Goal: Task Accomplishment & Management: Manage account settings

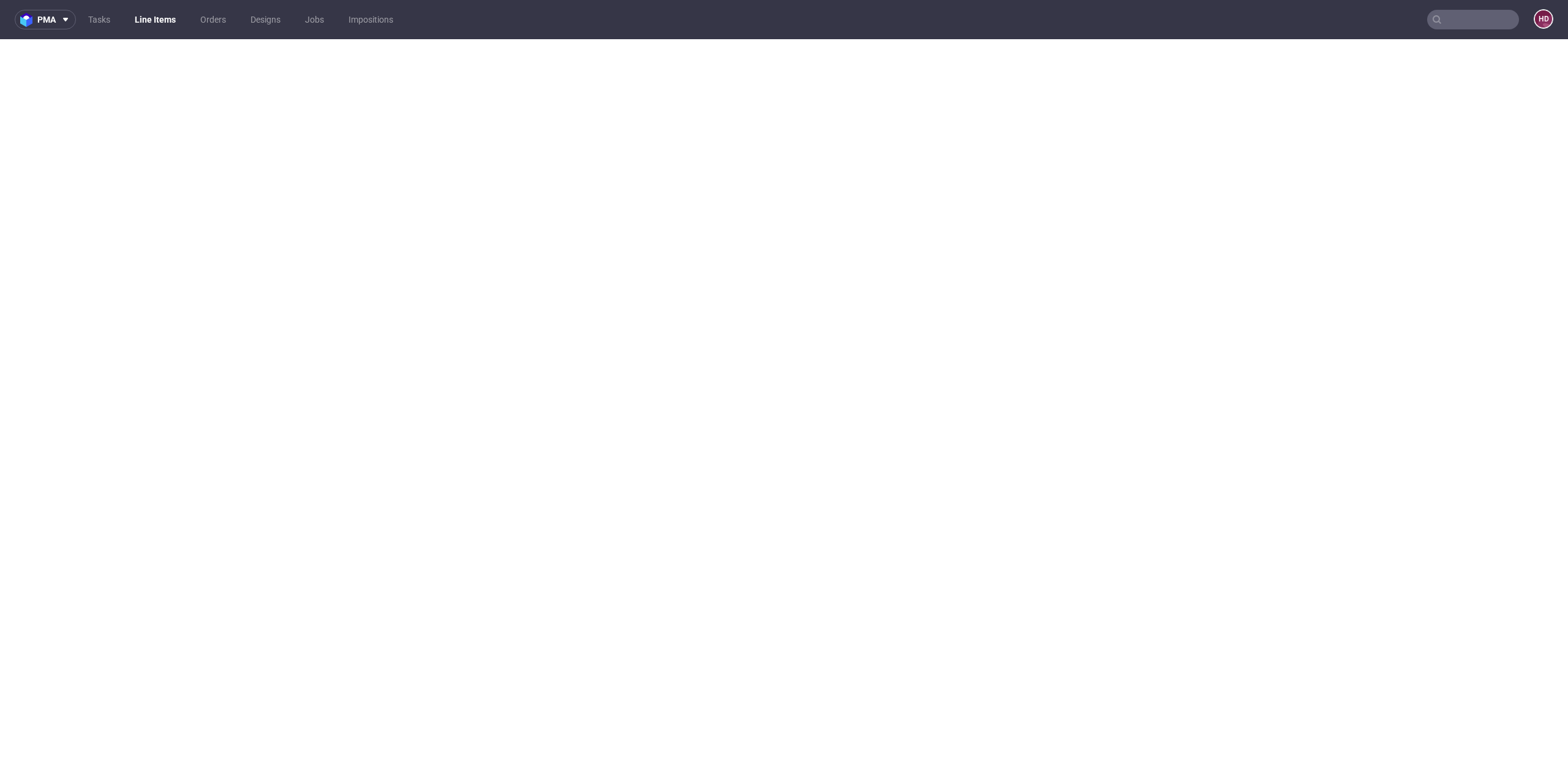
select select "in_progress"
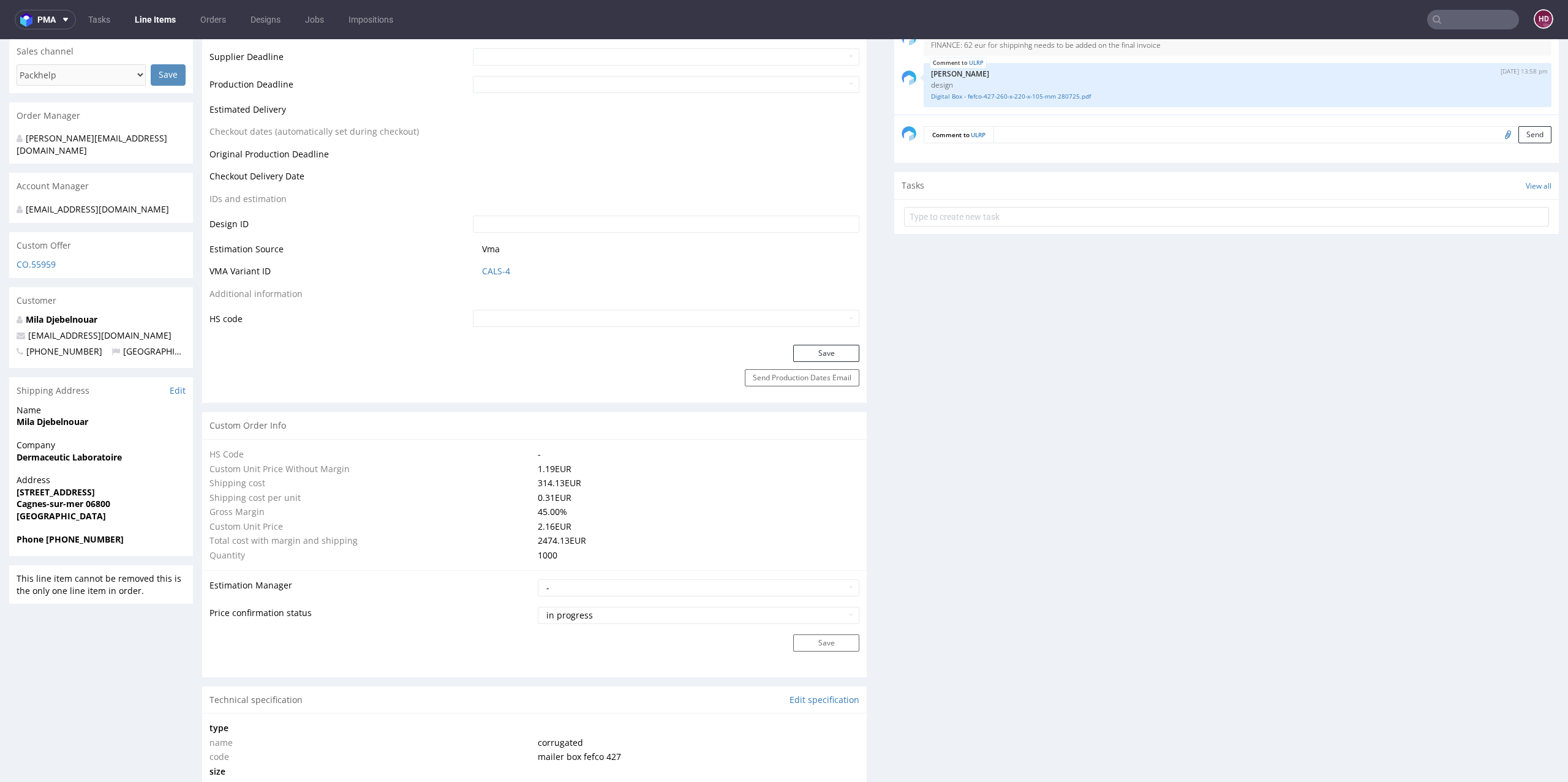
scroll to position [88, 0]
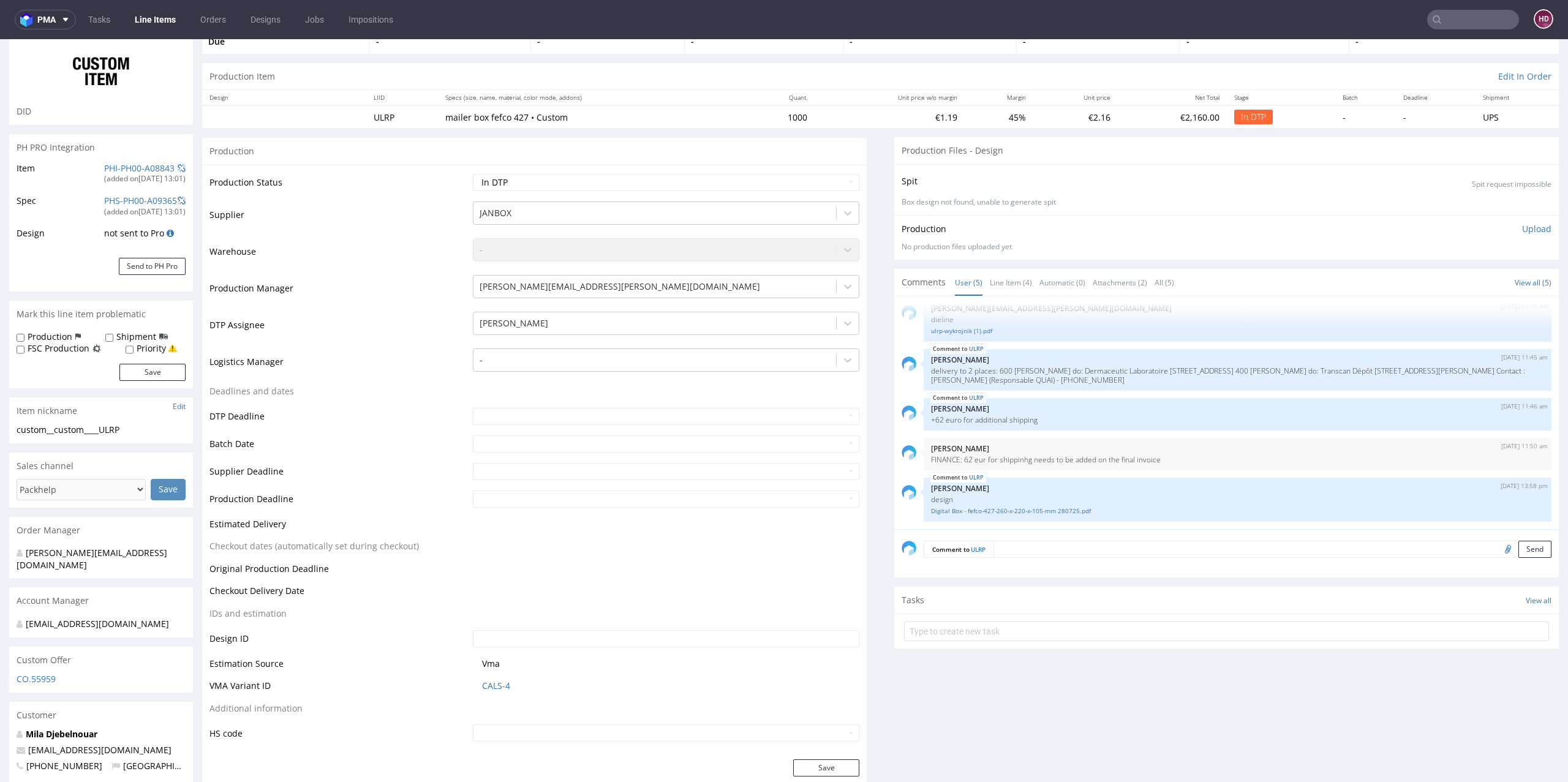
click at [145, 419] on div "Item nickname Edit" at bounding box center [101, 411] width 184 height 27
drag, startPoint x: 145, startPoint y: 429, endPoint x: 0, endPoint y: 425, distance: 145.1
copy div "custom__custom____ULRP"
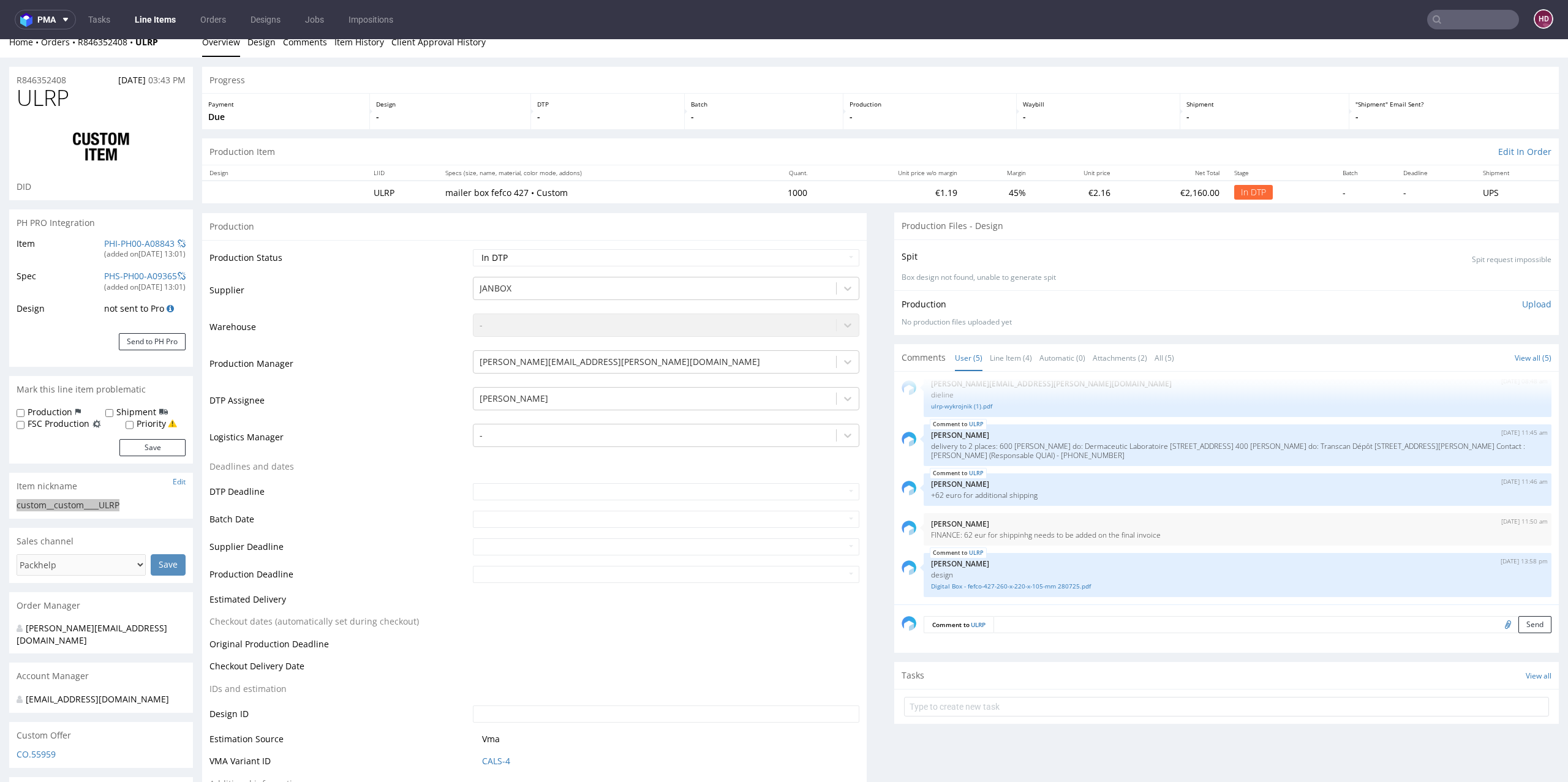
scroll to position [0, 0]
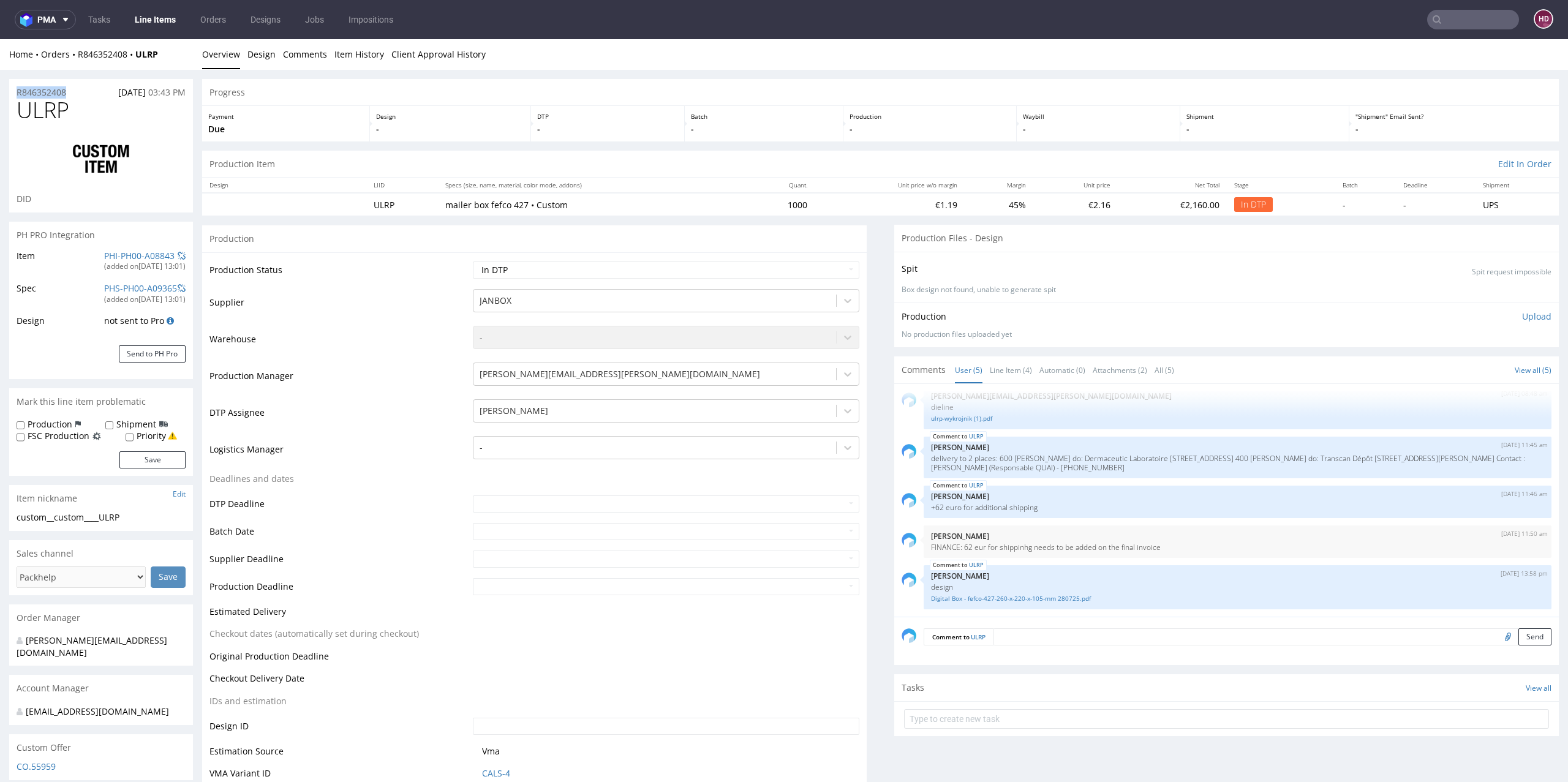
drag, startPoint x: 68, startPoint y: 87, endPoint x: 0, endPoint y: 87, distance: 68.0
copy p "R846352408"
click at [1522, 317] on p "Upload" at bounding box center [1537, 317] width 30 height 12
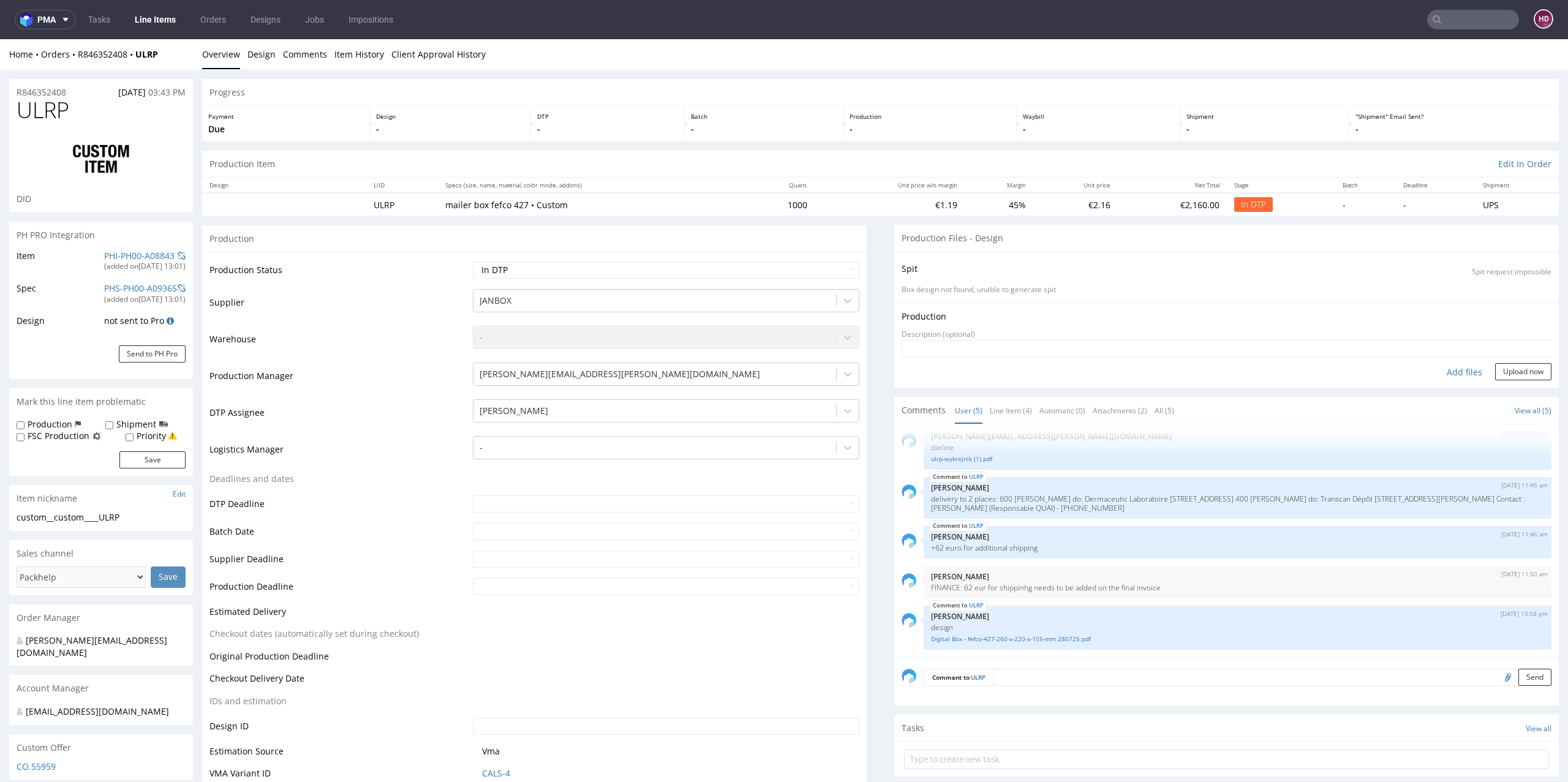
click at [1437, 377] on div "Add files" at bounding box center [1465, 372] width 61 height 18
type input "C:\fakepath\custom__custom____ULRP__d00__oR846352408__inside.pdf"
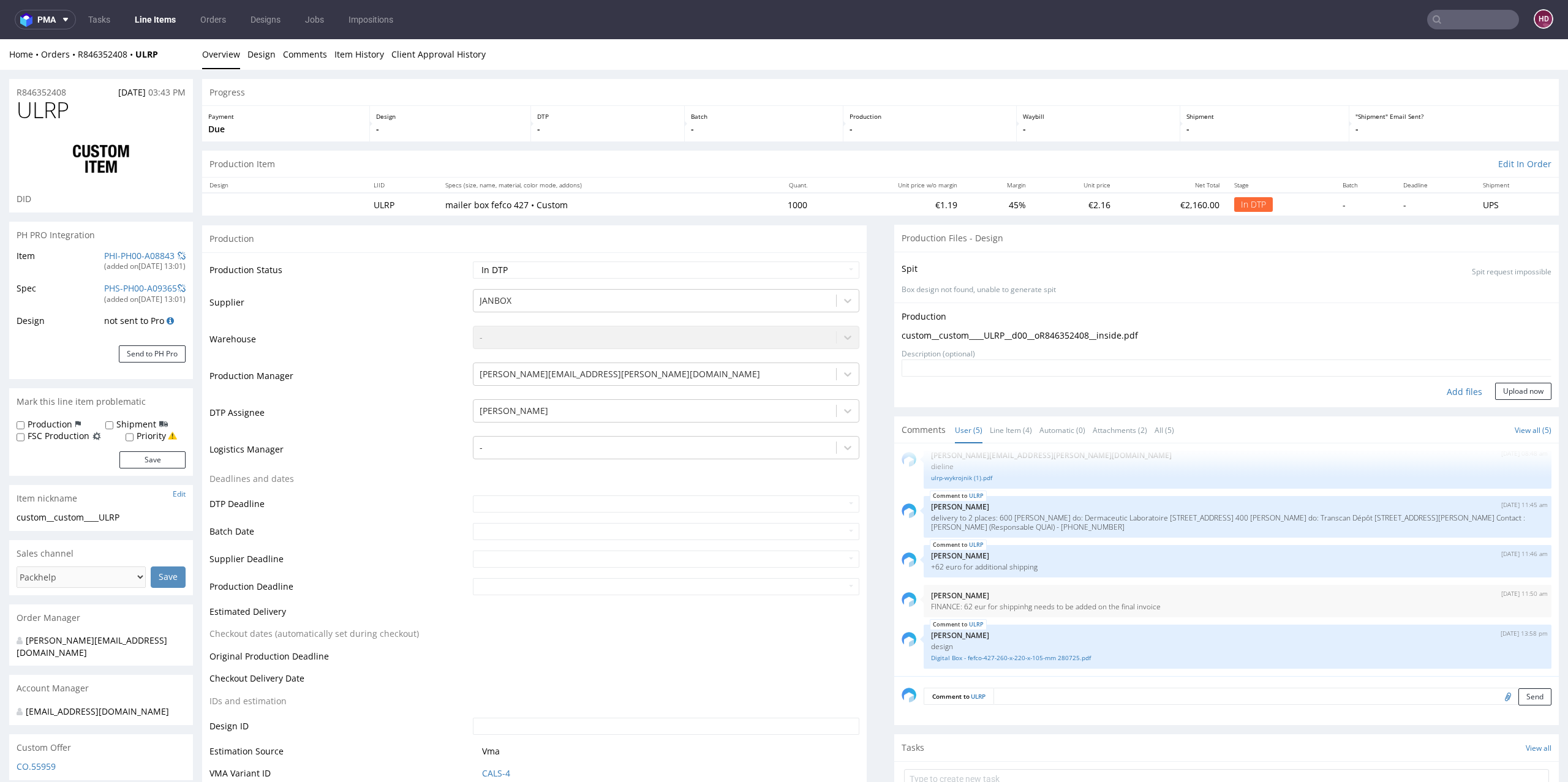
click at [67, 424] on label "Production" at bounding box center [49, 425] width 45 height 12
click at [25, 424] on input "Production" at bounding box center [20, 425] width 8 height 10
checkbox input "true"
drag, startPoint x: 132, startPoint y: 454, endPoint x: 182, endPoint y: 468, distance: 51.9
click at [138, 458] on button "Save" at bounding box center [152, 460] width 67 height 18
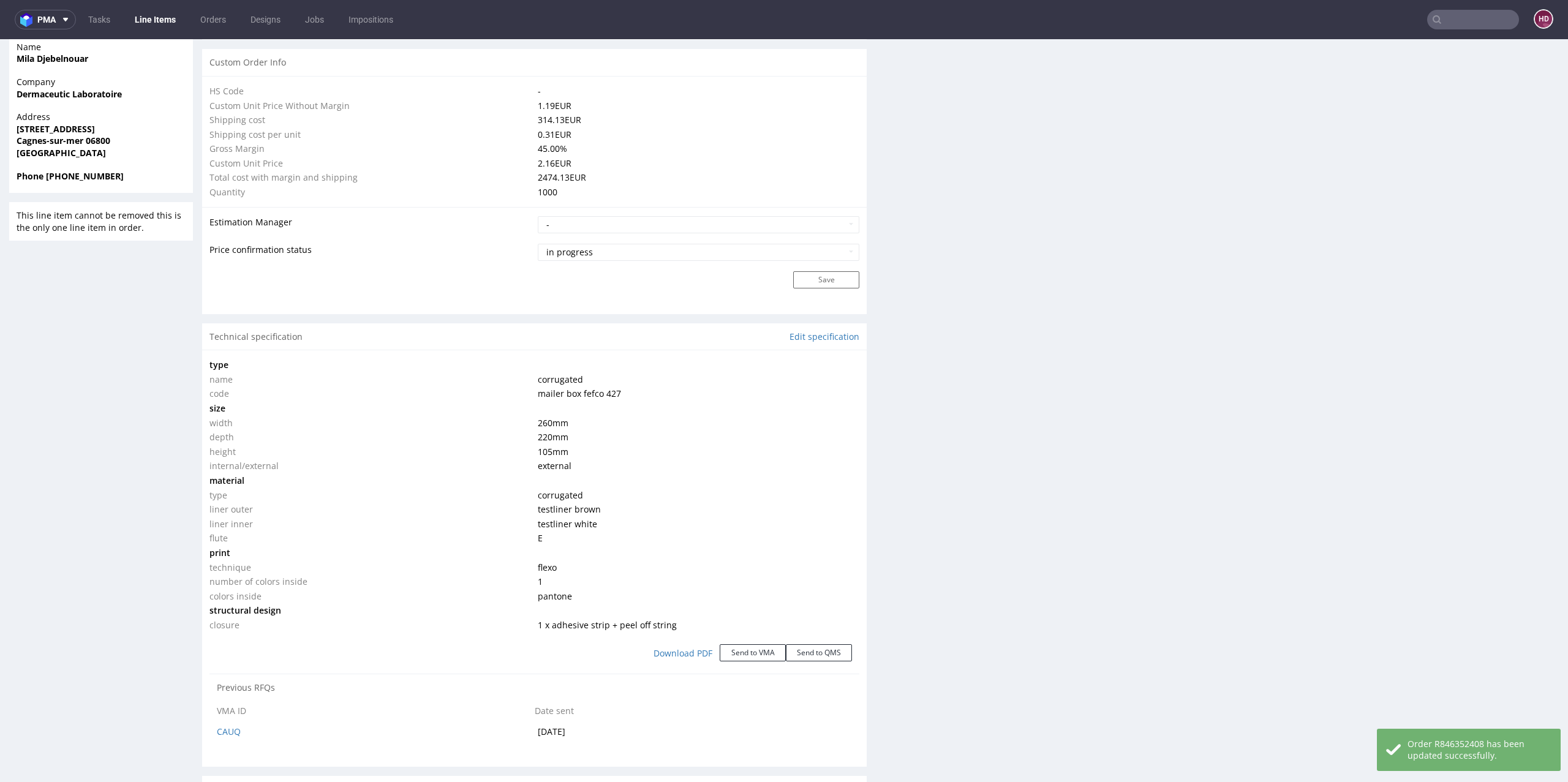
scroll to position [867, 0]
click at [821, 328] on div "Technical specification Edit specification" at bounding box center [534, 335] width 665 height 27
click at [820, 331] on link "Edit specification" at bounding box center [824, 335] width 70 height 12
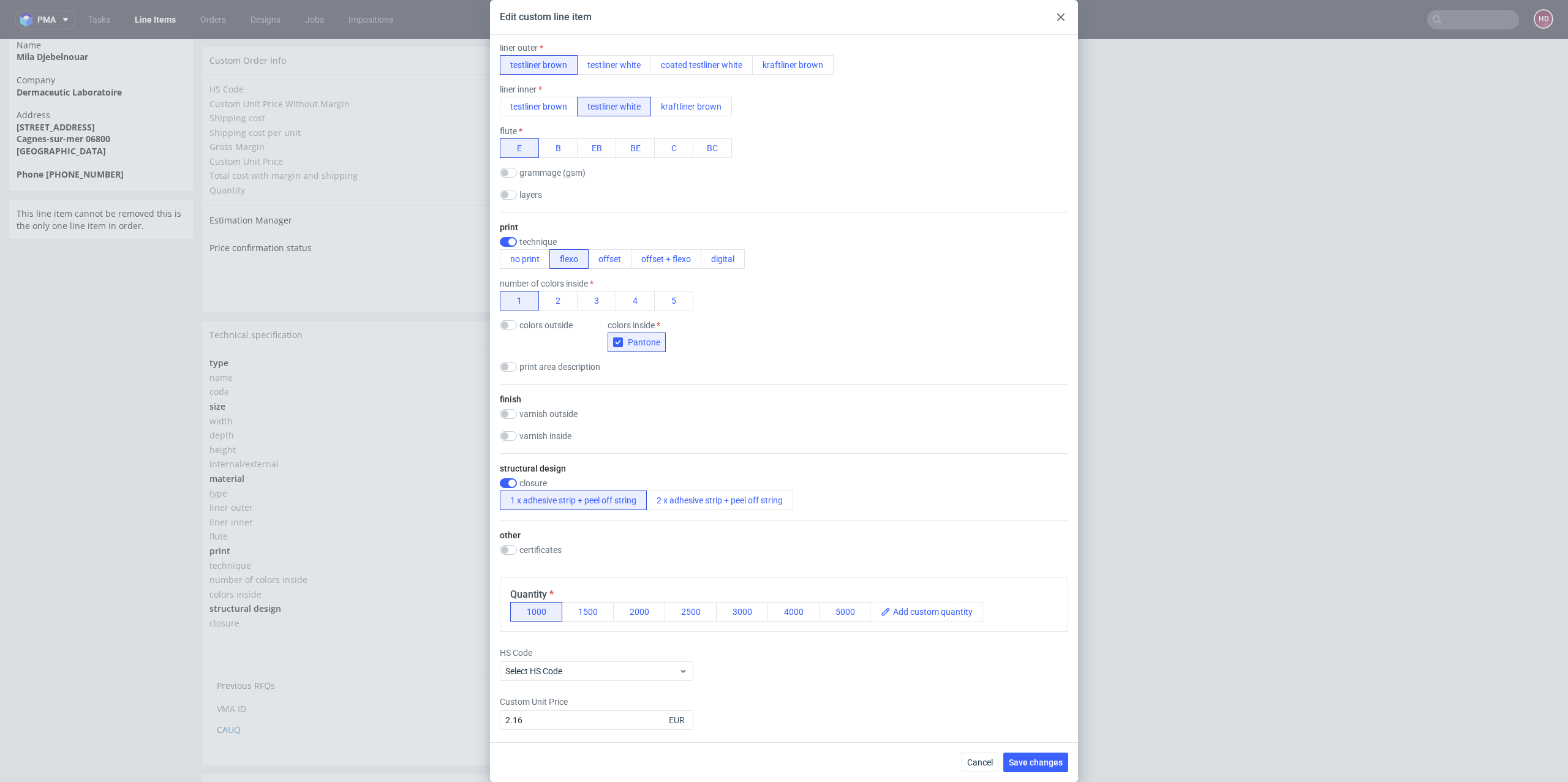
scroll to position [306, 0]
click at [991, 760] on span "Cancel" at bounding box center [979, 763] width 25 height 9
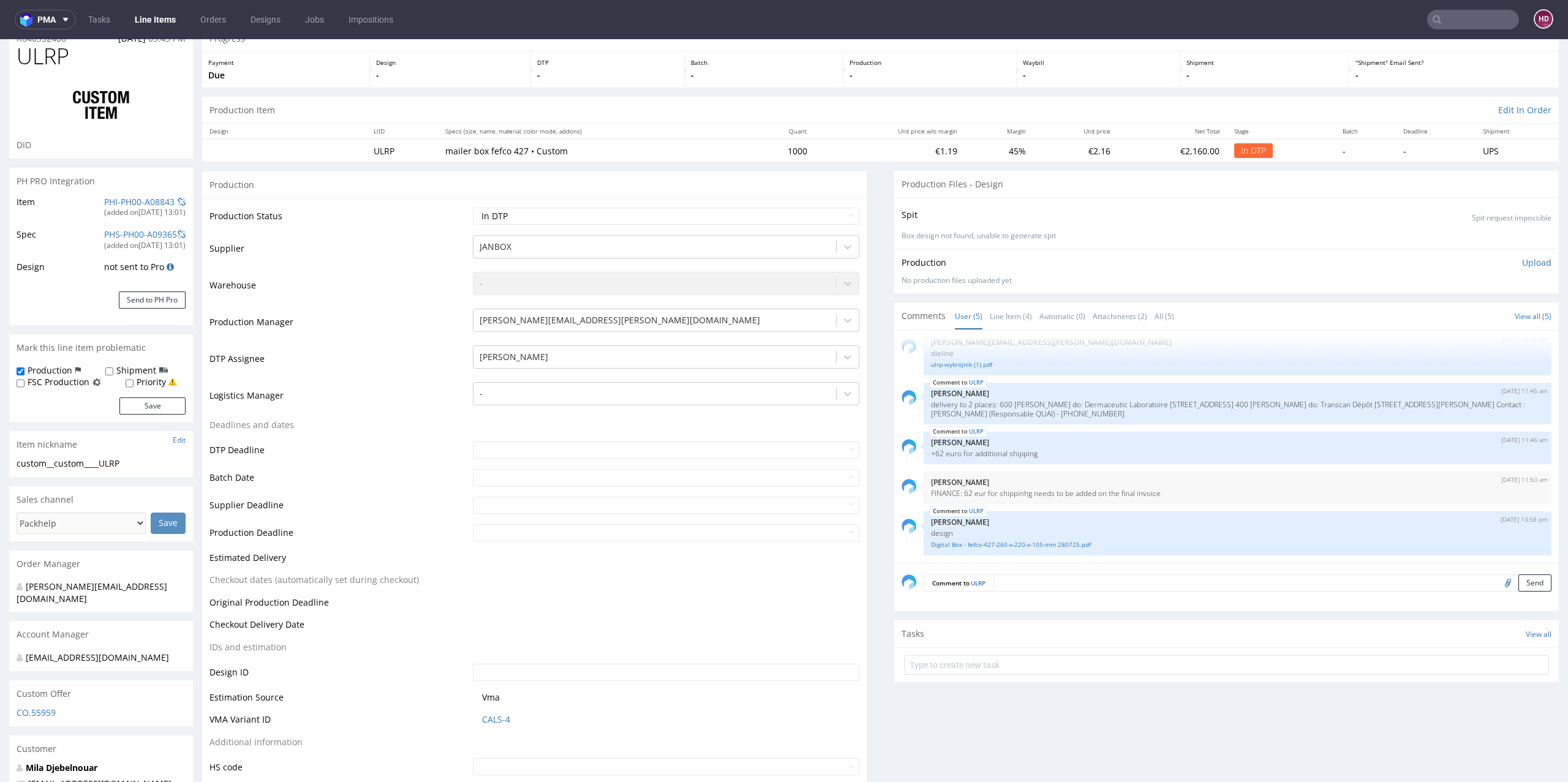
scroll to position [0, 0]
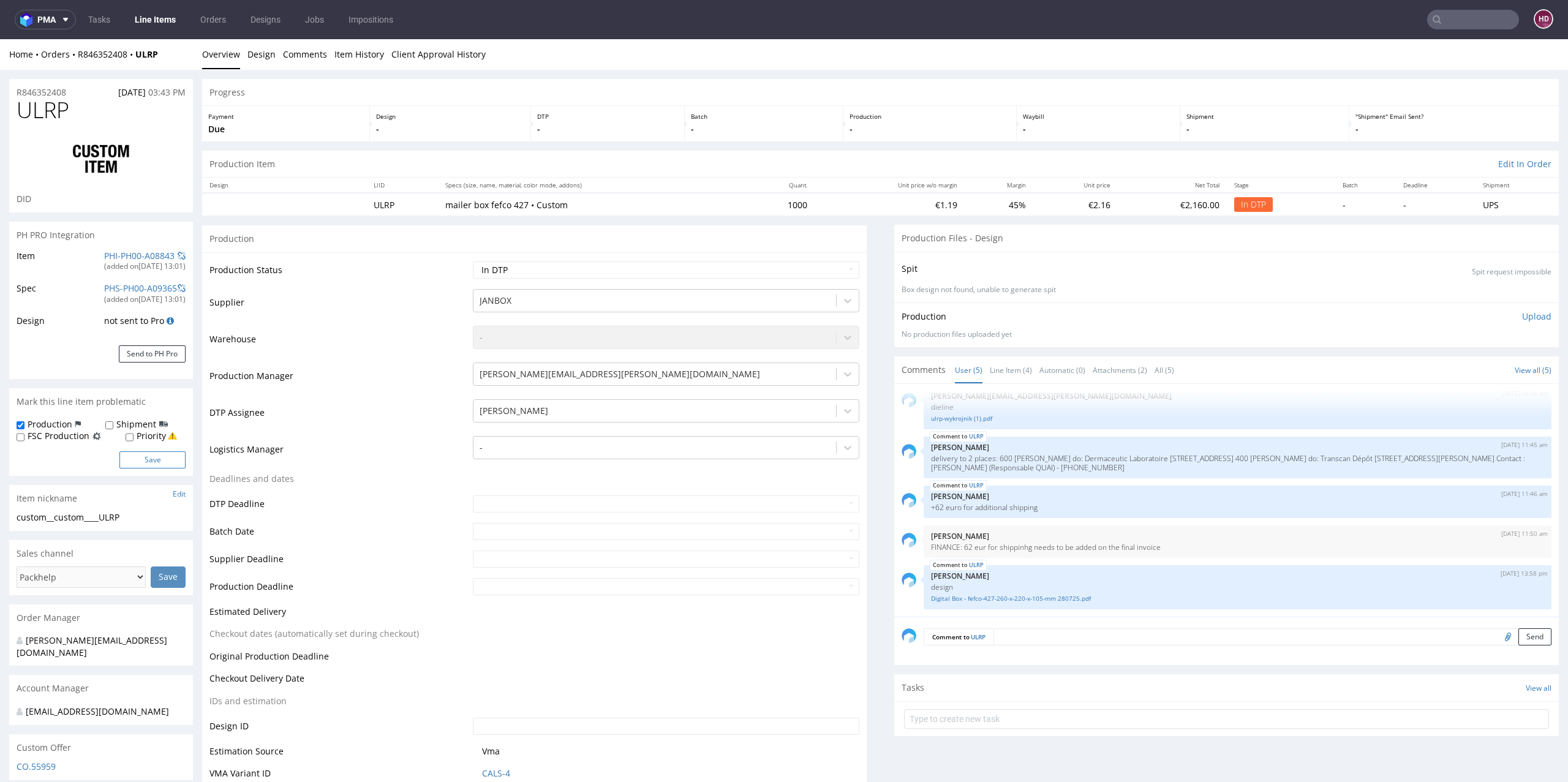
click at [173, 464] on button "Save" at bounding box center [152, 460] width 67 height 18
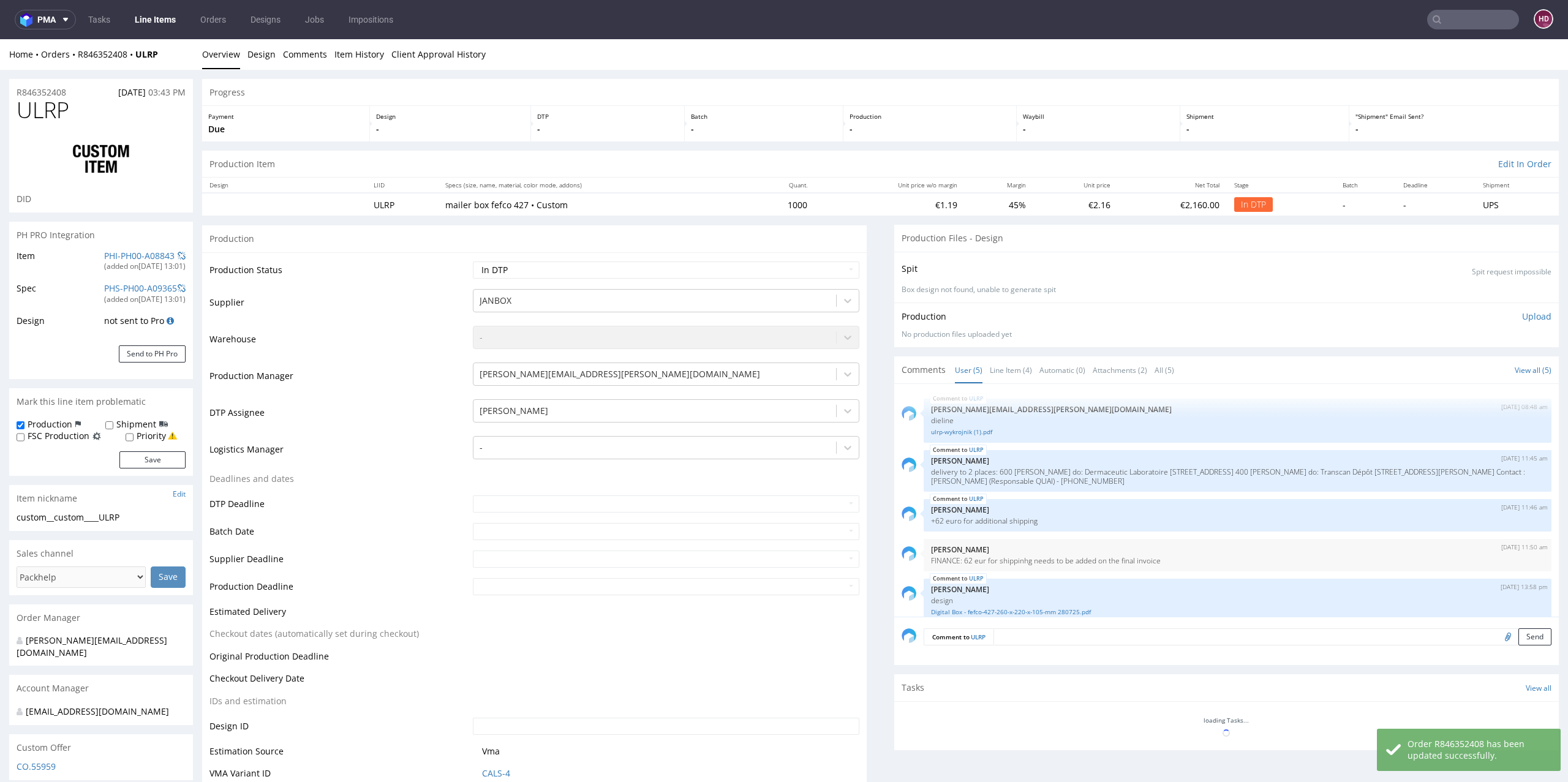
scroll to position [13, 0]
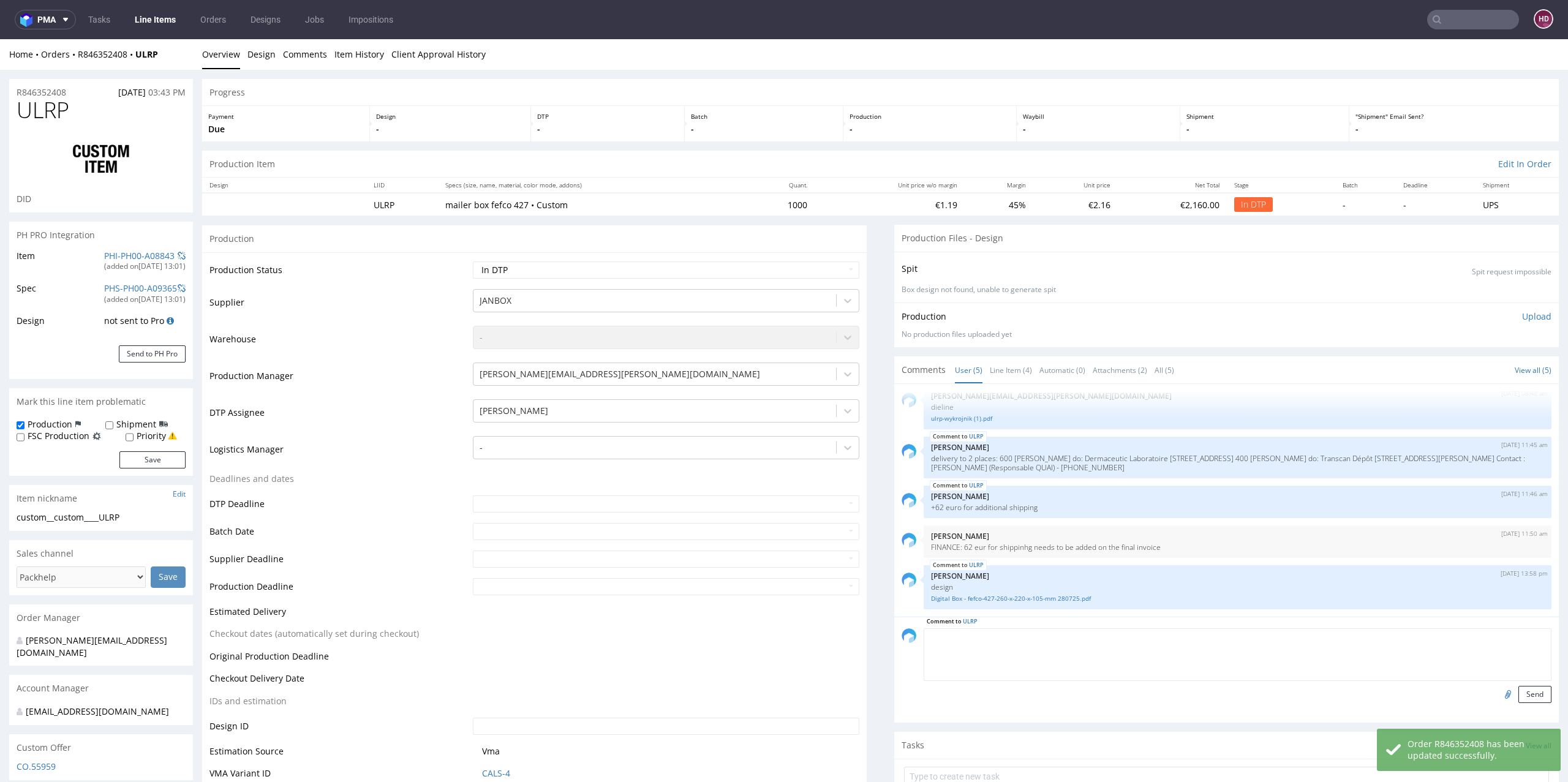
click at [1003, 638] on textarea at bounding box center [1237, 654] width 628 height 53
select select "in_progress"
type textarea "P"
type textarea "Info for production - print inside only"
click at [1519, 691] on button "Send" at bounding box center [1535, 694] width 33 height 18
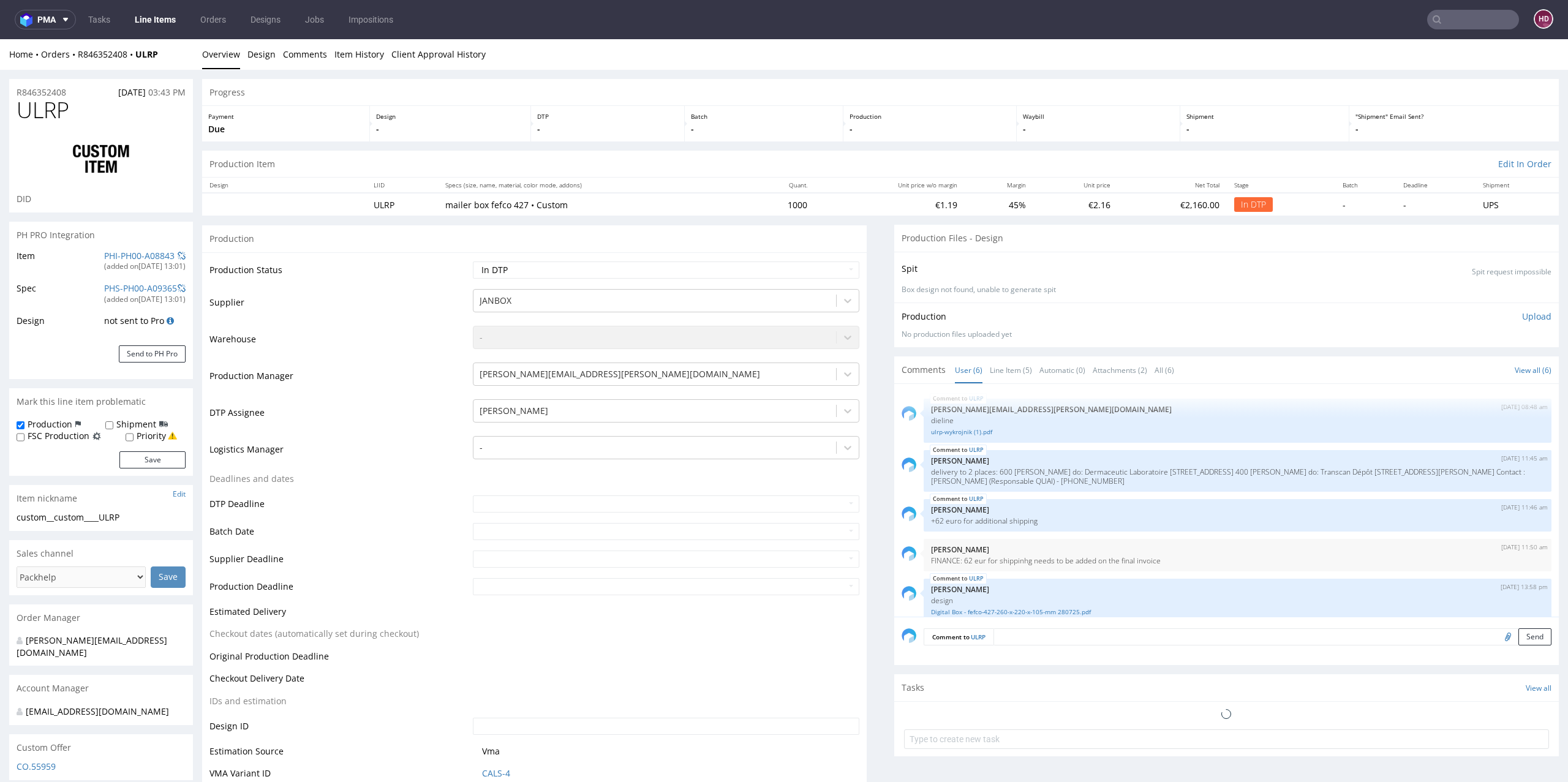
scroll to position [53, 0]
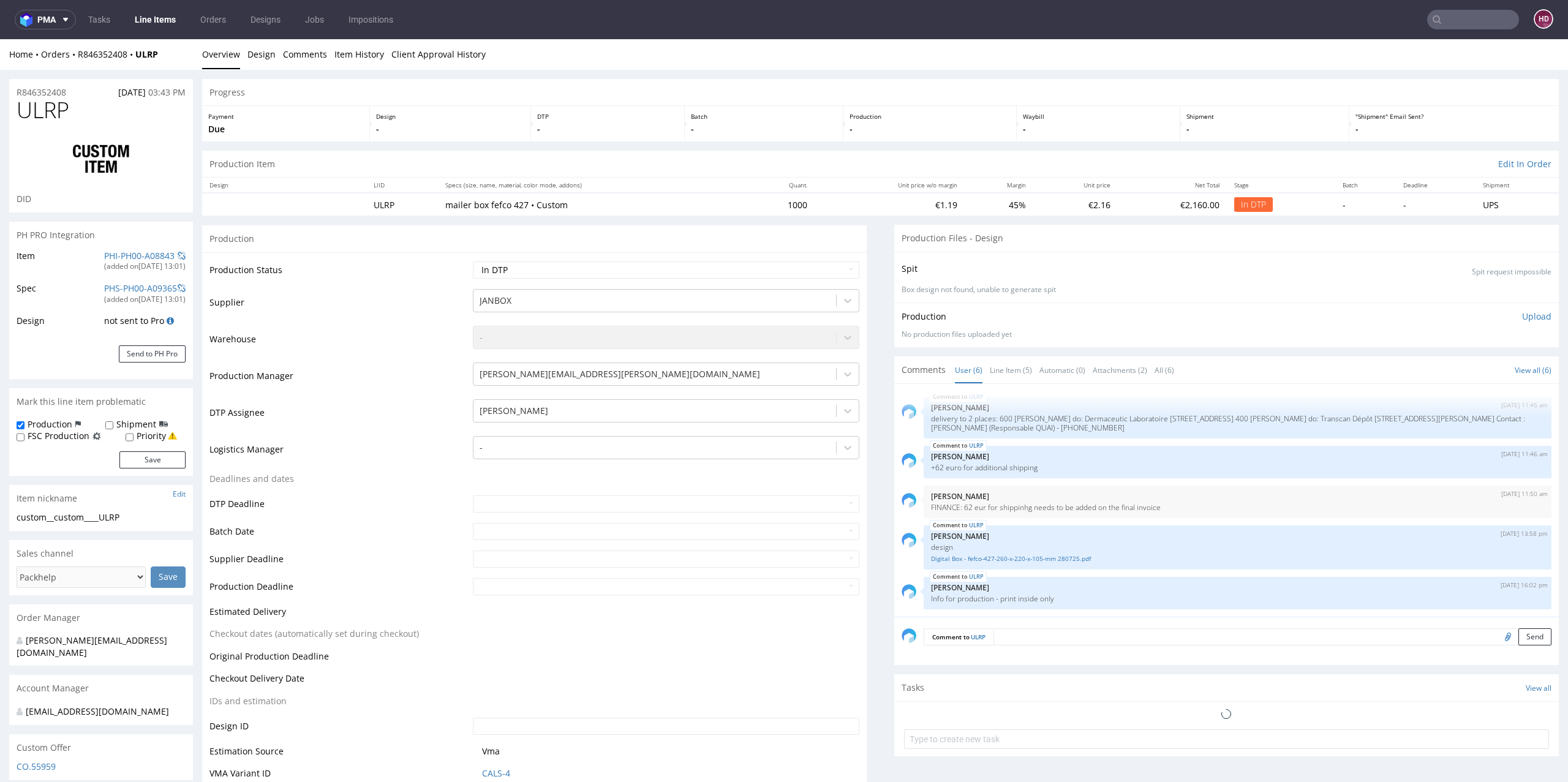
select select "in_progress"
click at [1522, 314] on p "Upload" at bounding box center [1537, 317] width 30 height 12
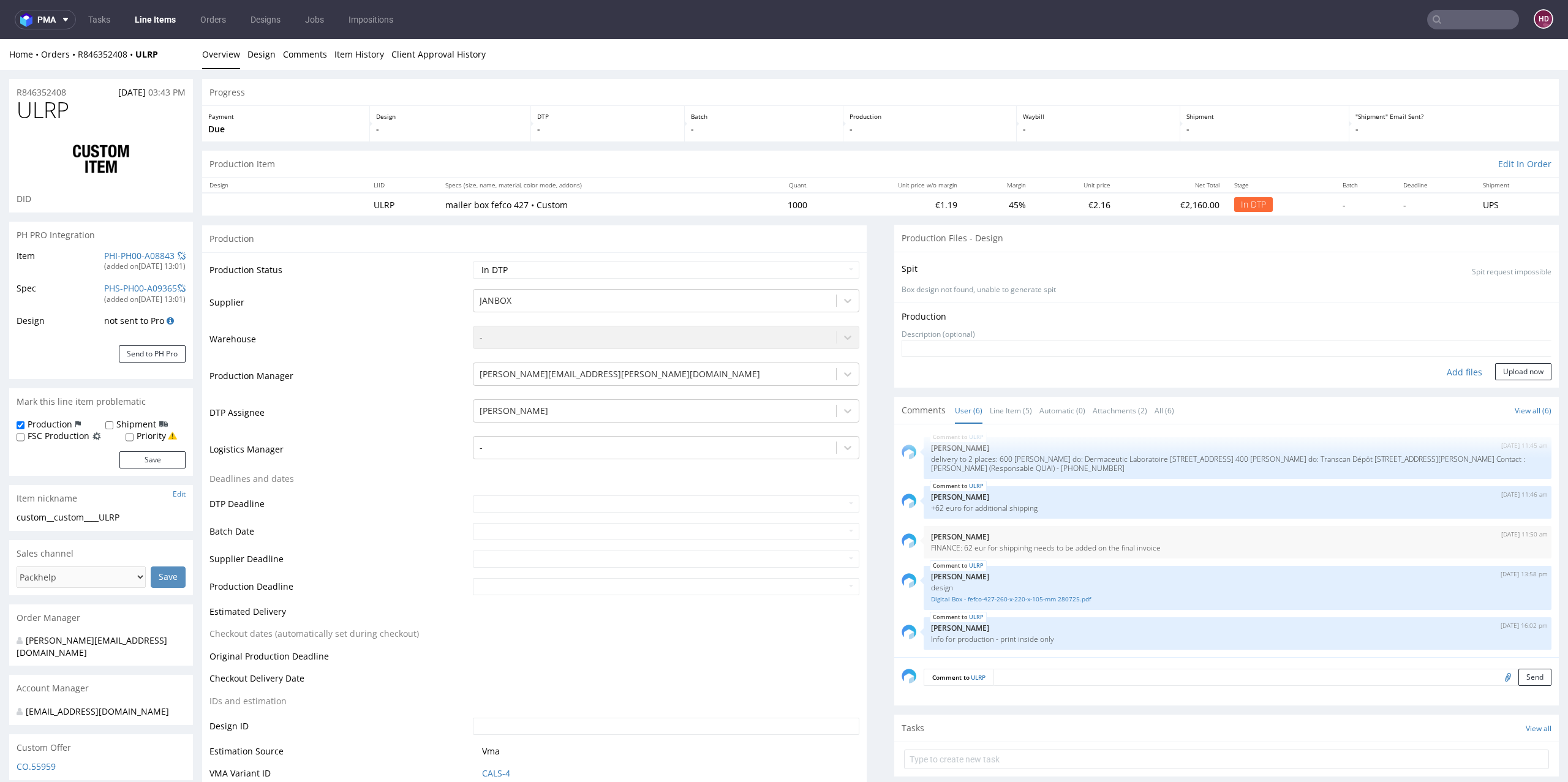
click at [1441, 374] on div "Add files" at bounding box center [1465, 372] width 61 height 18
type input "C:\fakepath\custom__custom____ULRP__d00__oR846352408__inside.pdf"
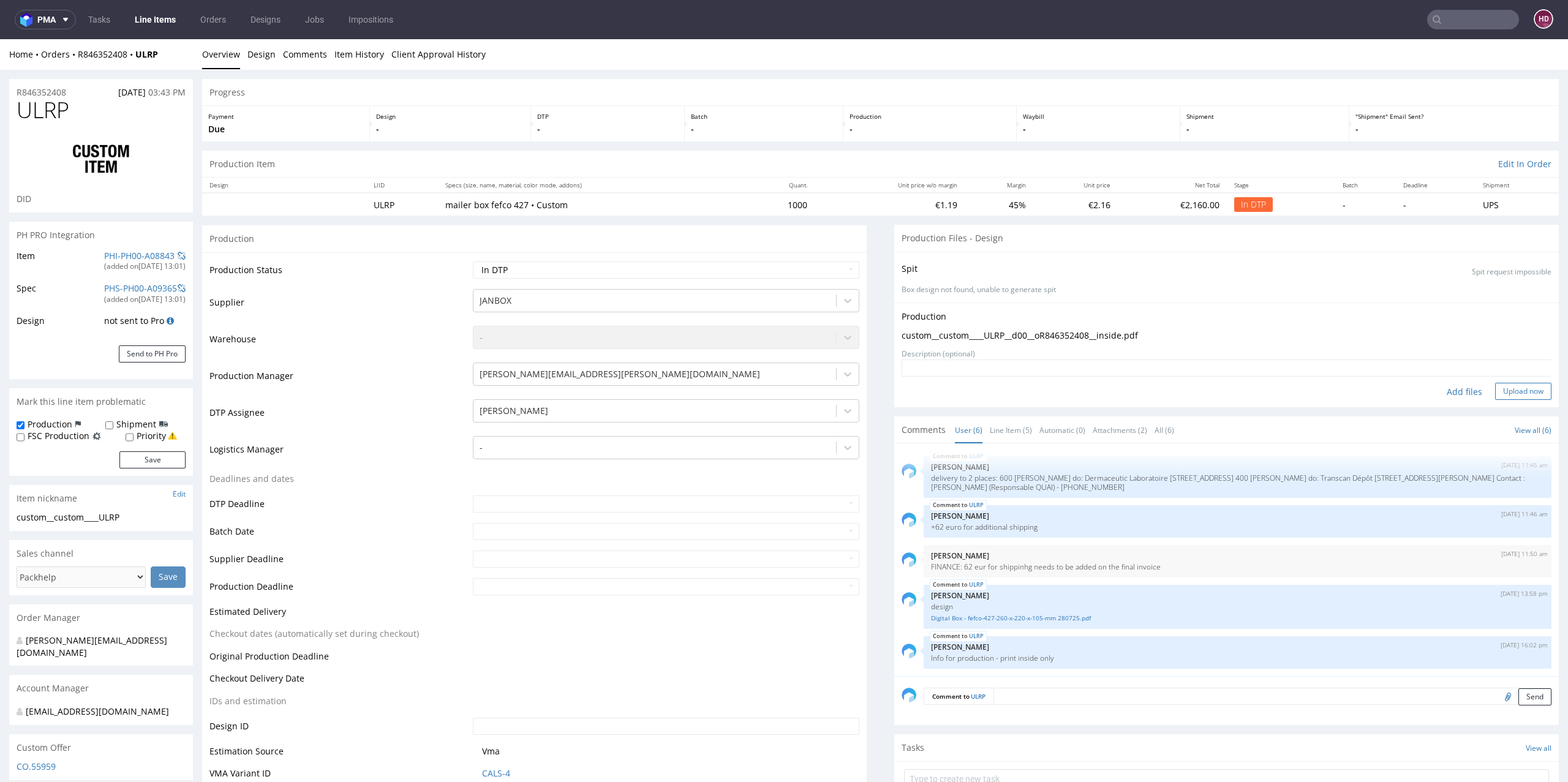
click at [1495, 393] on button "Upload now" at bounding box center [1523, 391] width 56 height 18
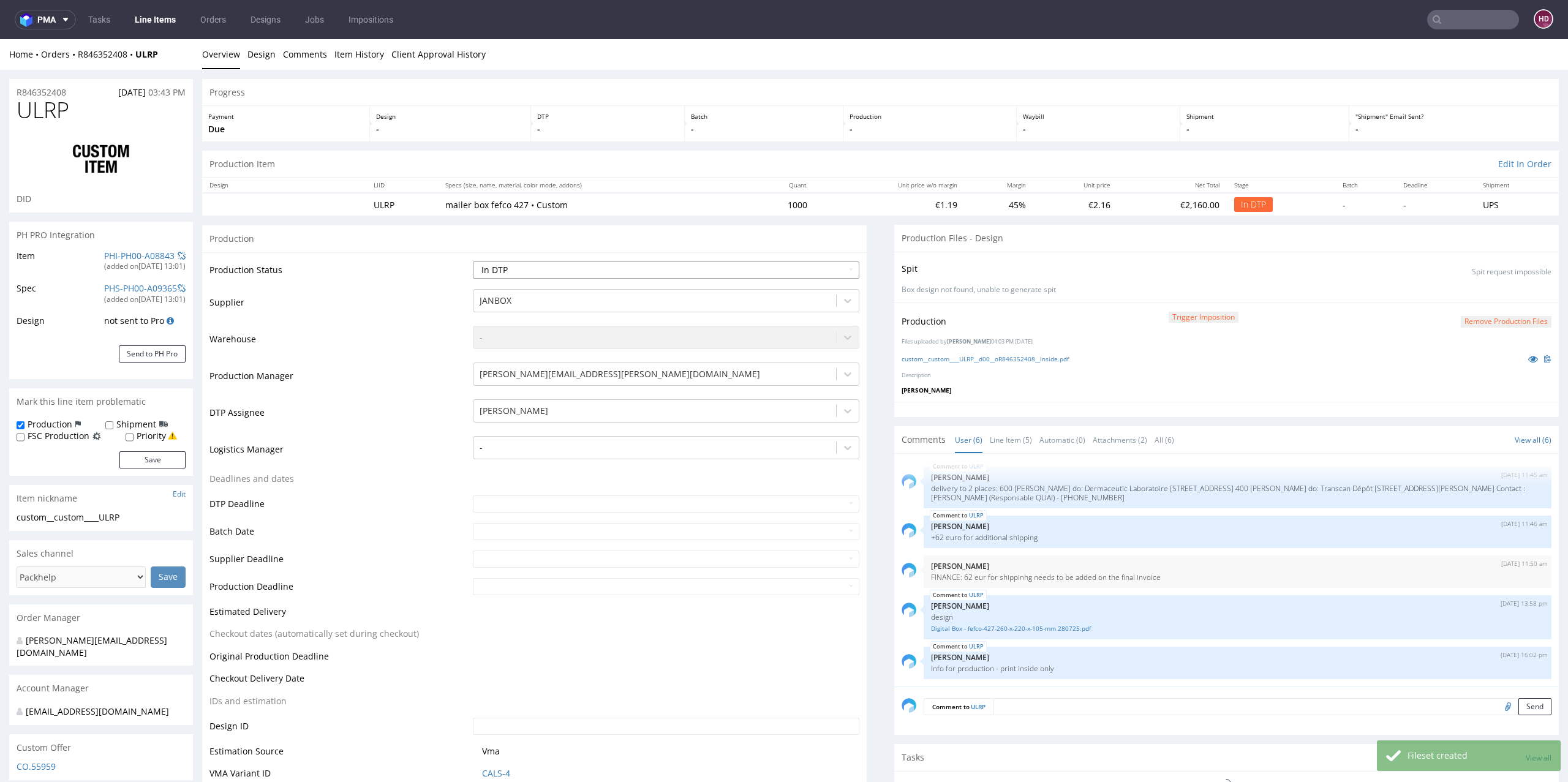
select select "in_progress"
click at [545, 274] on select "Waiting for Artwork Waiting for Diecut Waiting for Mockup Waiting for DTP Waiti…" at bounding box center [667, 271] width 387 height 18
select select "dtp_ca_needed"
click at [473, 262] on select "Waiting for Artwork Waiting for Diecut Waiting for Mockup Waiting for DTP Waiti…" at bounding box center [667, 271] width 387 height 18
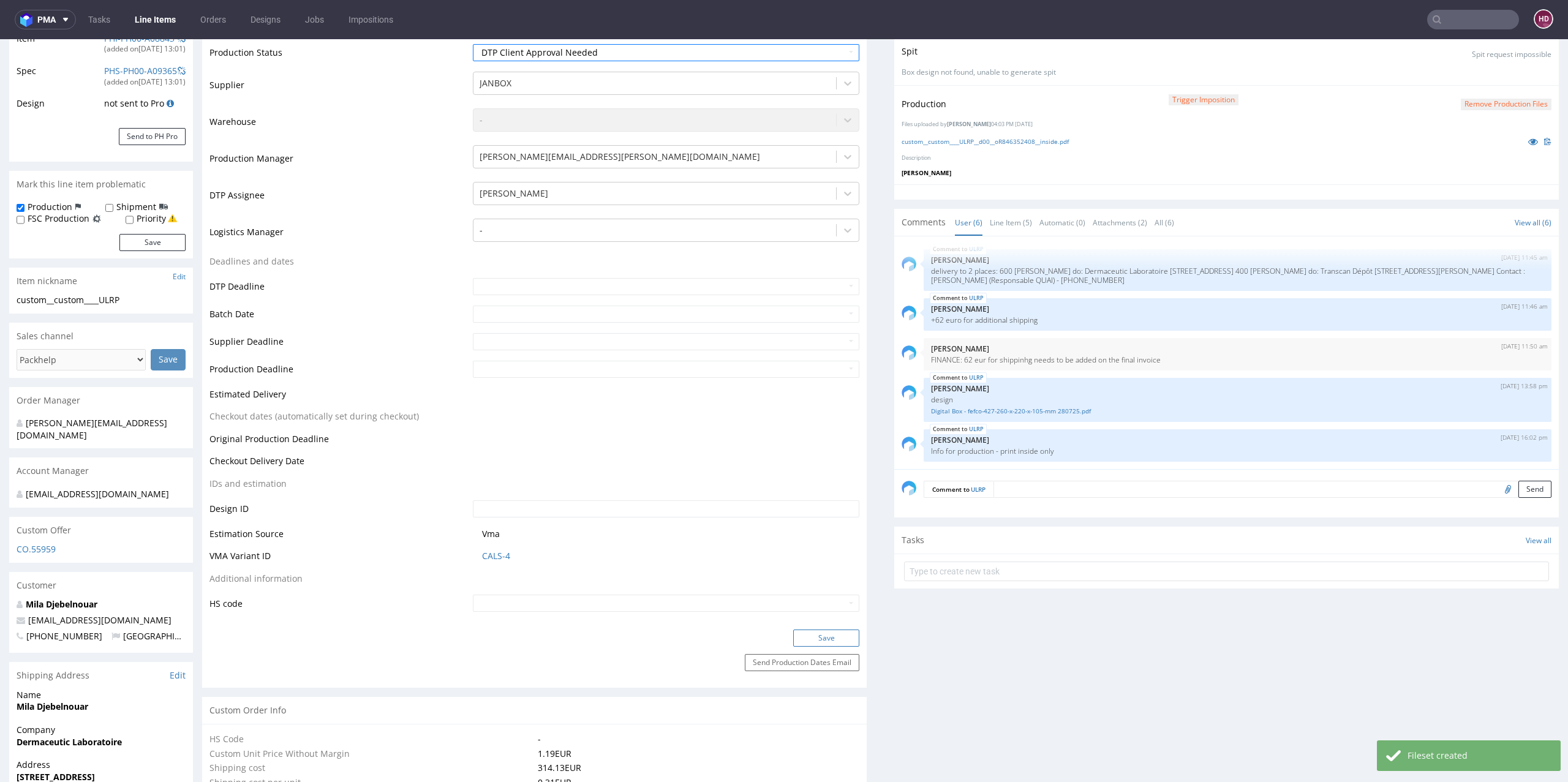
click at [809, 635] on button "Save" at bounding box center [826, 638] width 67 height 18
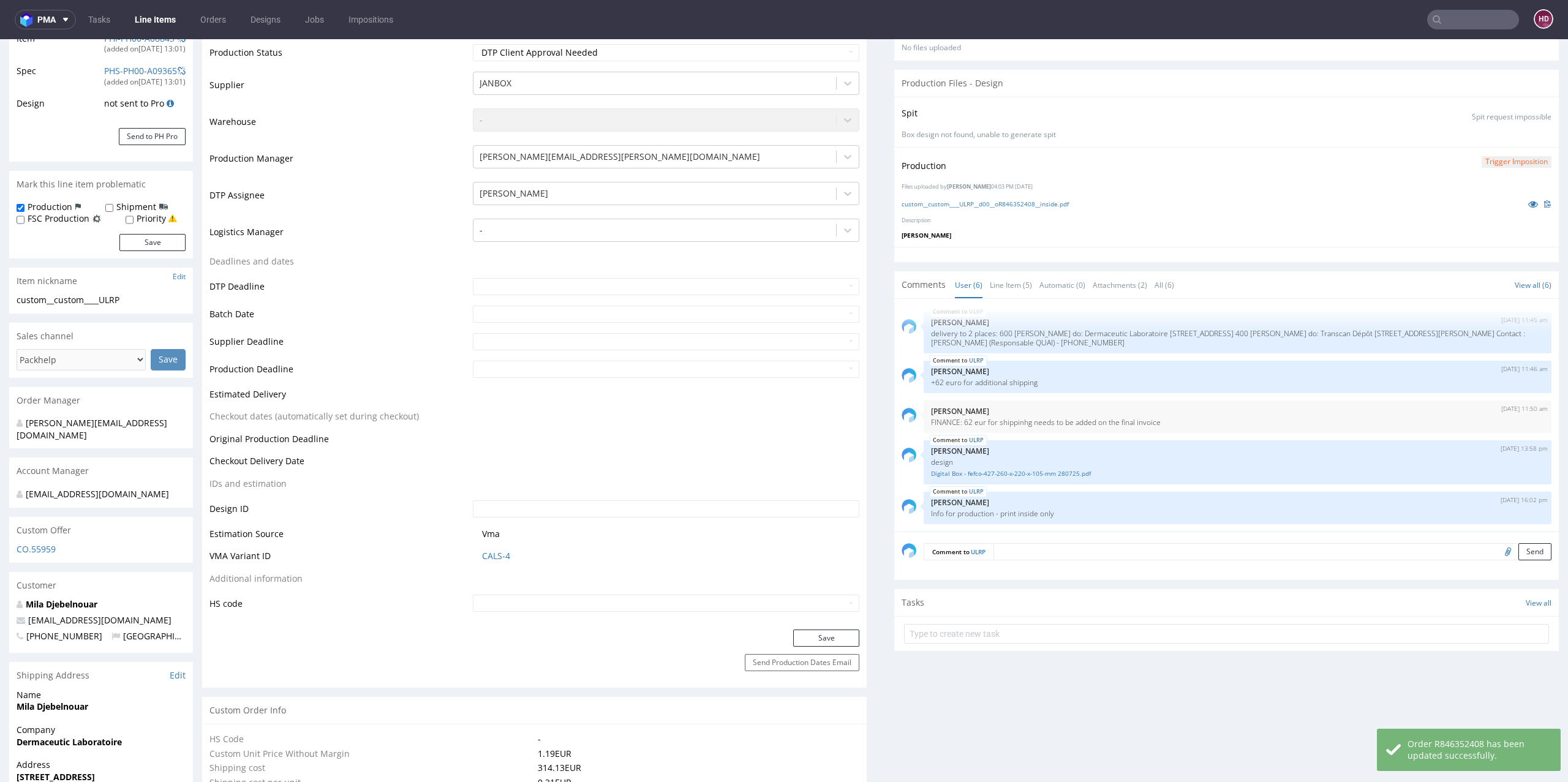
select select "in_progress"
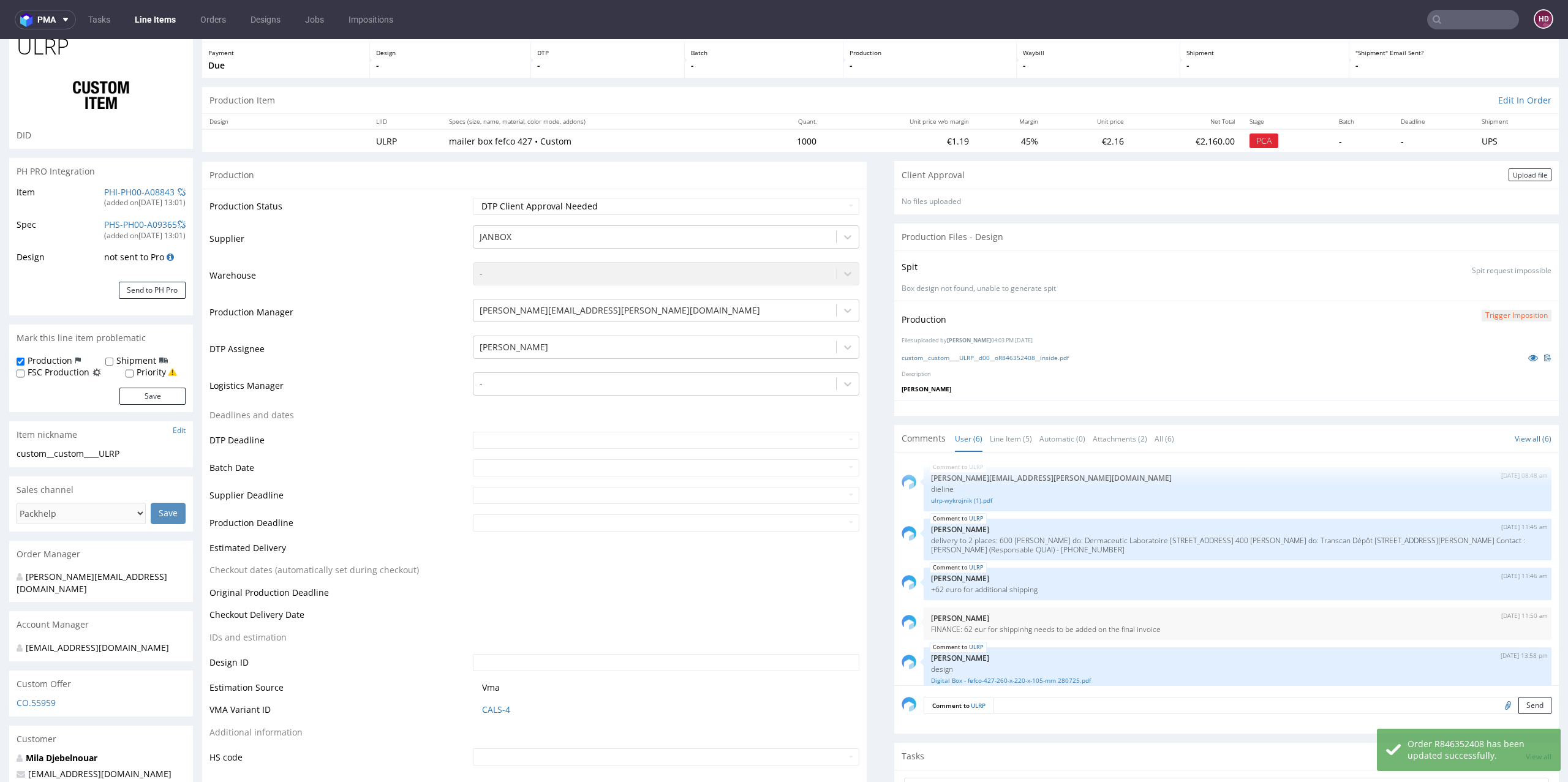
scroll to position [60, 0]
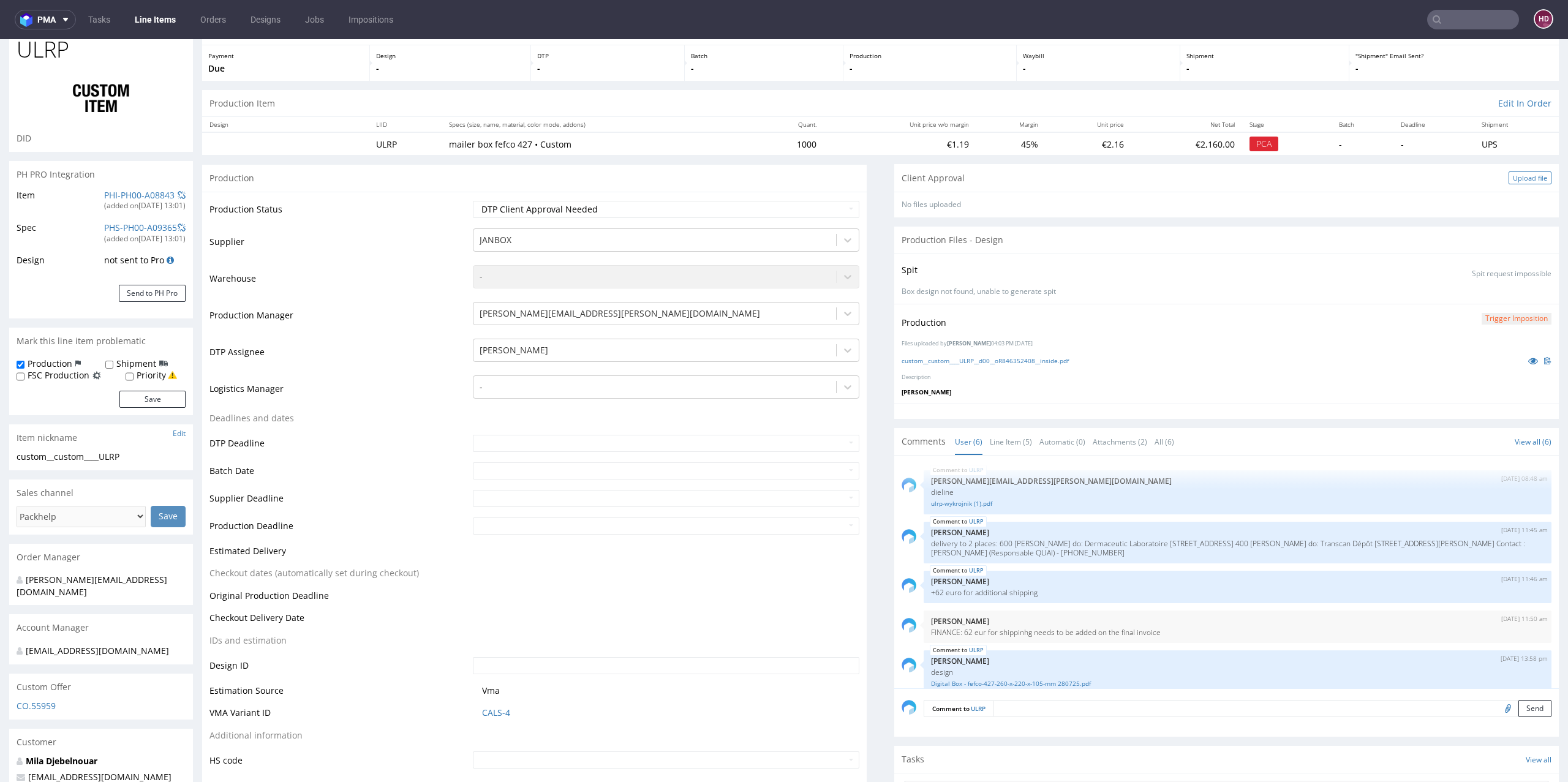
click at [1516, 173] on div "Upload file" at bounding box center [1529, 178] width 43 height 13
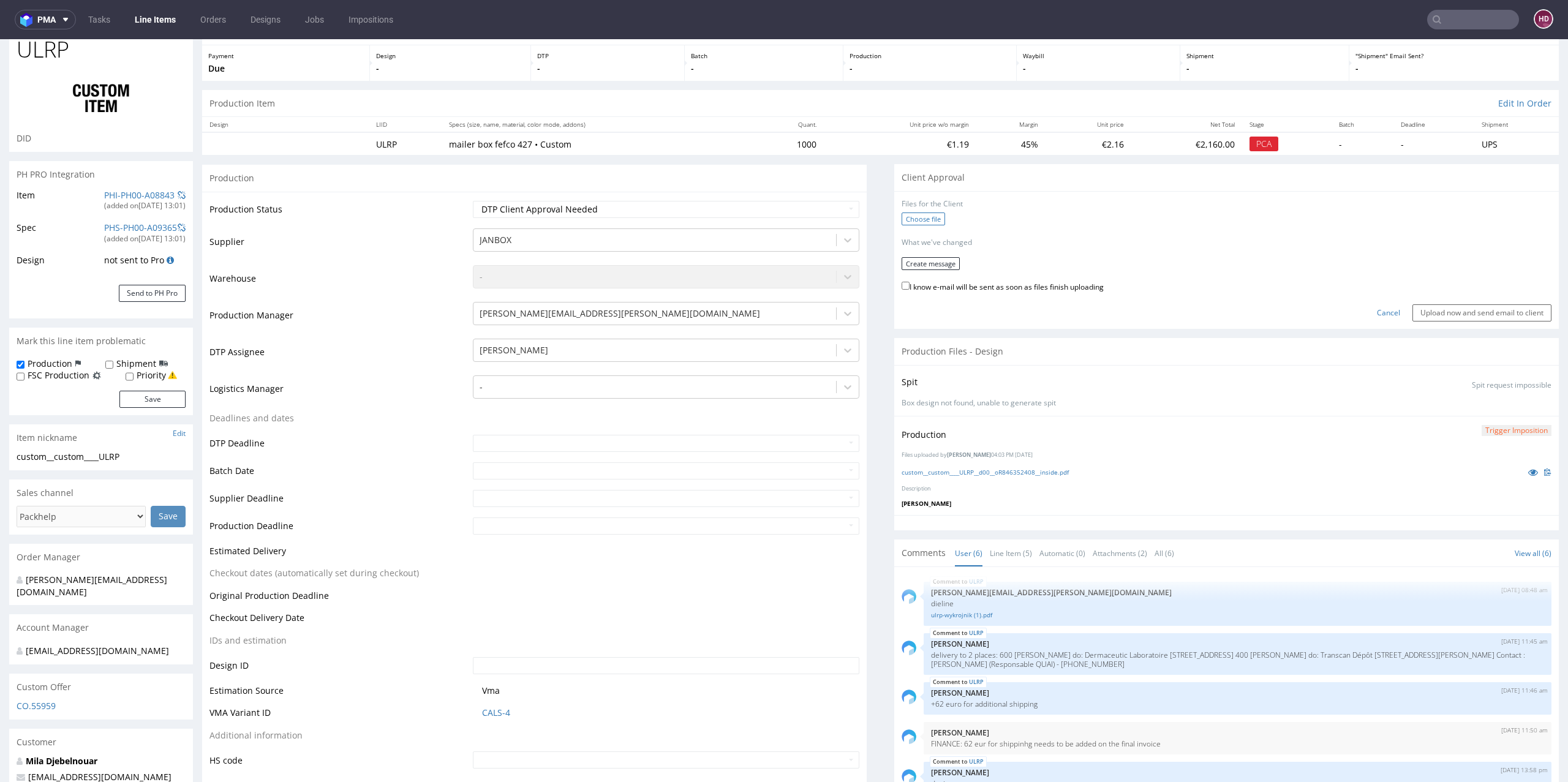
click at [901, 215] on label "Choose file" at bounding box center [923, 219] width 44 height 13
click at [0, 39] on input "Choose file" at bounding box center [0, 39] width 0 height 0
click at [934, 257] on button "Create message" at bounding box center [930, 259] width 58 height 13
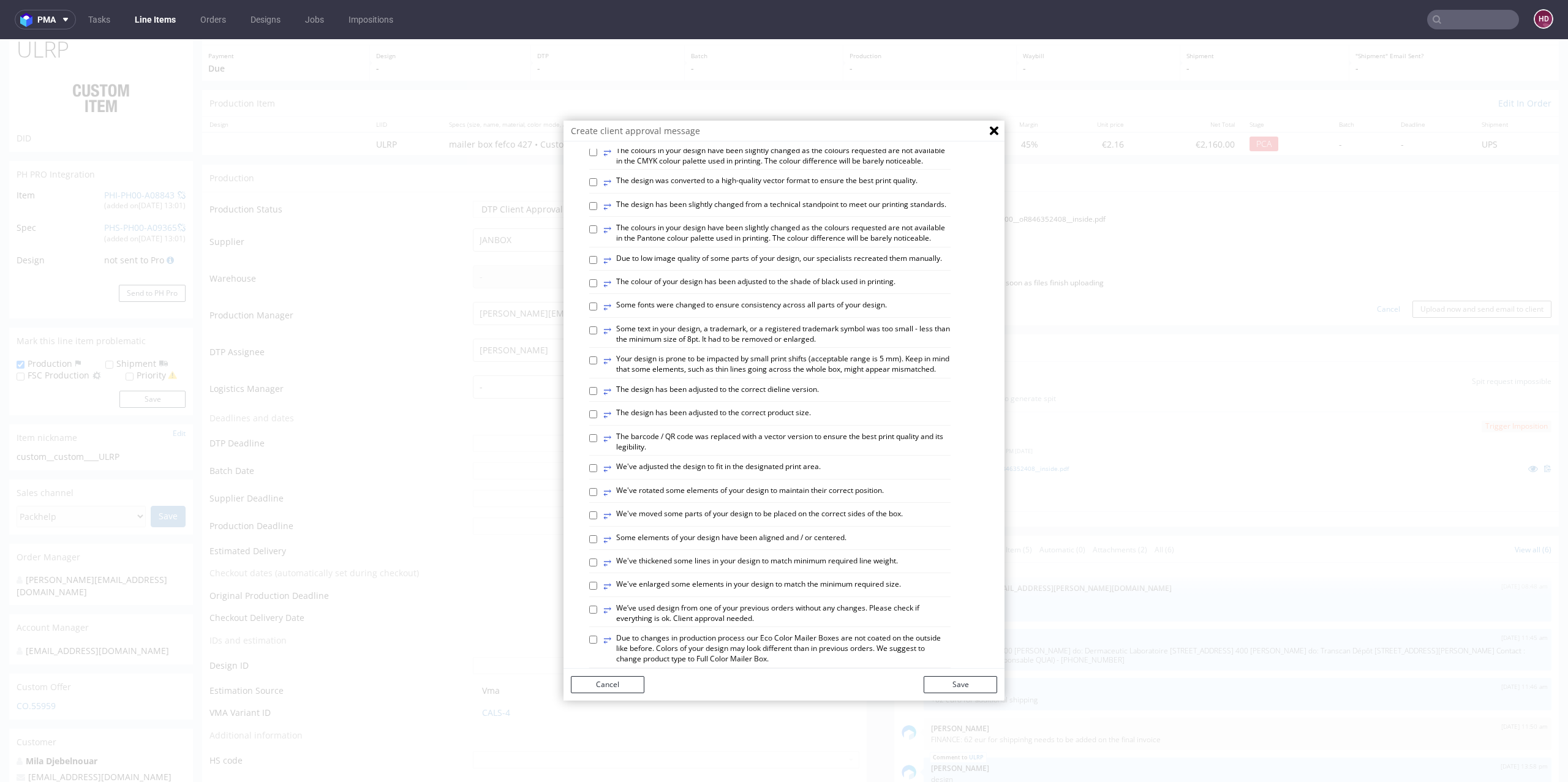
scroll to position [115, 0]
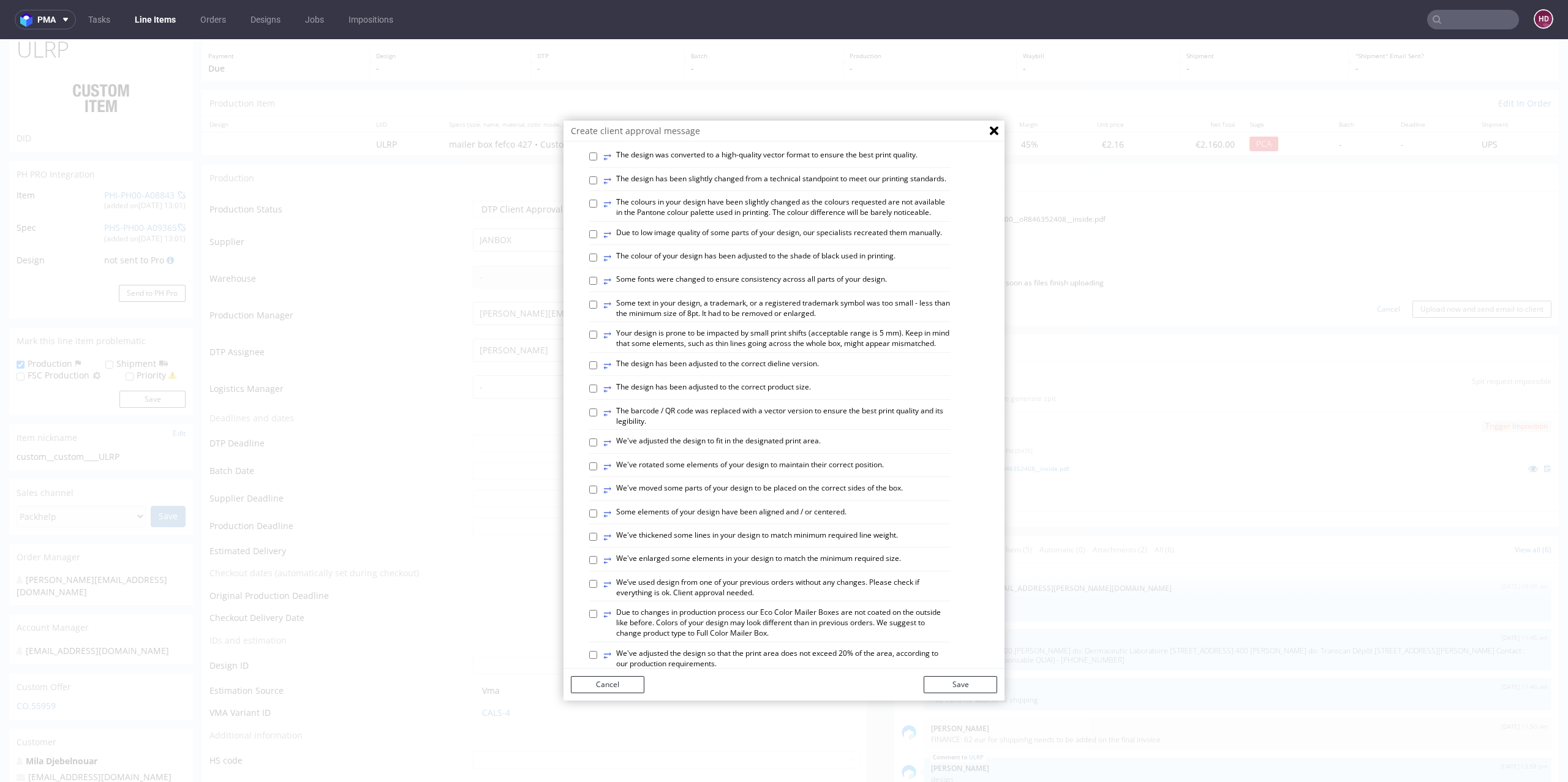
click at [713, 372] on label "⥂ The design has been adjusted to the correct dieline version." at bounding box center [711, 365] width 215 height 13
click at [597, 370] on input "⥂ The design has been adjusted to the correct dieline version." at bounding box center [593, 365] width 8 height 8
checkbox input "true"
click at [689, 520] on label "⥂ Some elements of your design have been aligned and / or centered." at bounding box center [725, 513] width 244 height 13
click at [597, 518] on input "⥂ Some elements of your design have been aligned and / or centered." at bounding box center [593, 513] width 8 height 8
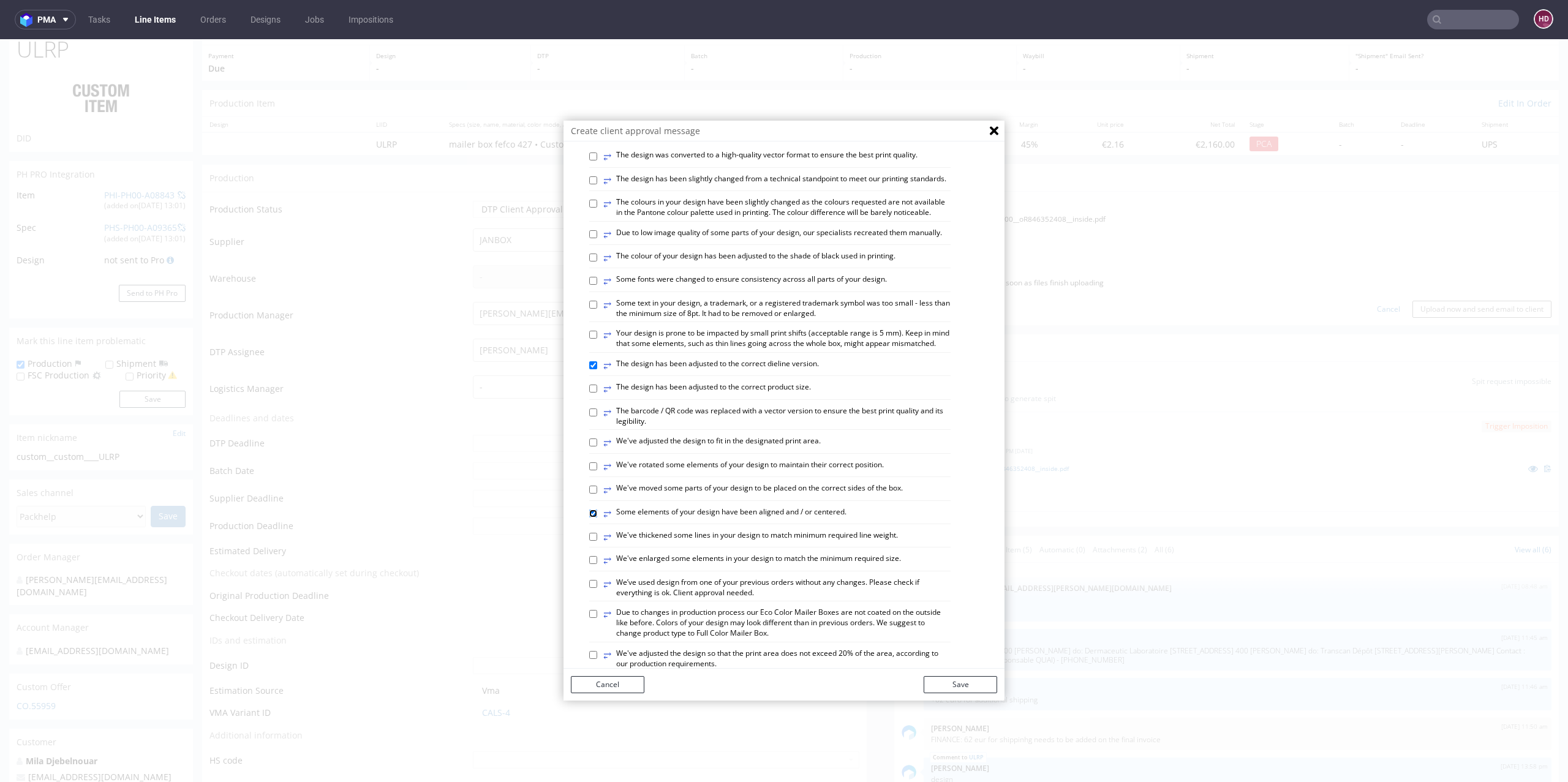
checkbox input "true"
click at [716, 583] on div "⥂ Some graphic elements had to be moved away from the edges to ensure that your…" at bounding box center [794, 521] width 408 height 935
click at [717, 544] on label "⥂ We've thickened some lines in your design to match minimum required line weig…" at bounding box center [751, 537] width 294 height 13
click at [597, 540] on input "⥂ We've thickened some lines in your design to match minimum required line weig…" at bounding box center [593, 536] width 8 height 8
checkbox input "true"
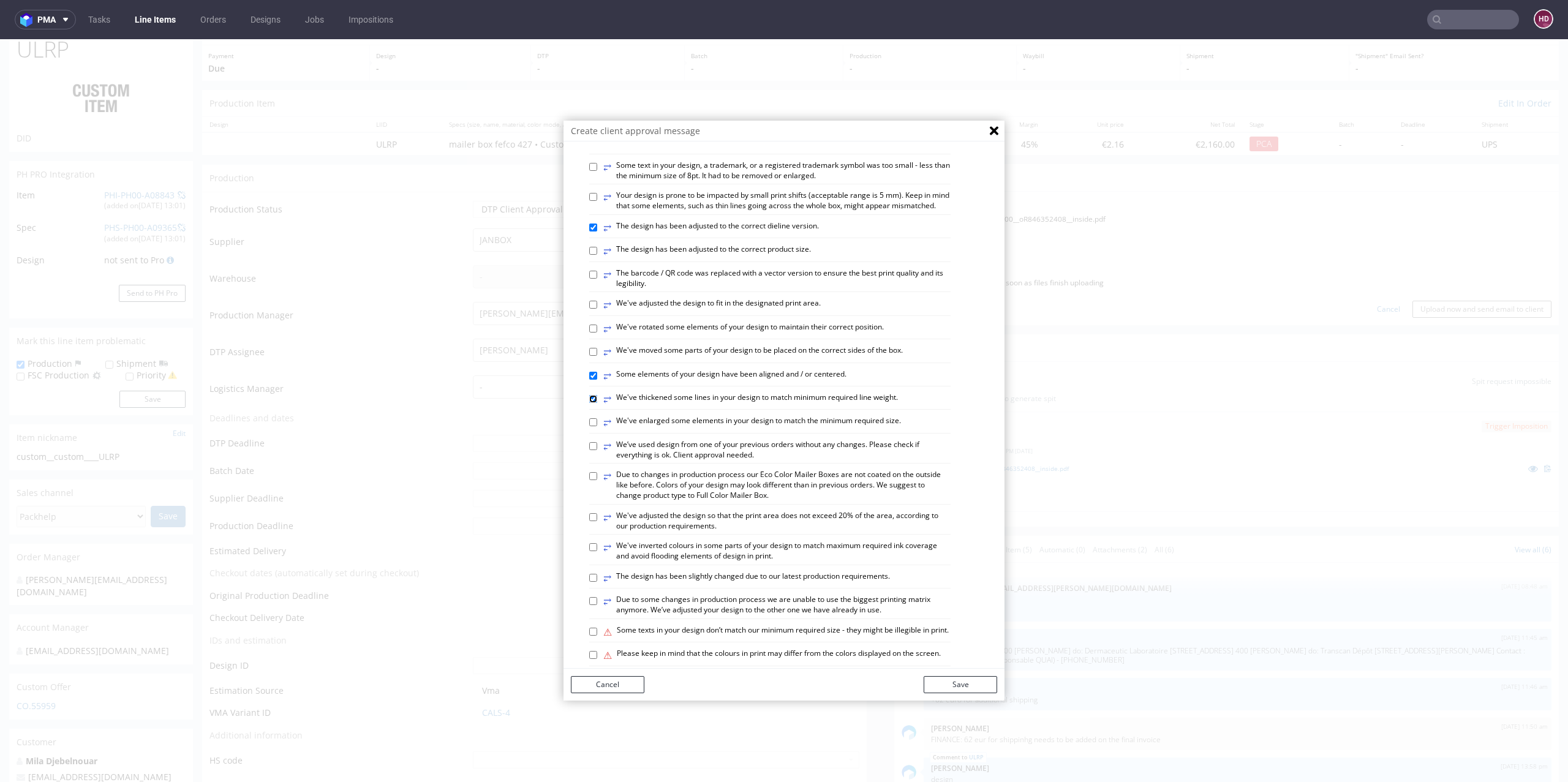
scroll to position [382, 0]
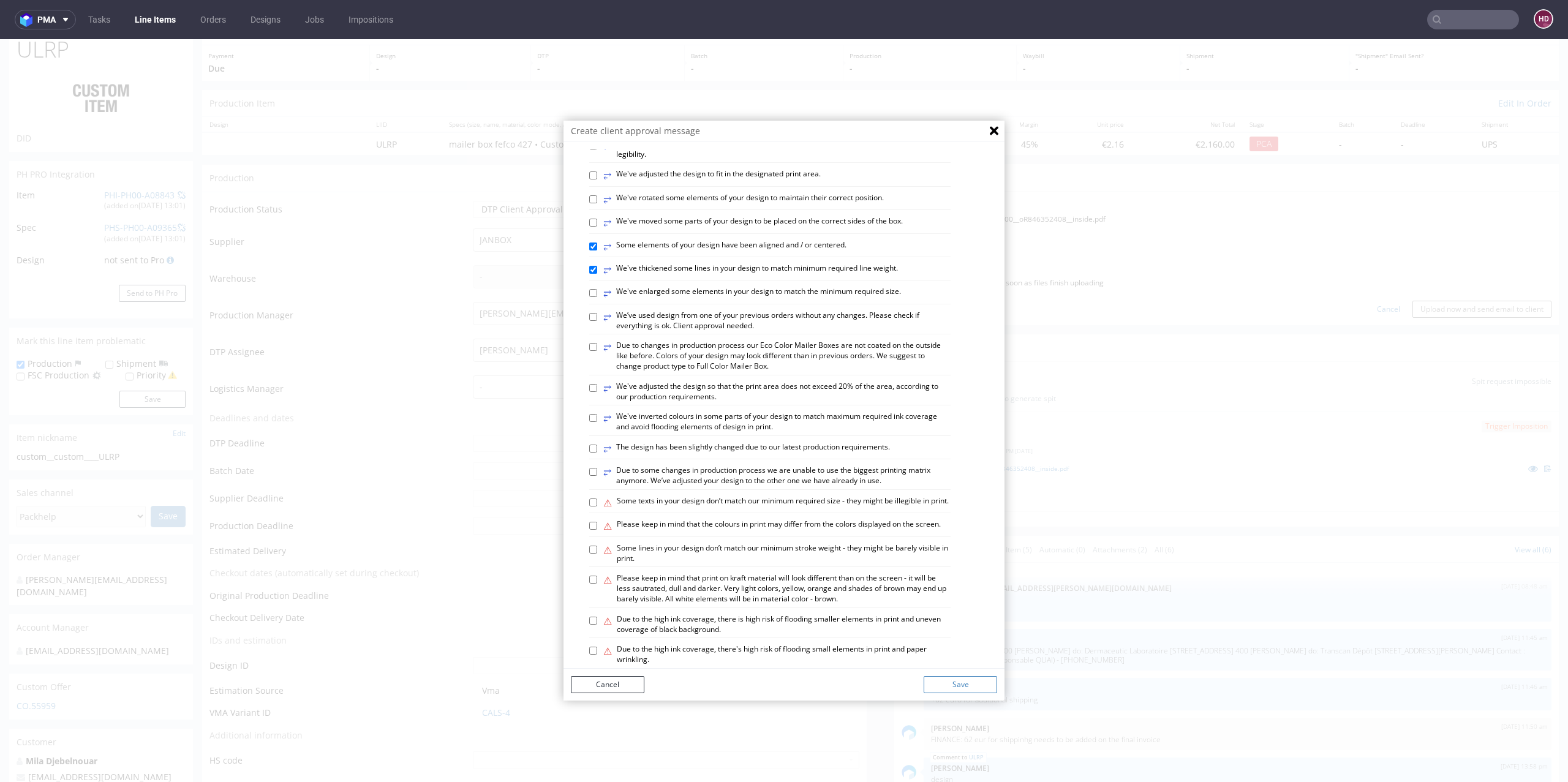
click at [940, 684] on button "Save" at bounding box center [960, 685] width 74 height 18
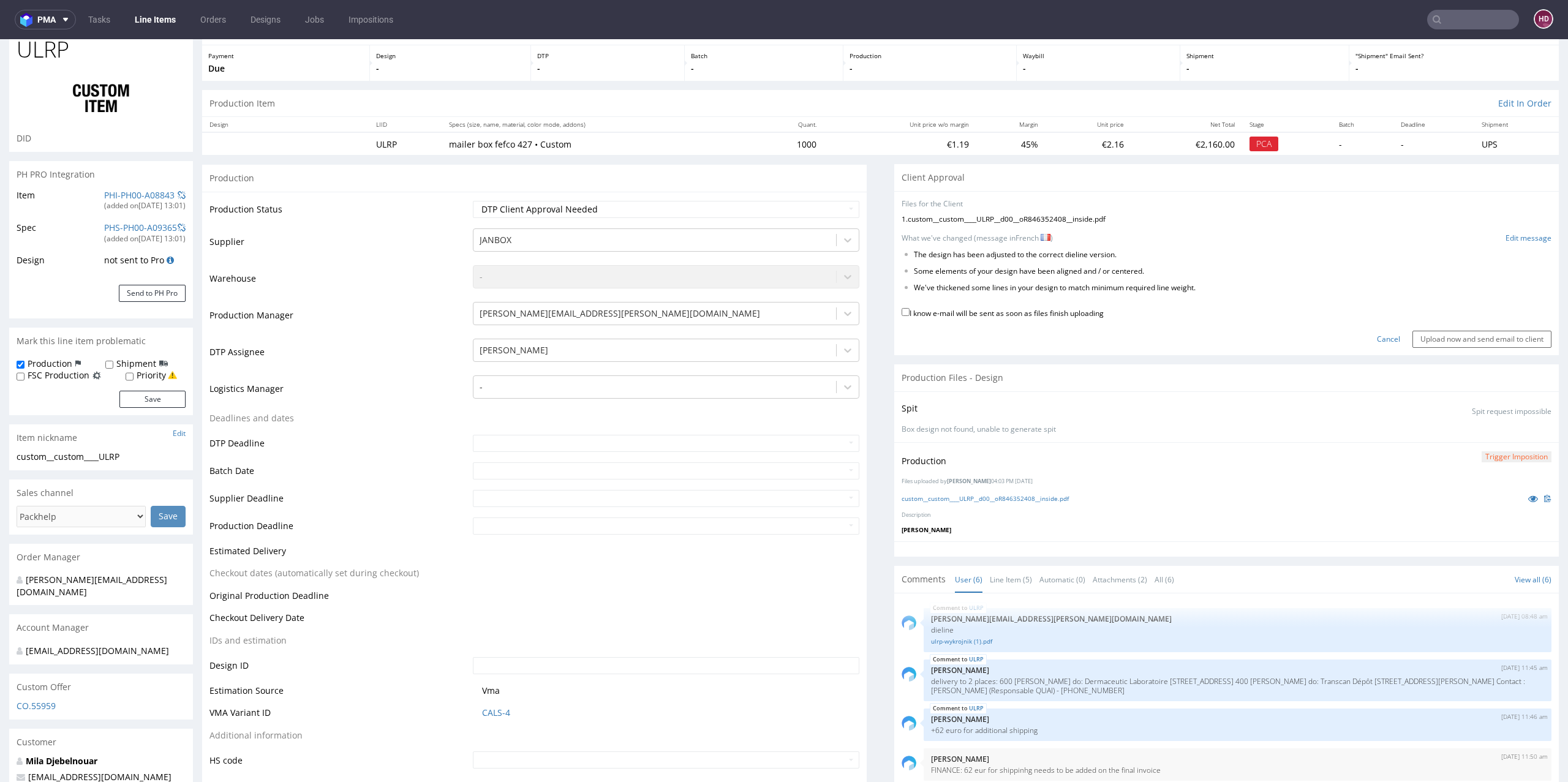
click at [1003, 311] on label "I know e-mail will be sent as soon as files finish uploading" at bounding box center [1002, 312] width 202 height 13
click at [909, 311] on input "I know e-mail will be sent as soon as files finish uploading" at bounding box center [905, 312] width 8 height 8
checkbox input "true"
click at [1412, 341] on input "Upload now and send email to client" at bounding box center [1481, 340] width 139 height 18
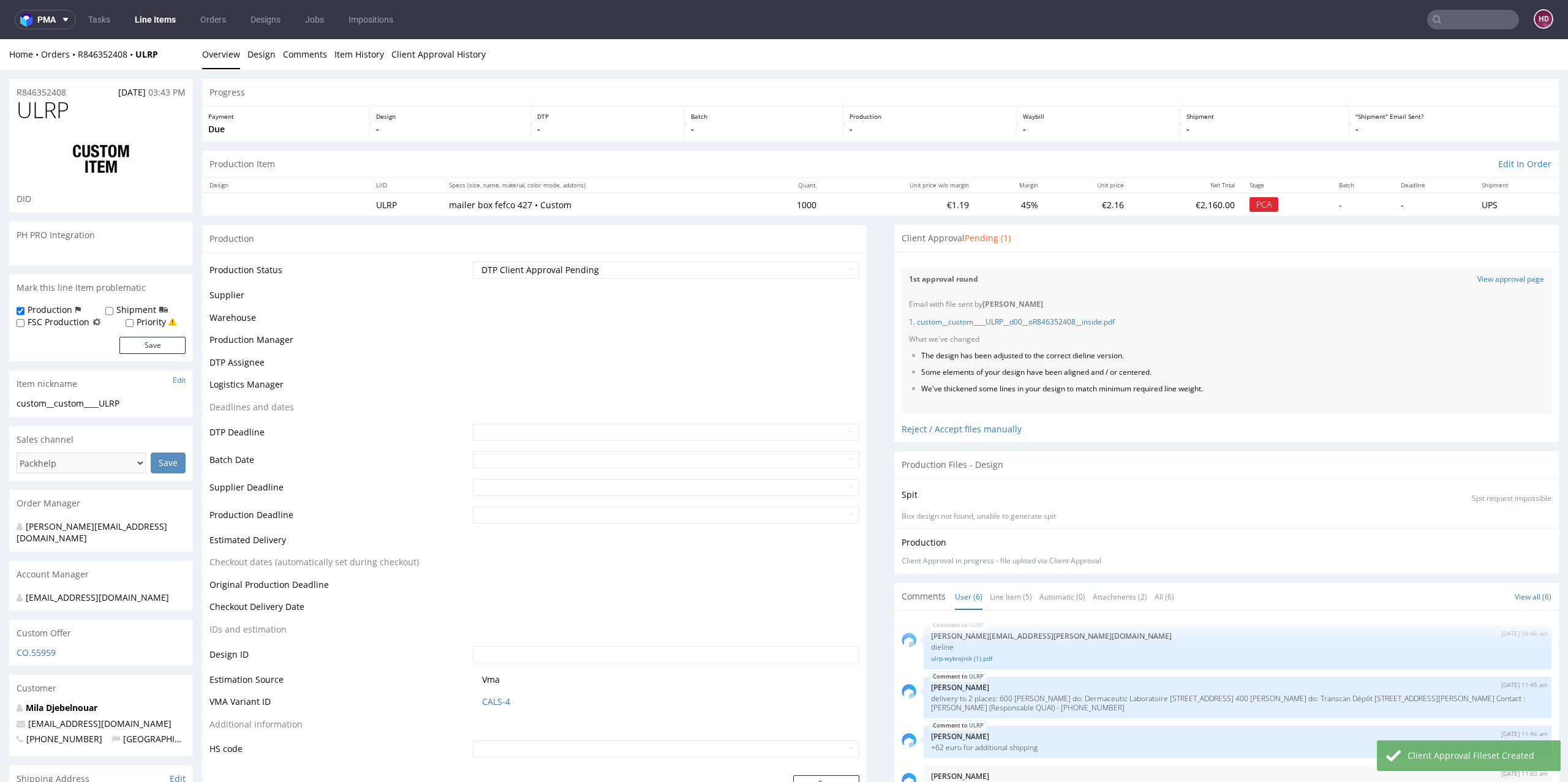
scroll to position [53, 0]
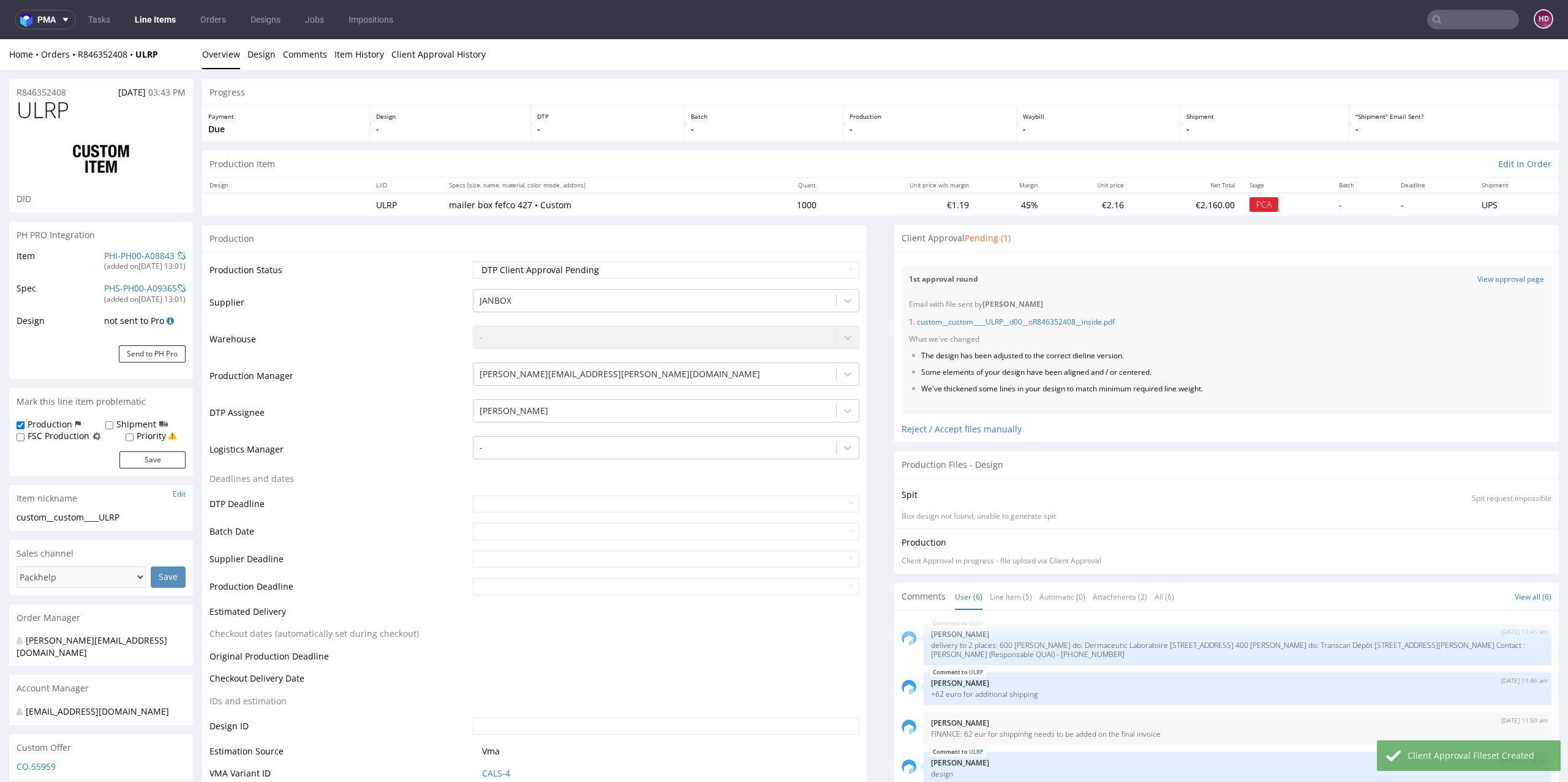
click at [169, 14] on link "Line Items" at bounding box center [155, 19] width 56 height 19
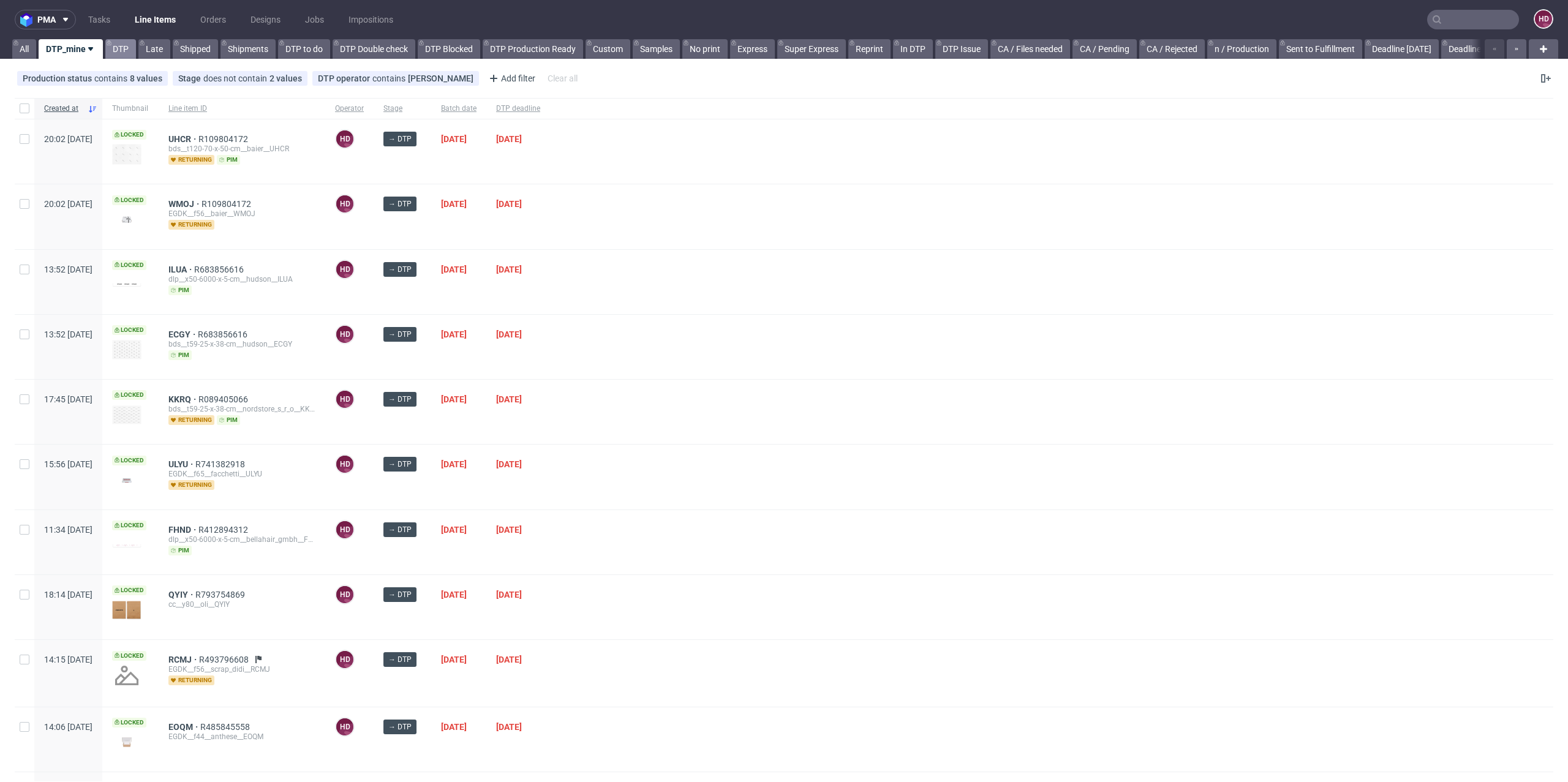
click at [124, 46] on link "DTP" at bounding box center [120, 49] width 31 height 19
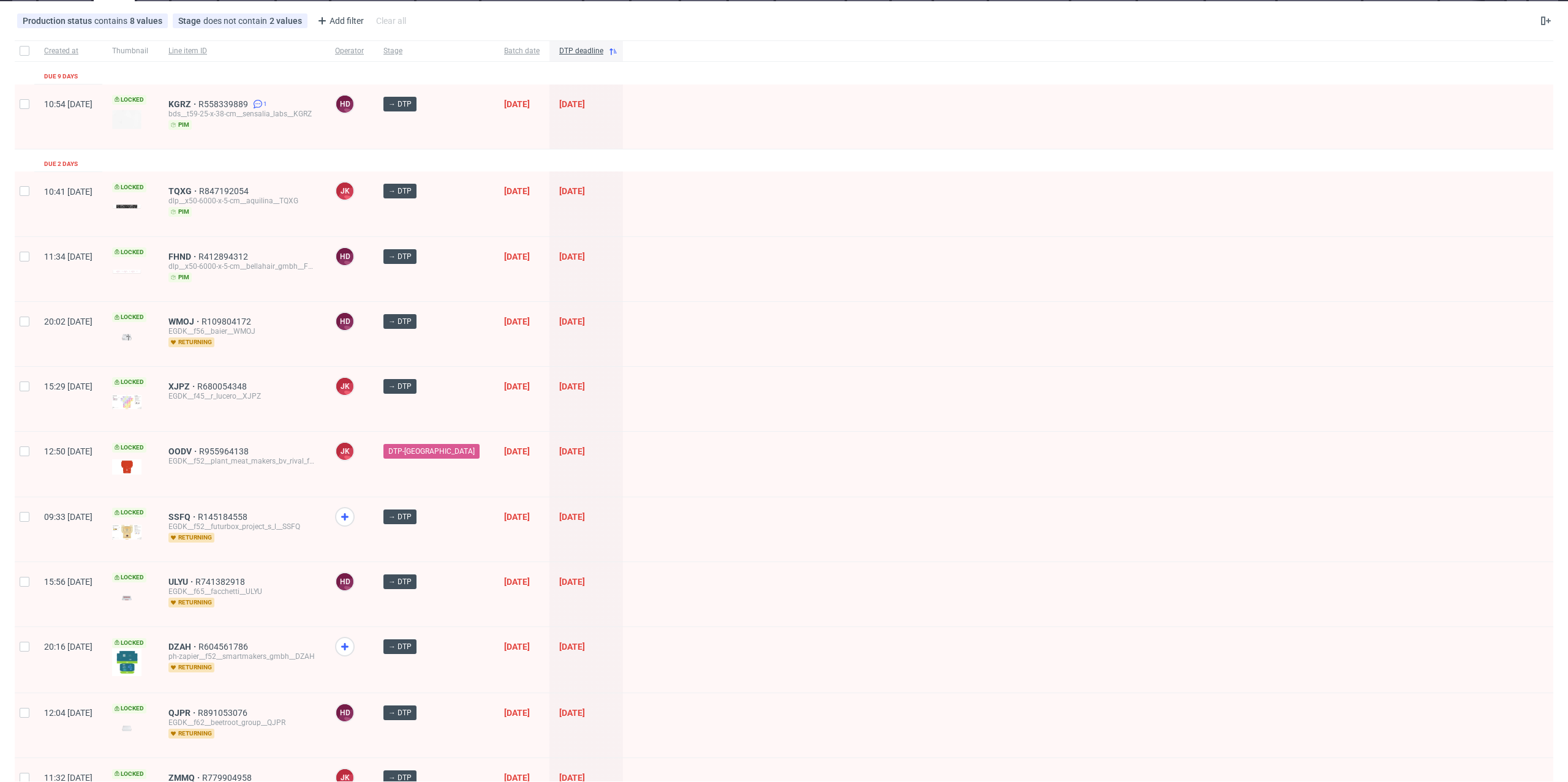
scroll to position [48, 0]
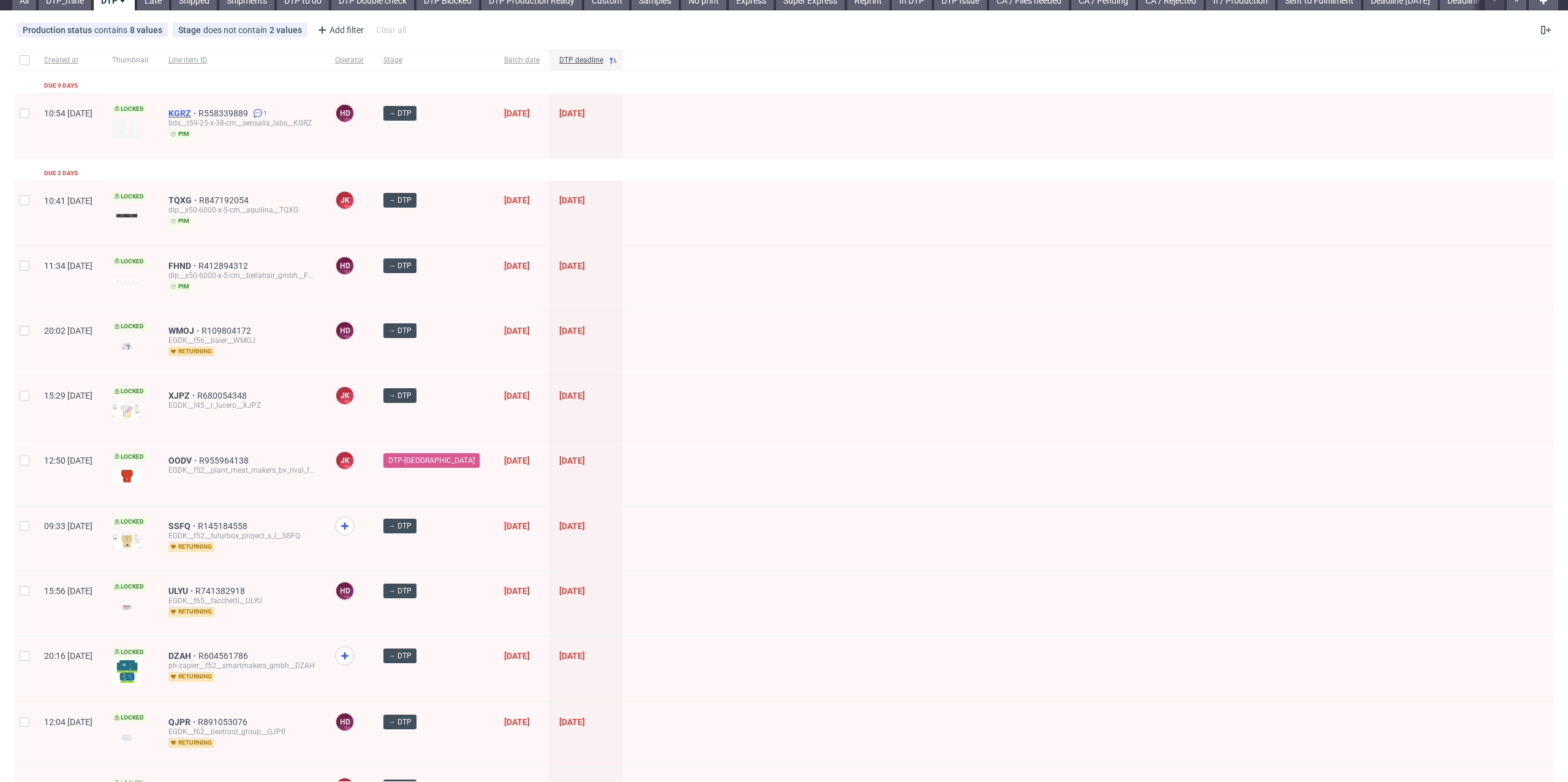
click at [199, 113] on span "KGRZ" at bounding box center [183, 113] width 30 height 10
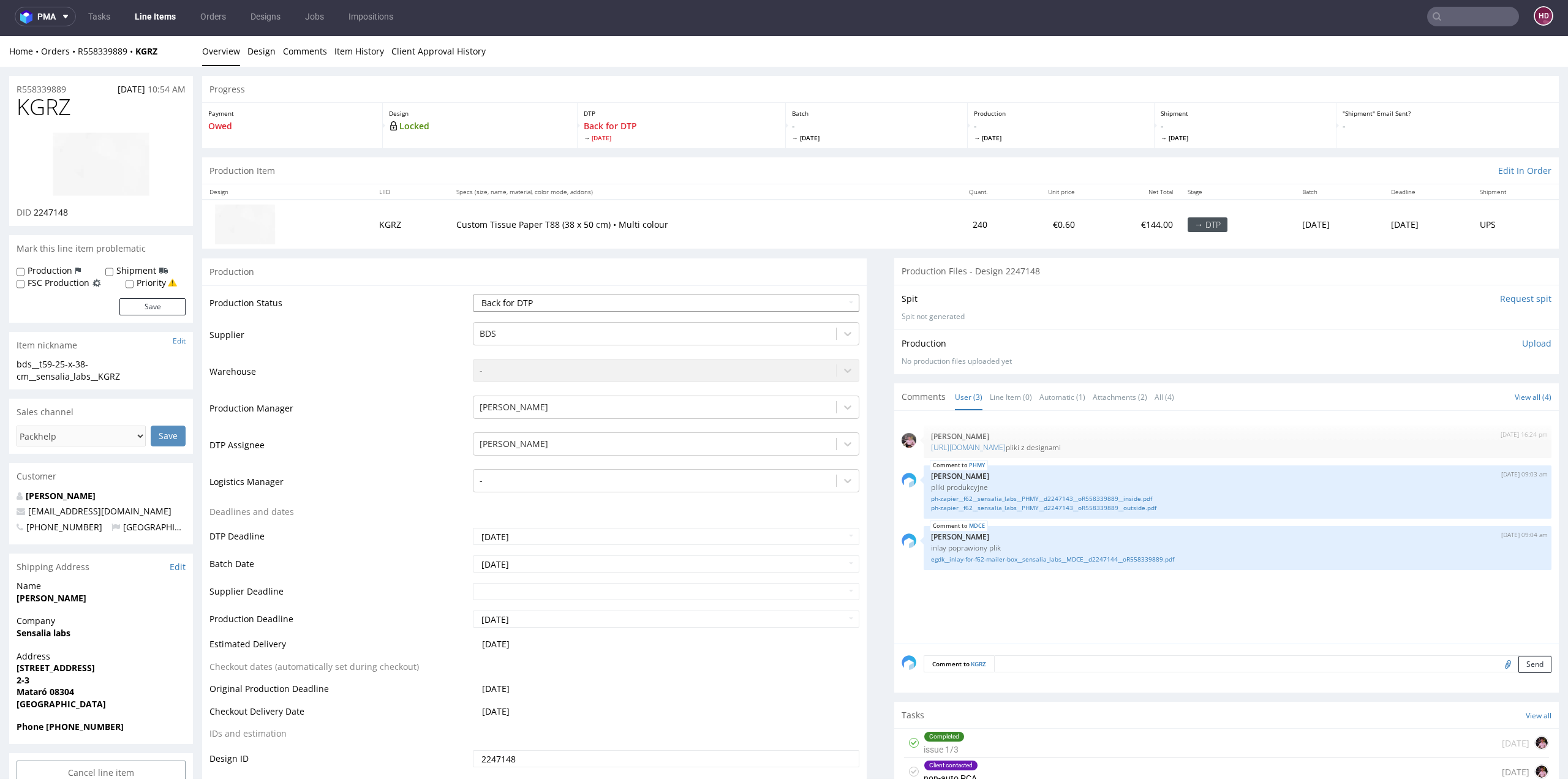
click at [563, 308] on select "Waiting for Artwork Waiting for Diecut Waiting for Mockup Waiting for DTP Waiti…" at bounding box center [667, 303] width 387 height 18
select select "dtp_production_ready"
click at [473, 294] on select "Waiting for Artwork Waiting for Diecut Waiting for Mockup Waiting for DTP Waiti…" at bounding box center [667, 303] width 387 height 18
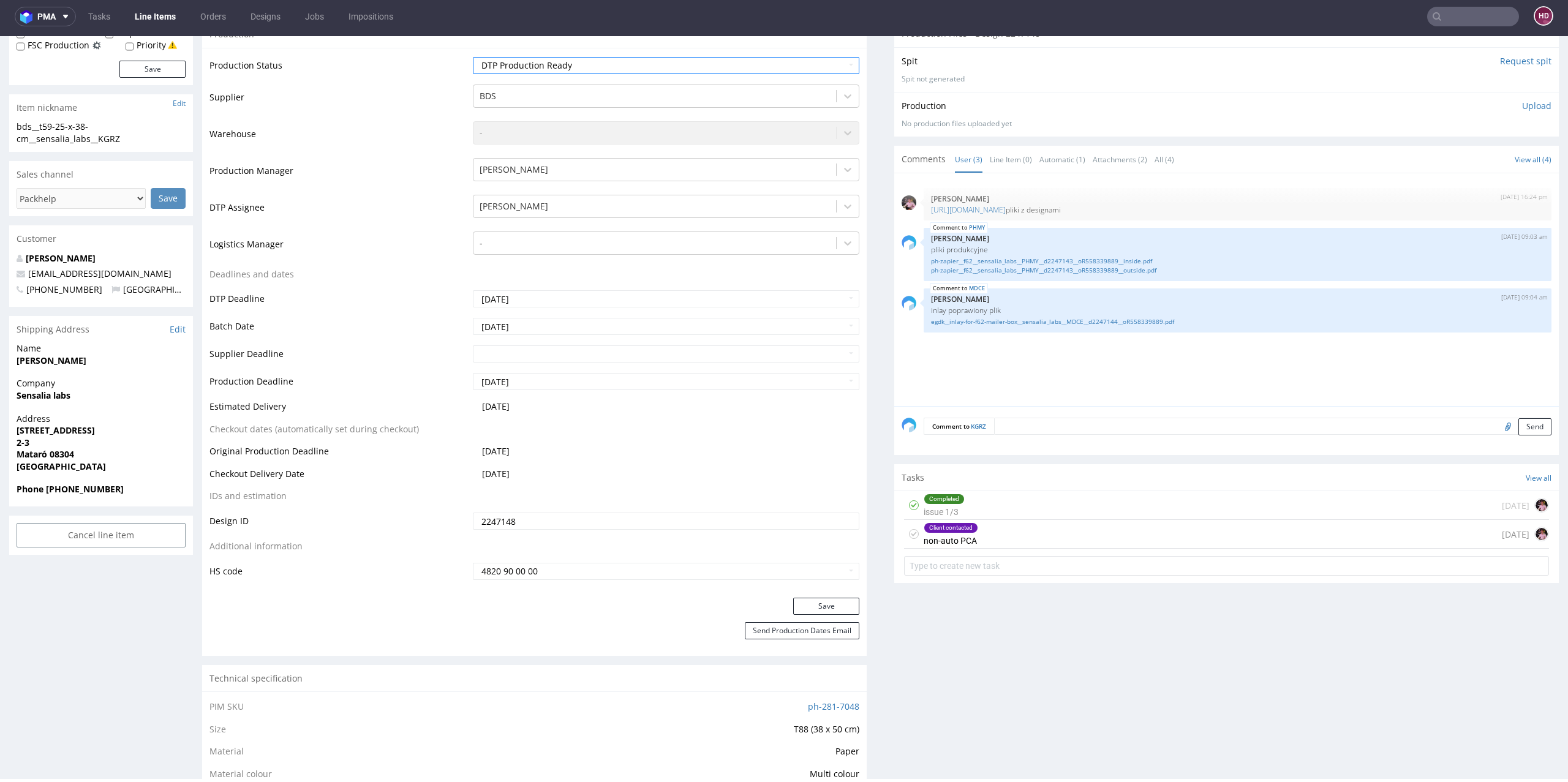
scroll to position [239, 0]
click at [828, 600] on button "Save" at bounding box center [826, 605] width 67 height 18
click at [959, 525] on div "Client contacted" at bounding box center [950, 526] width 53 height 10
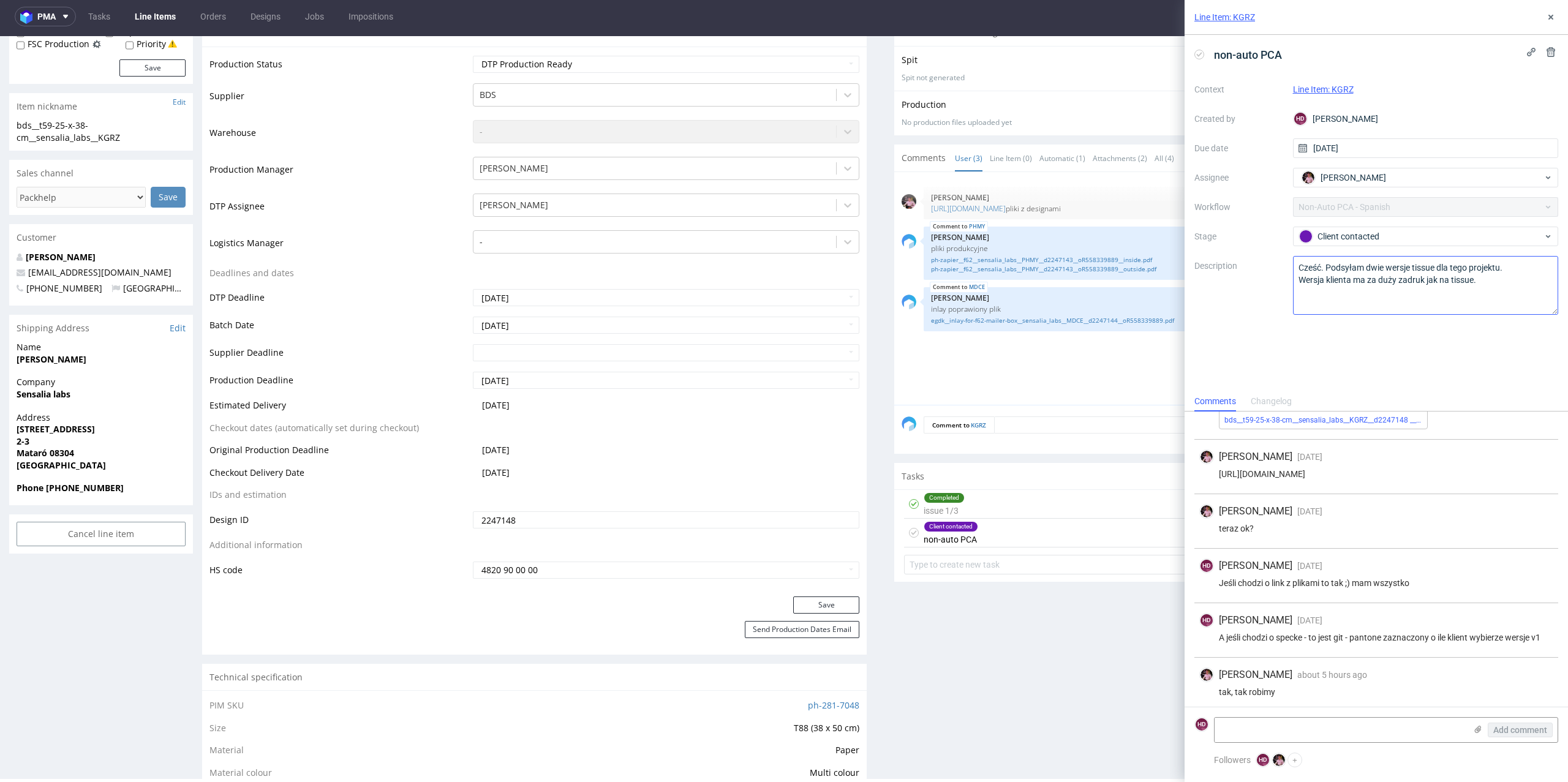
scroll to position [239, 0]
click at [1337, 239] on div "Client contacted" at bounding box center [1421, 236] width 244 height 13
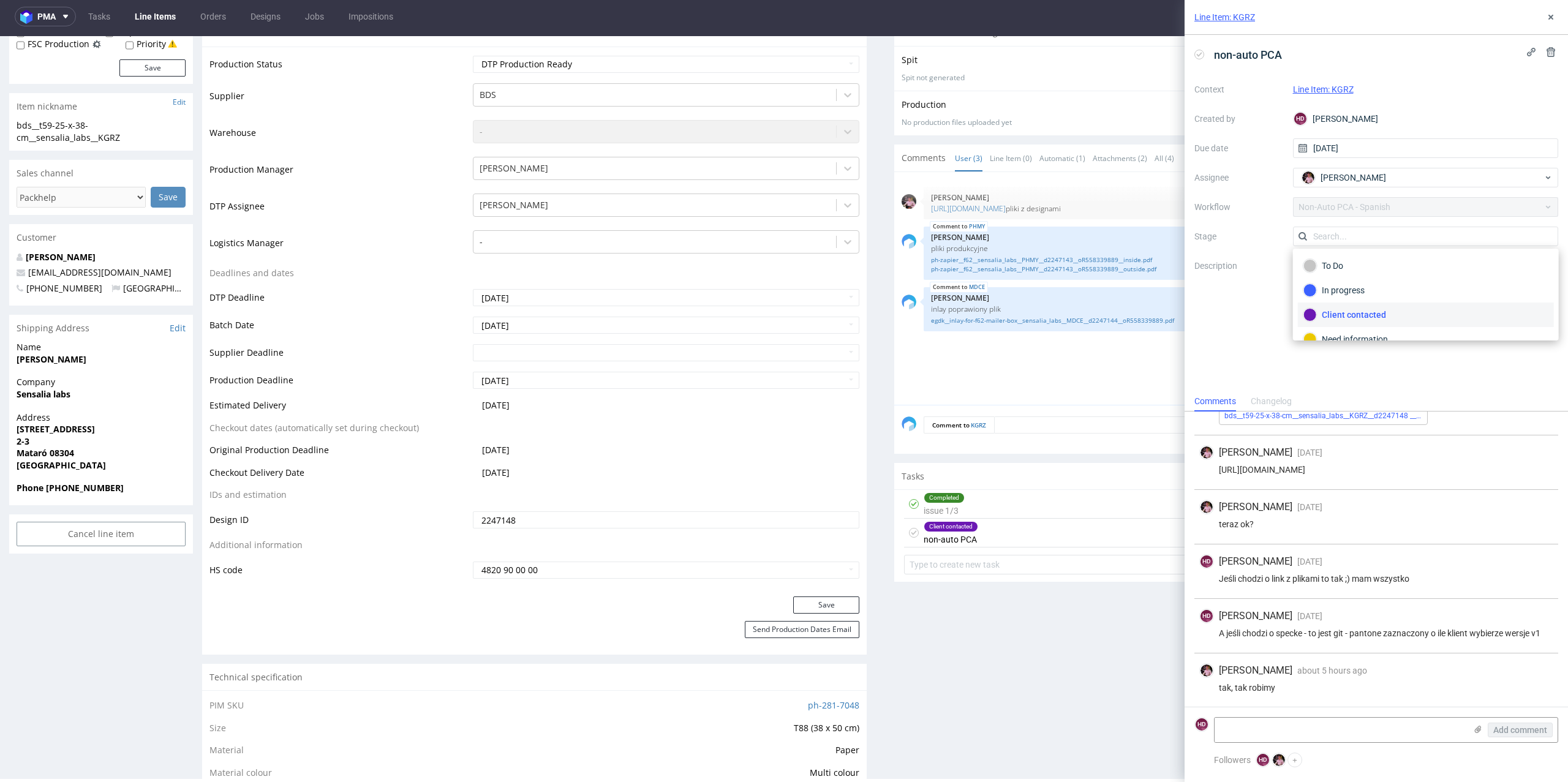
scroll to position [62, 0]
click at [1339, 305] on div "Completed" at bounding box center [1426, 300] width 245 height 13
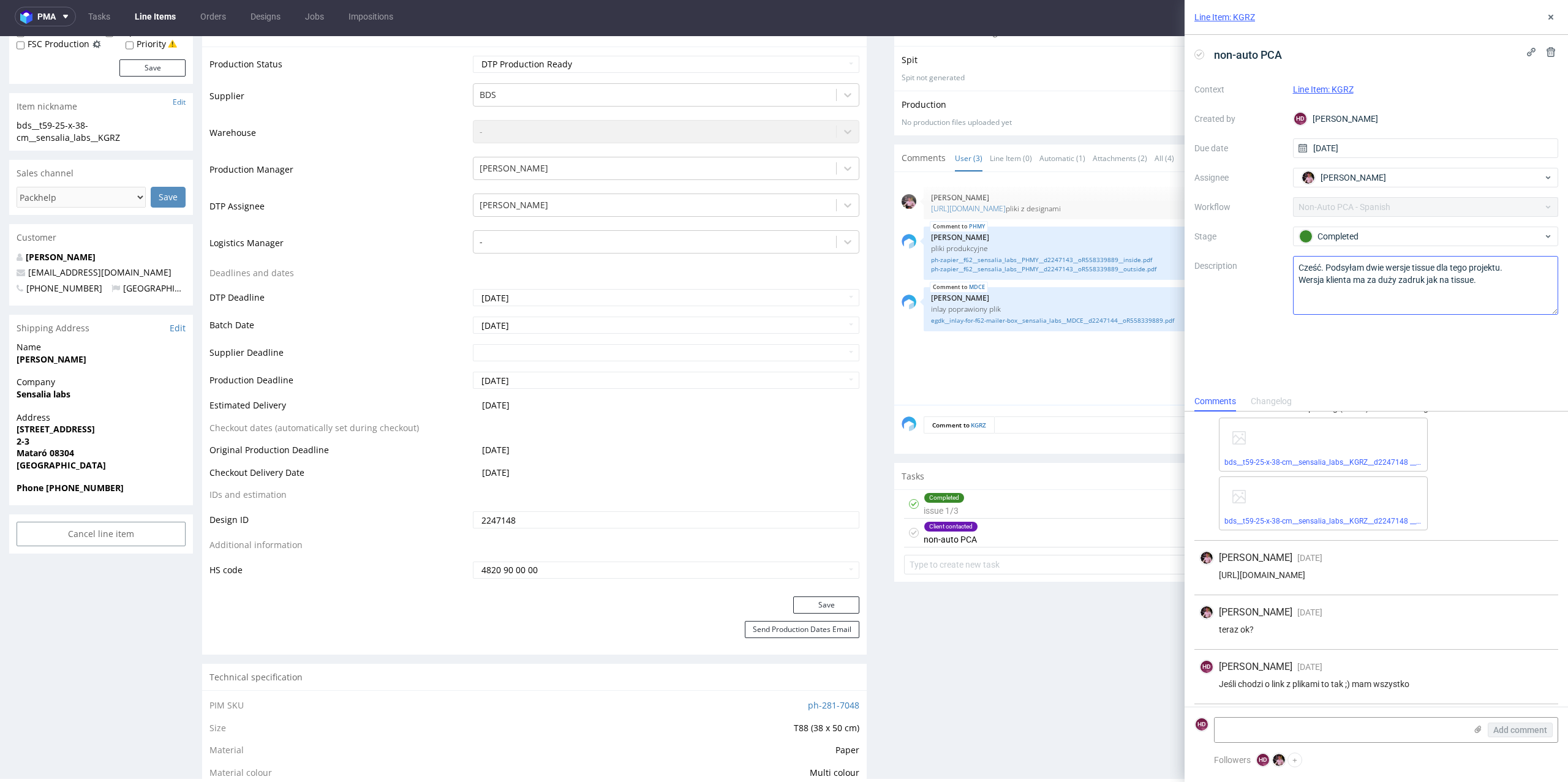
scroll to position [0, 0]
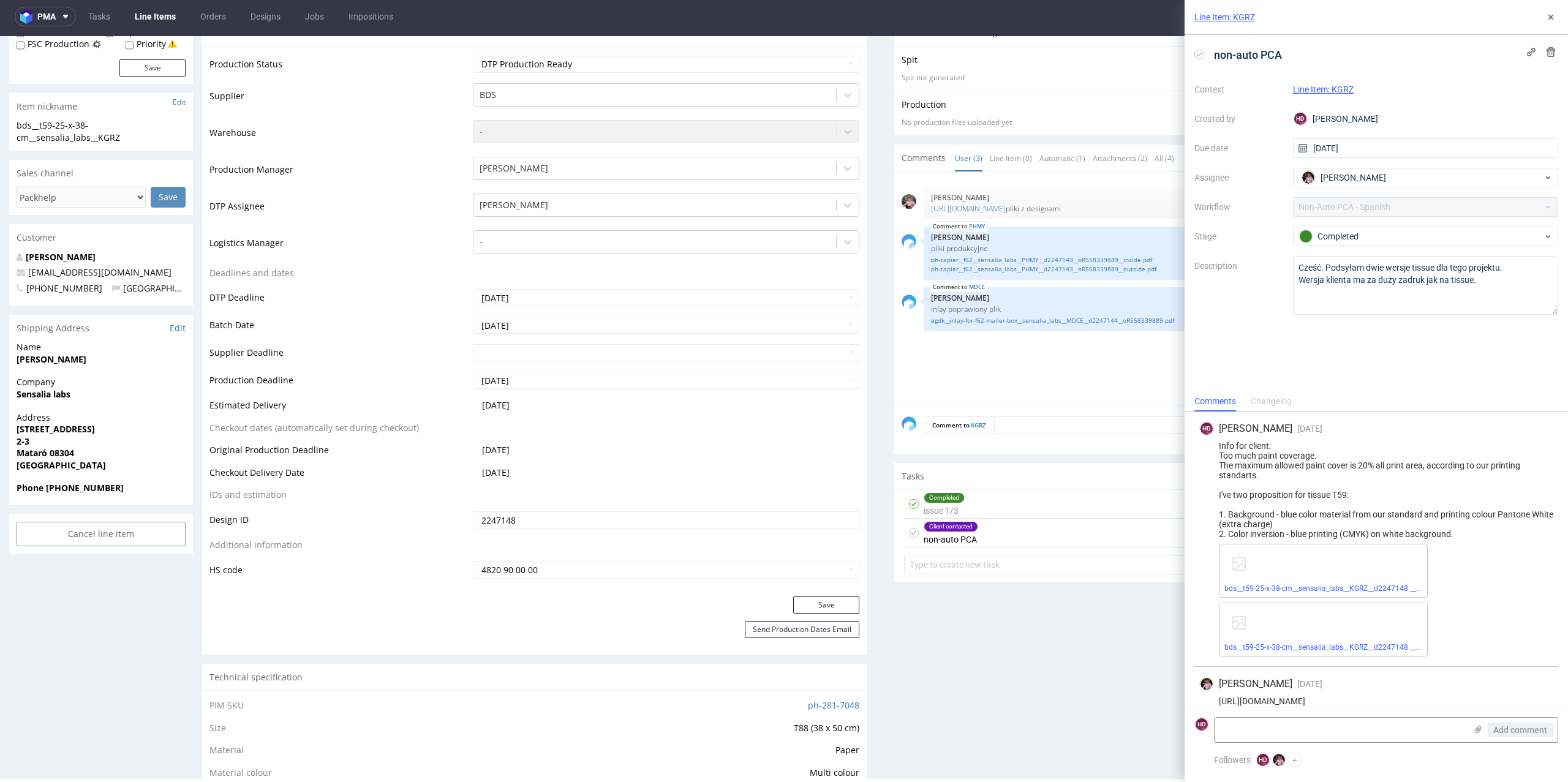
click at [1317, 652] on div "bds__t59-25-x-38-cm__sensalia_labs__KGRZ__d2247148 __oR558339889__v1.pdf" at bounding box center [1323, 630] width 208 height 54
click at [1330, 581] on div "bds__t59-25-x-38-cm__sensalia_labs__KGRZ__d2247148 __oR558339889__v2.pdf" at bounding box center [1323, 571] width 208 height 54
click at [1327, 587] on link "bds__t59-25-x-38-cm__sensalia_labs__KGRZ__d2247148 __oR558339889__v2.pdf" at bounding box center [1357, 588] width 265 height 9
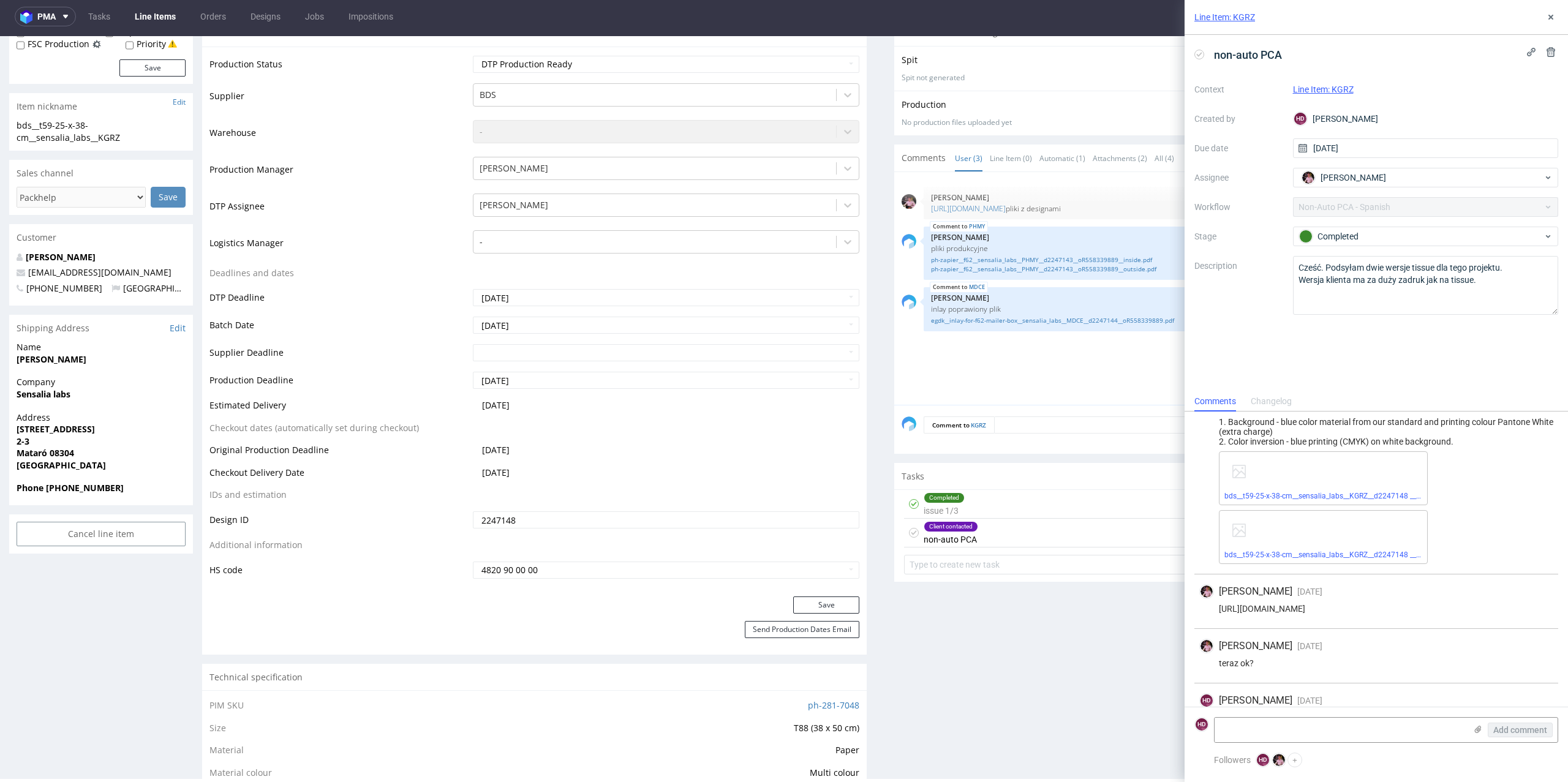
scroll to position [47, 0]
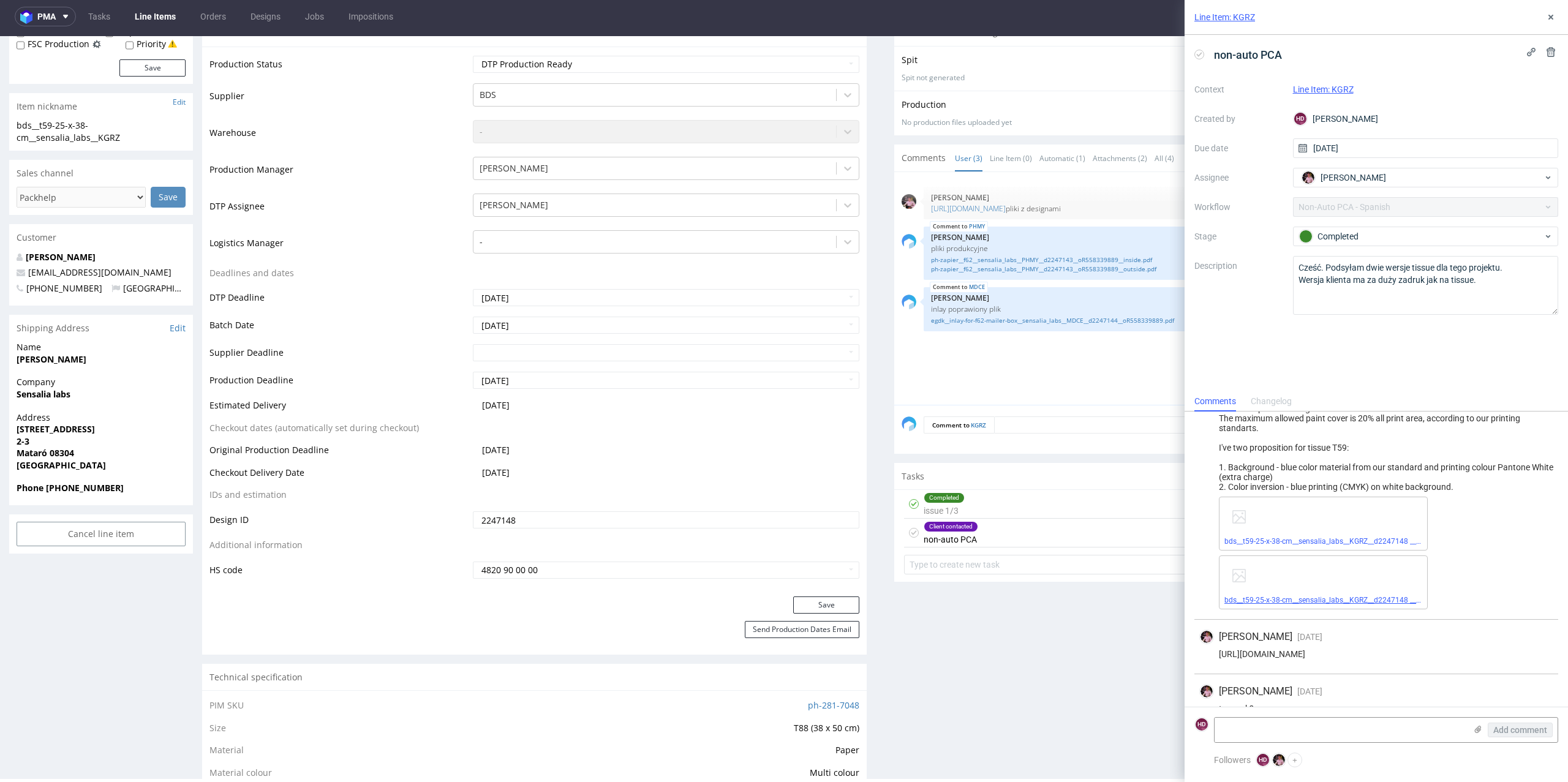
click at [1298, 600] on link "bds__t59-25-x-38-cm__sensalia_labs__KGRZ__d2247148 __oR558339889__v1.pdf" at bounding box center [1357, 600] width 265 height 9
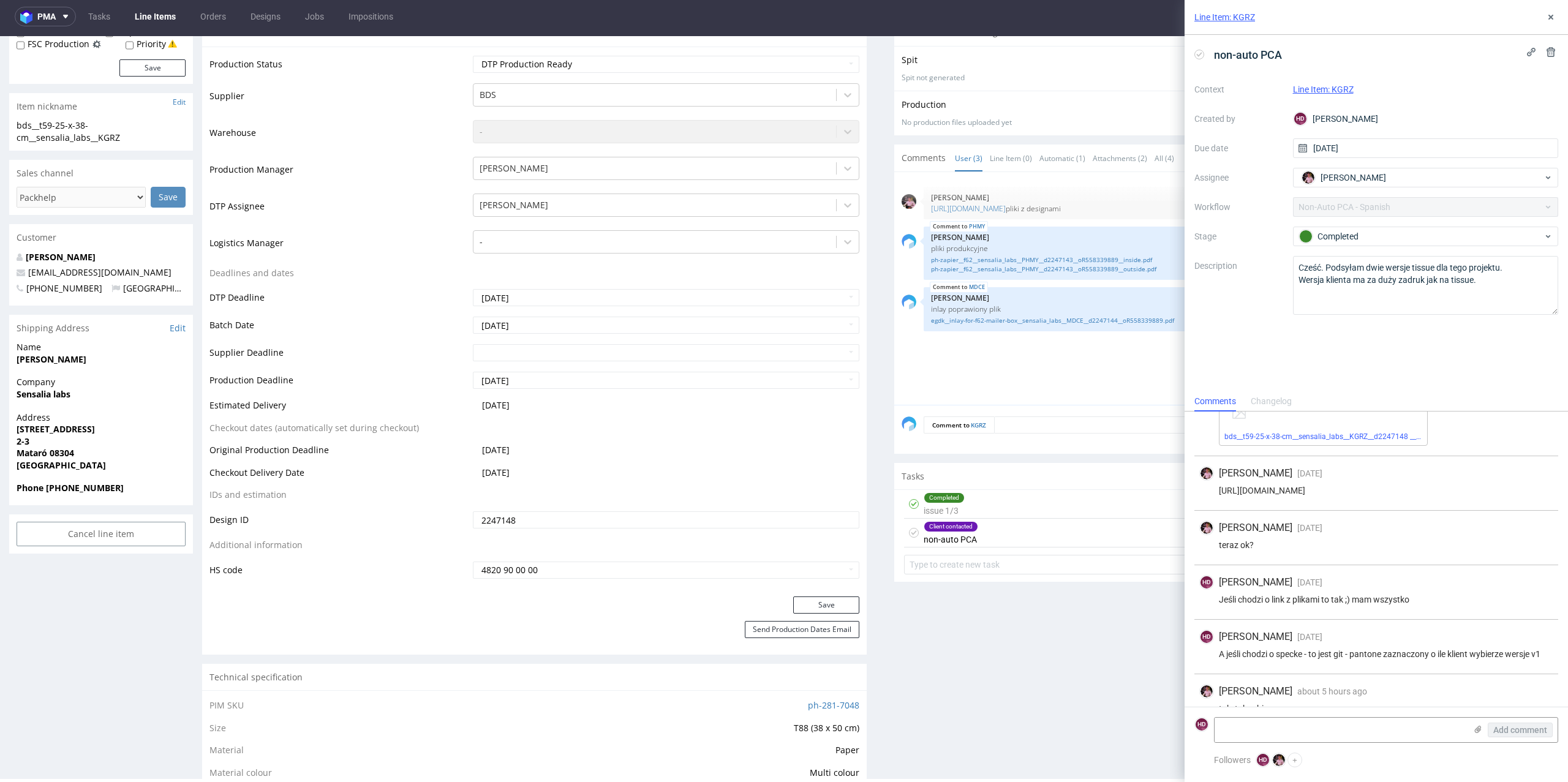
scroll to position [239, 0]
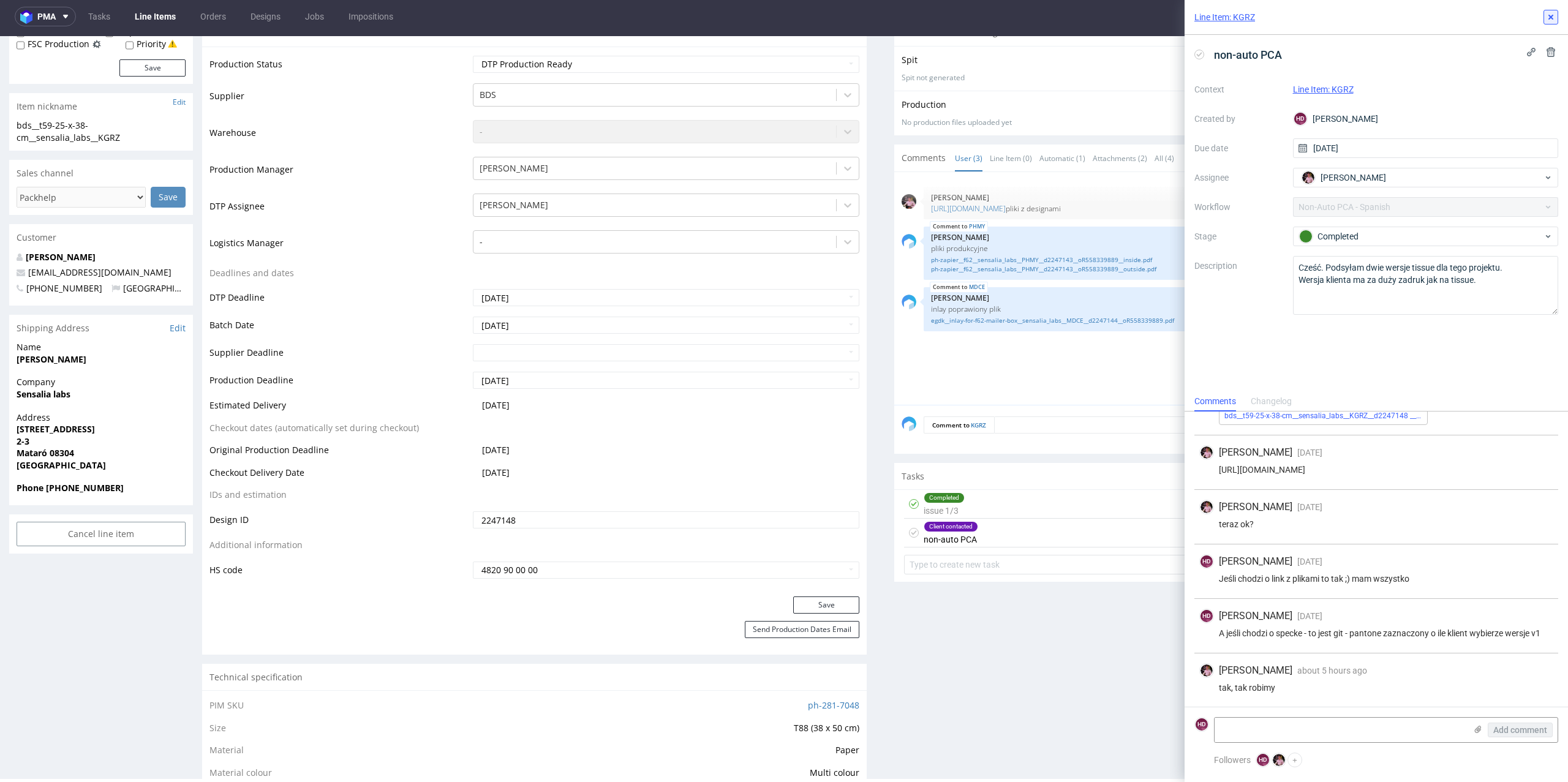
click at [1553, 11] on button at bounding box center [1550, 17] width 15 height 15
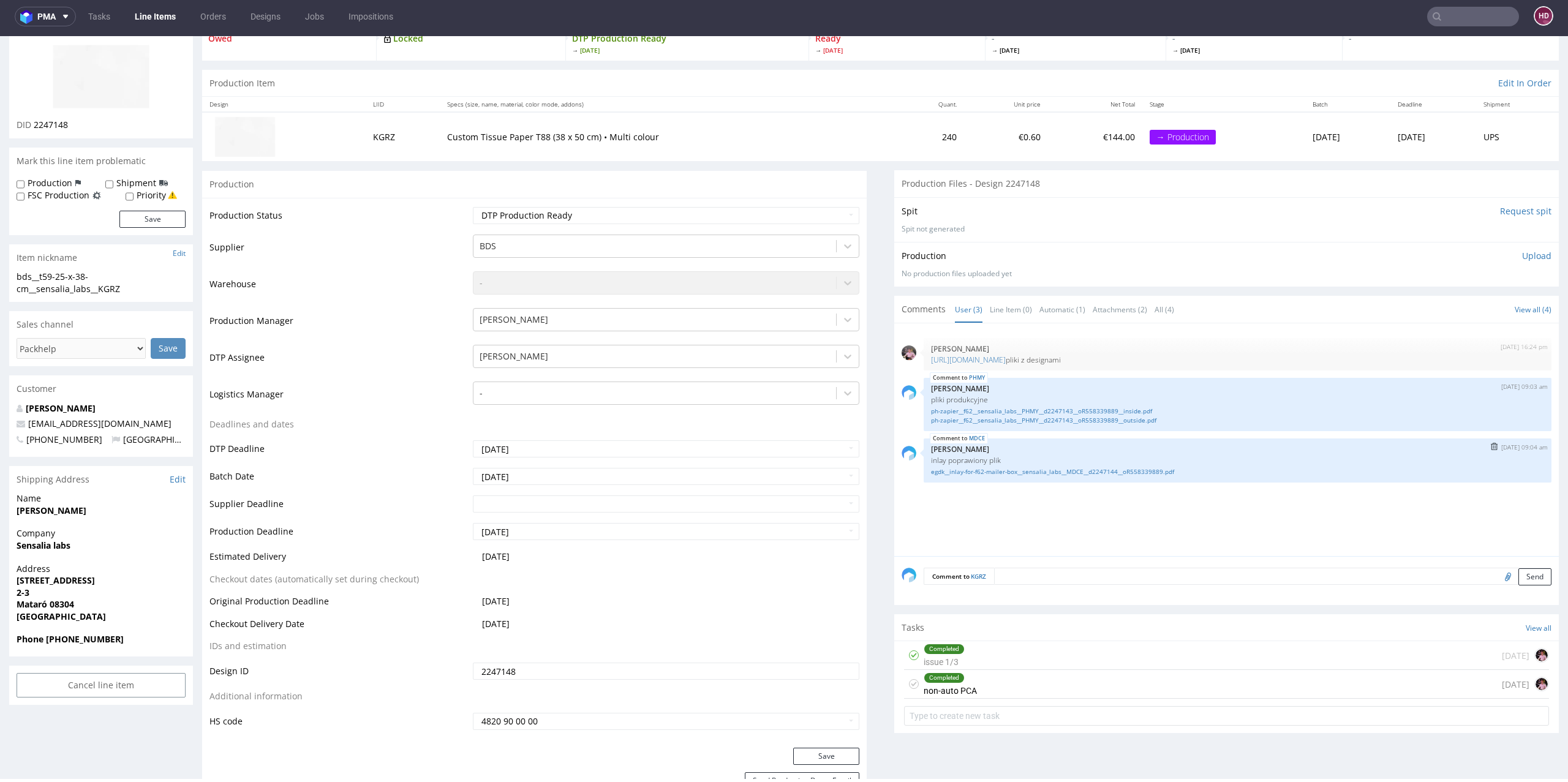
scroll to position [84, 0]
click at [1361, 691] on div "Completed non-auto PCA [DATE]" at bounding box center [1226, 687] width 645 height 29
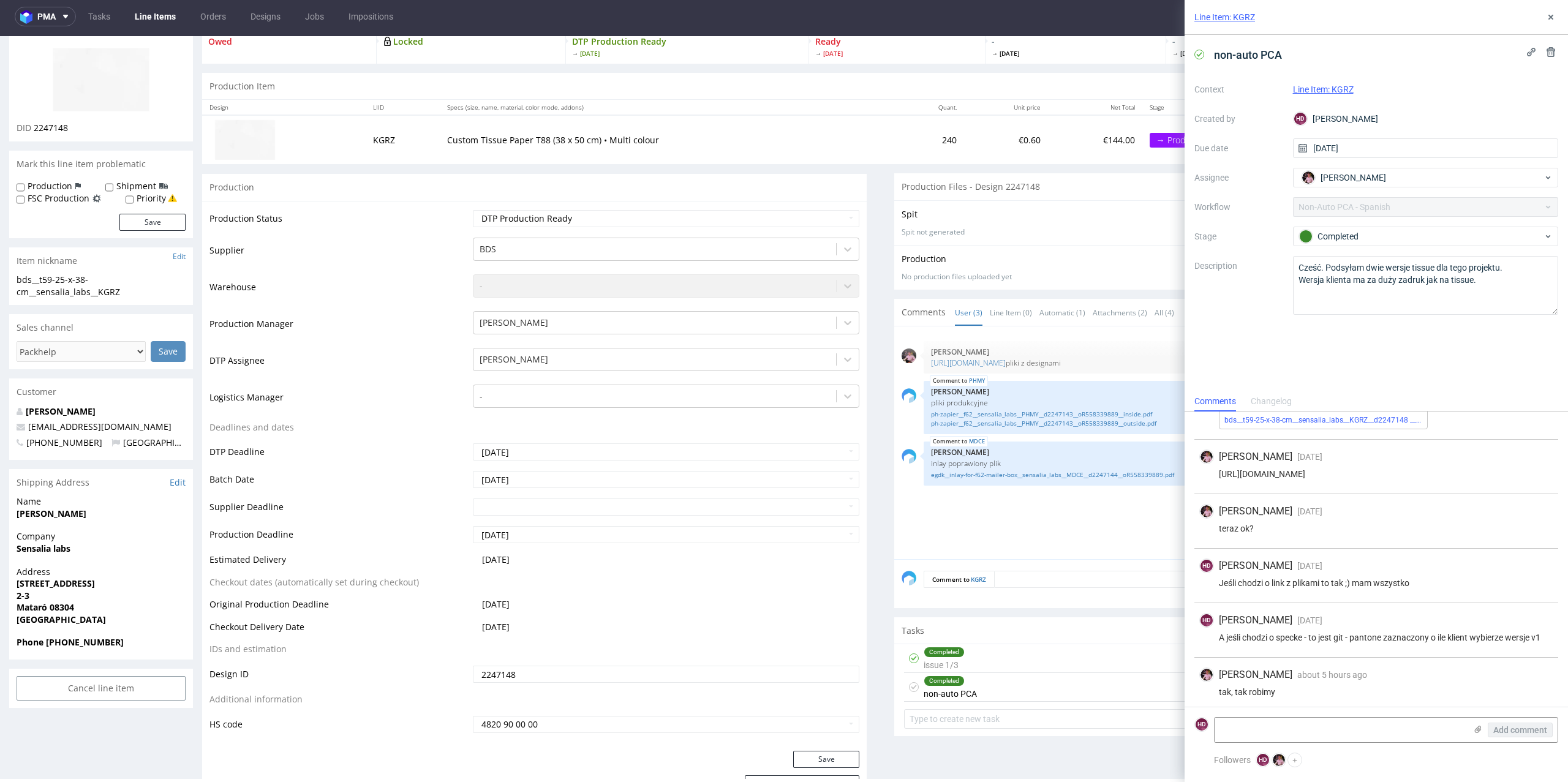
scroll to position [239, 0]
click at [1550, 16] on use at bounding box center [1551, 18] width 5 height 5
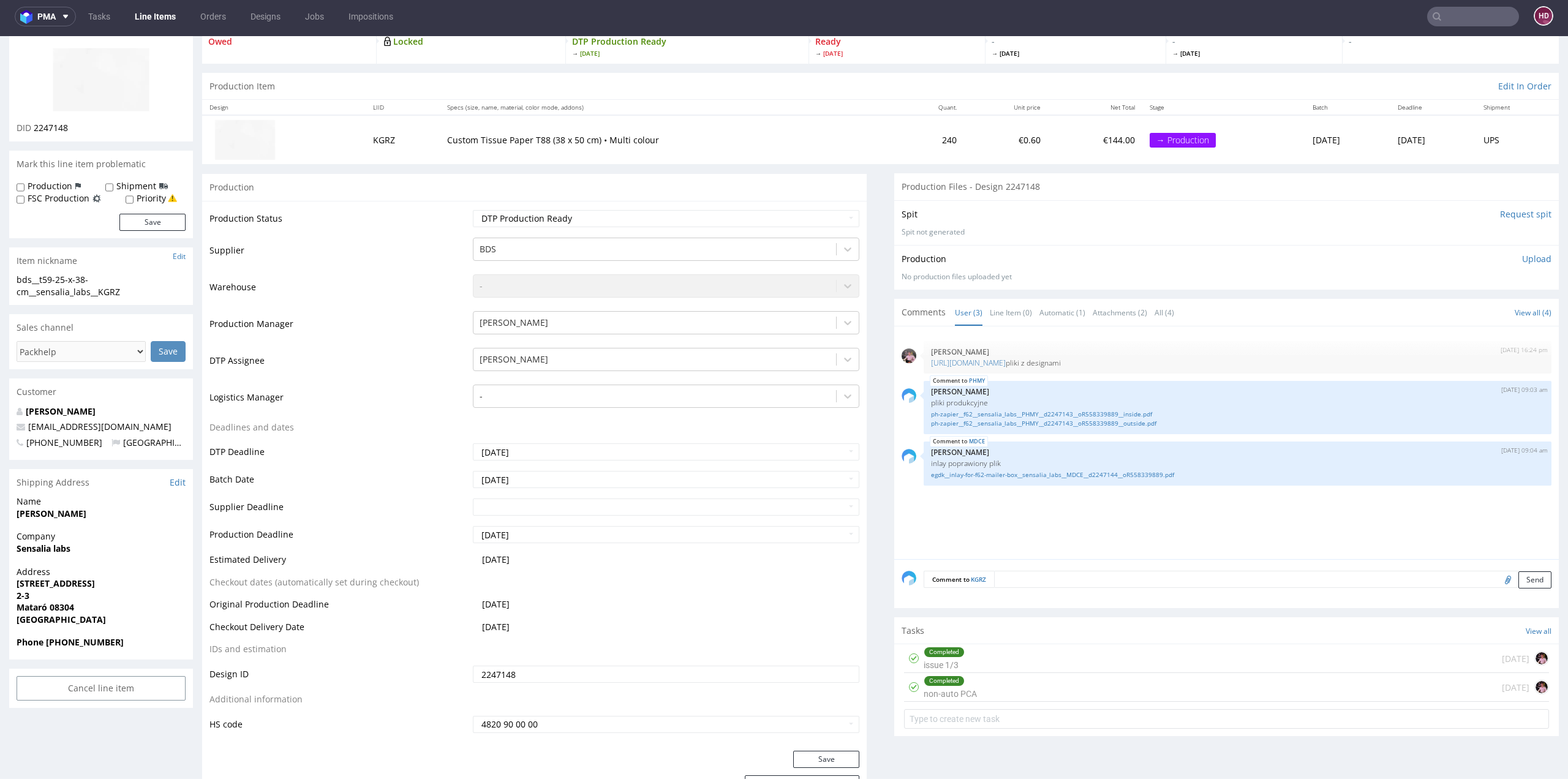
click at [1522, 255] on p "Upload" at bounding box center [1537, 259] width 30 height 12
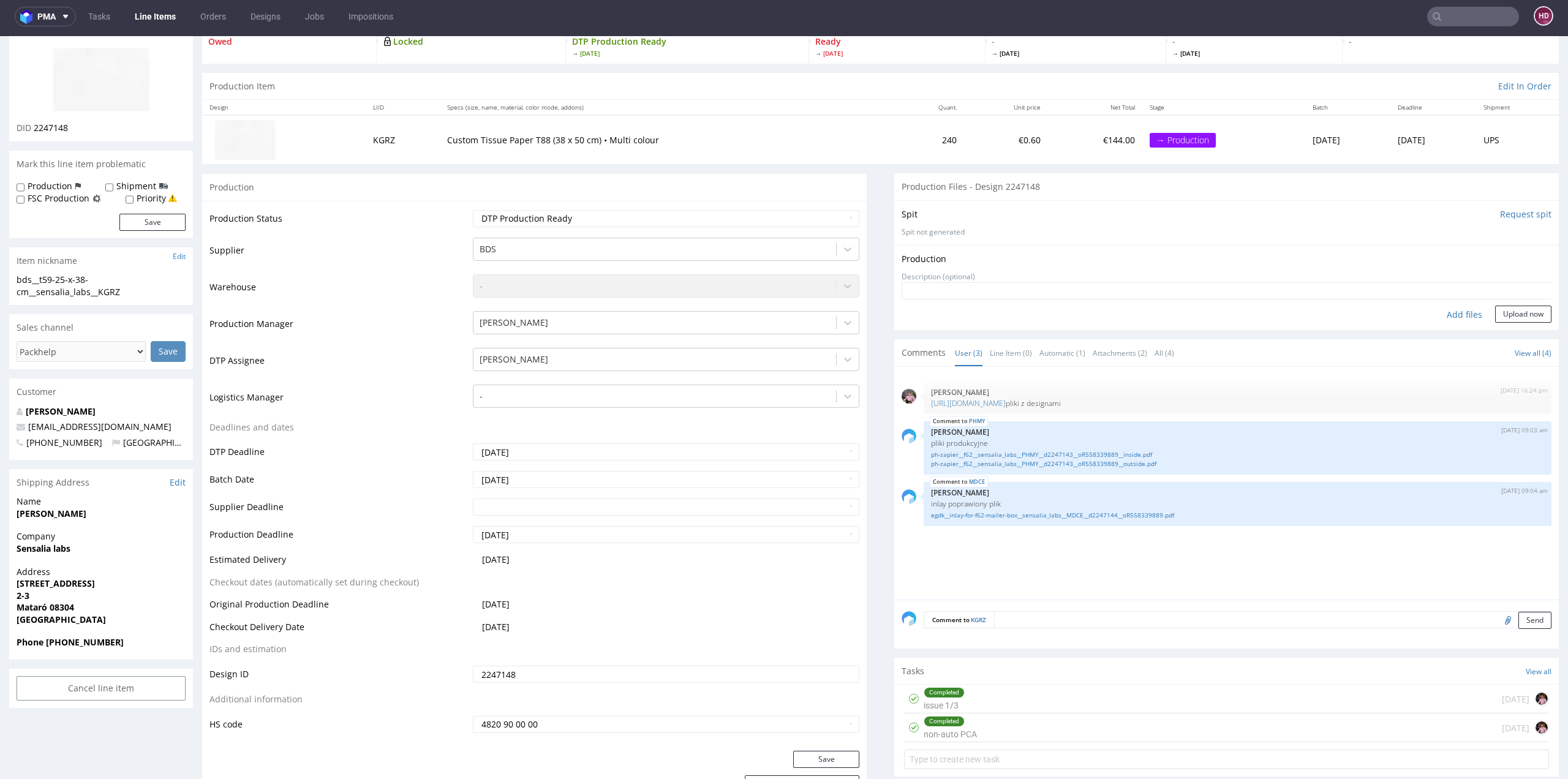
click at [1434, 316] on div "Add files" at bounding box center [1465, 314] width 61 height 18
type input "C:\fakepath\bds__t59-25-x-38-cm__sensalia_labs__KGRZ__d2247148 __oR558339889.pdf"
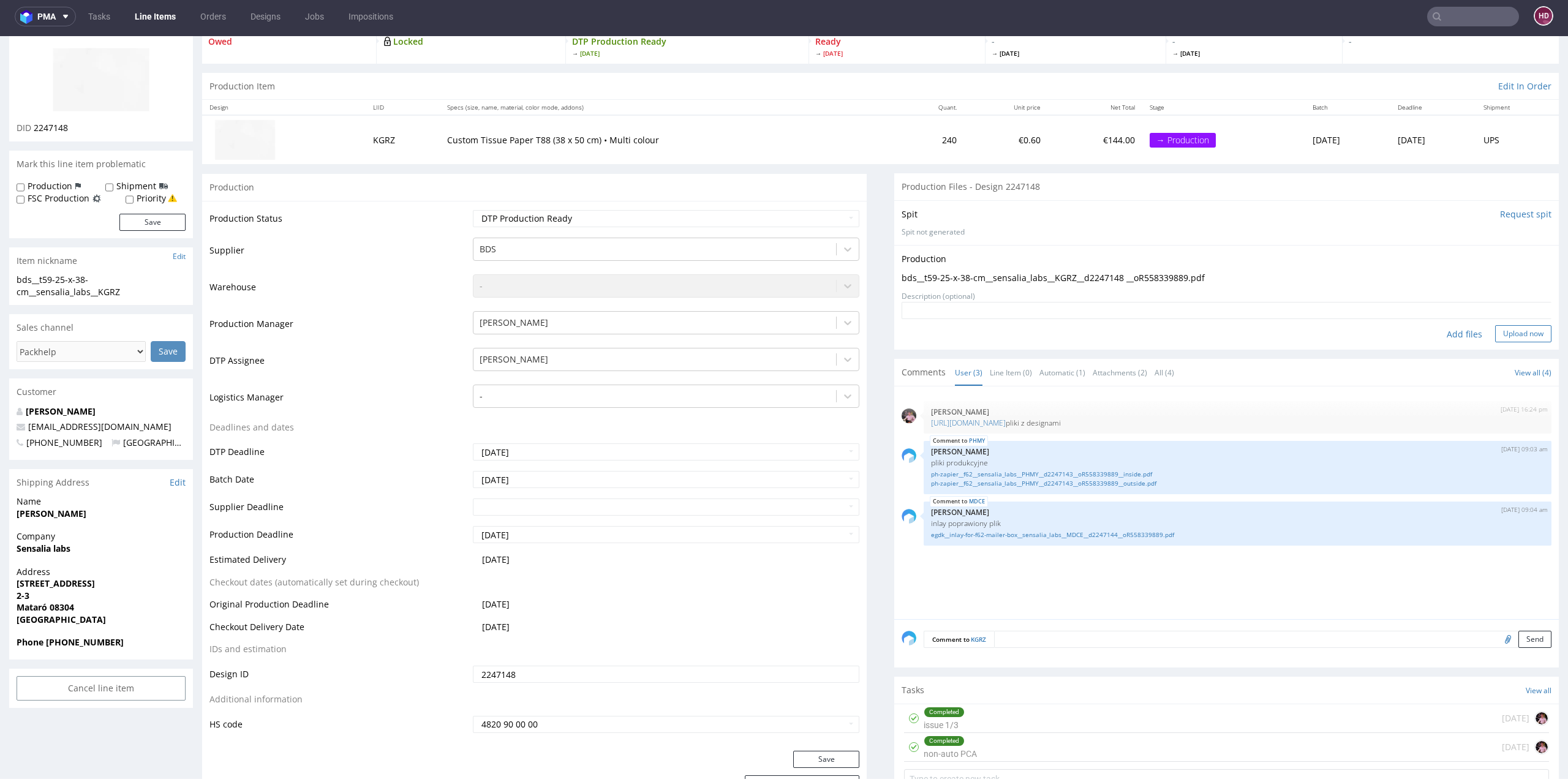
click at [1498, 333] on button "Upload now" at bounding box center [1523, 334] width 56 height 18
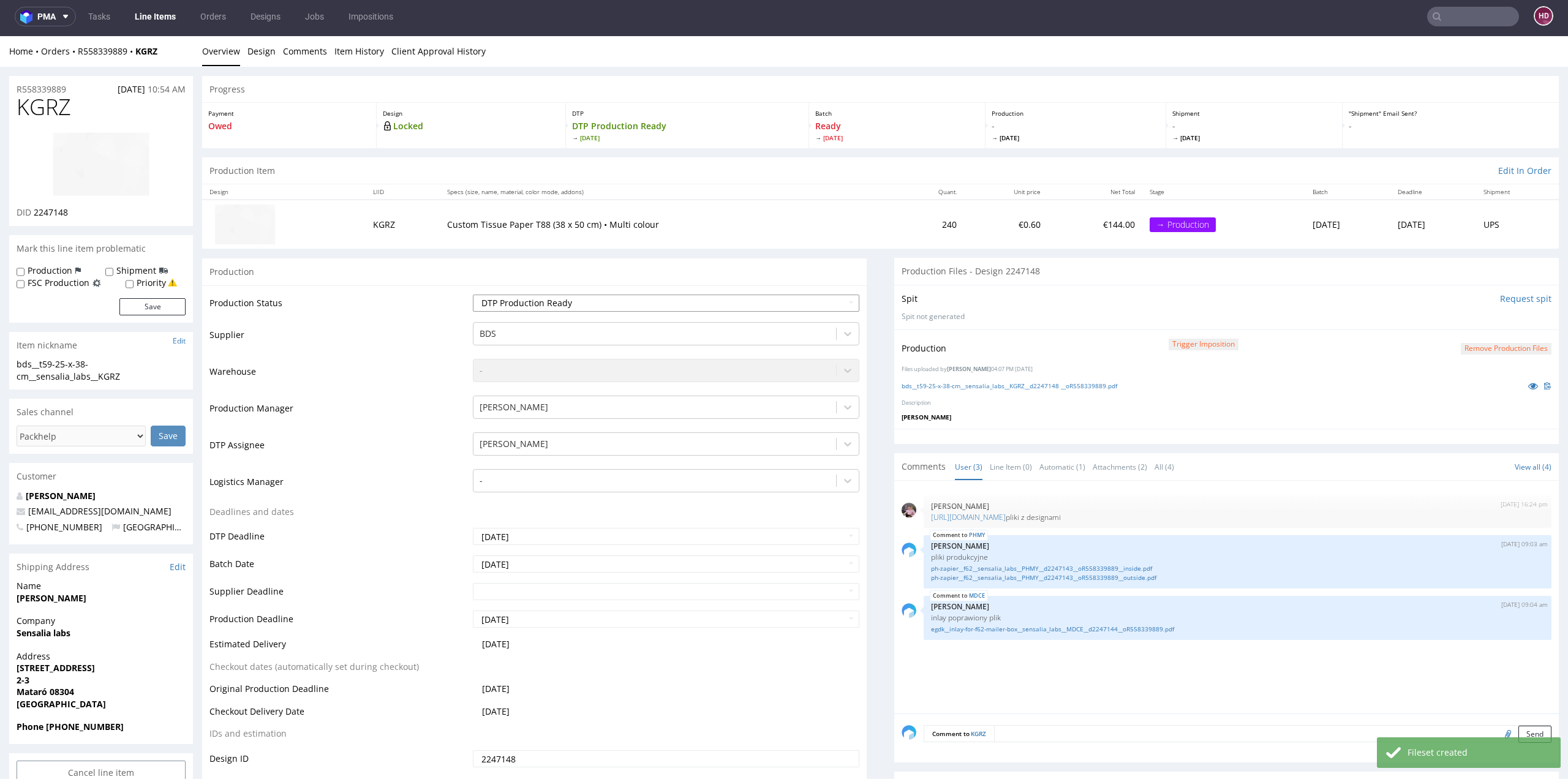
click at [571, 294] on select "Waiting for Artwork Waiting for Diecut Waiting for Mockup Waiting for DTP Waiti…" at bounding box center [667, 303] width 387 height 18
click at [473, 294] on select "Waiting for Artwork Waiting for Diecut Waiting for Mockup Waiting for DTP Waiti…" at bounding box center [667, 303] width 387 height 18
click at [602, 317] on td "Waiting for Artwork Waiting for Diecut Waiting for Mockup Waiting for DTP Waiti…" at bounding box center [664, 306] width 390 height 27
click at [604, 297] on select "Waiting for Artwork Waiting for Diecut Waiting for Mockup Waiting for DTP Waiti…" at bounding box center [667, 303] width 387 height 18
click at [473, 294] on select "Waiting for Artwork Waiting for Diecut Waiting for Mockup Waiting for DTP Waiti…" at bounding box center [667, 303] width 387 height 18
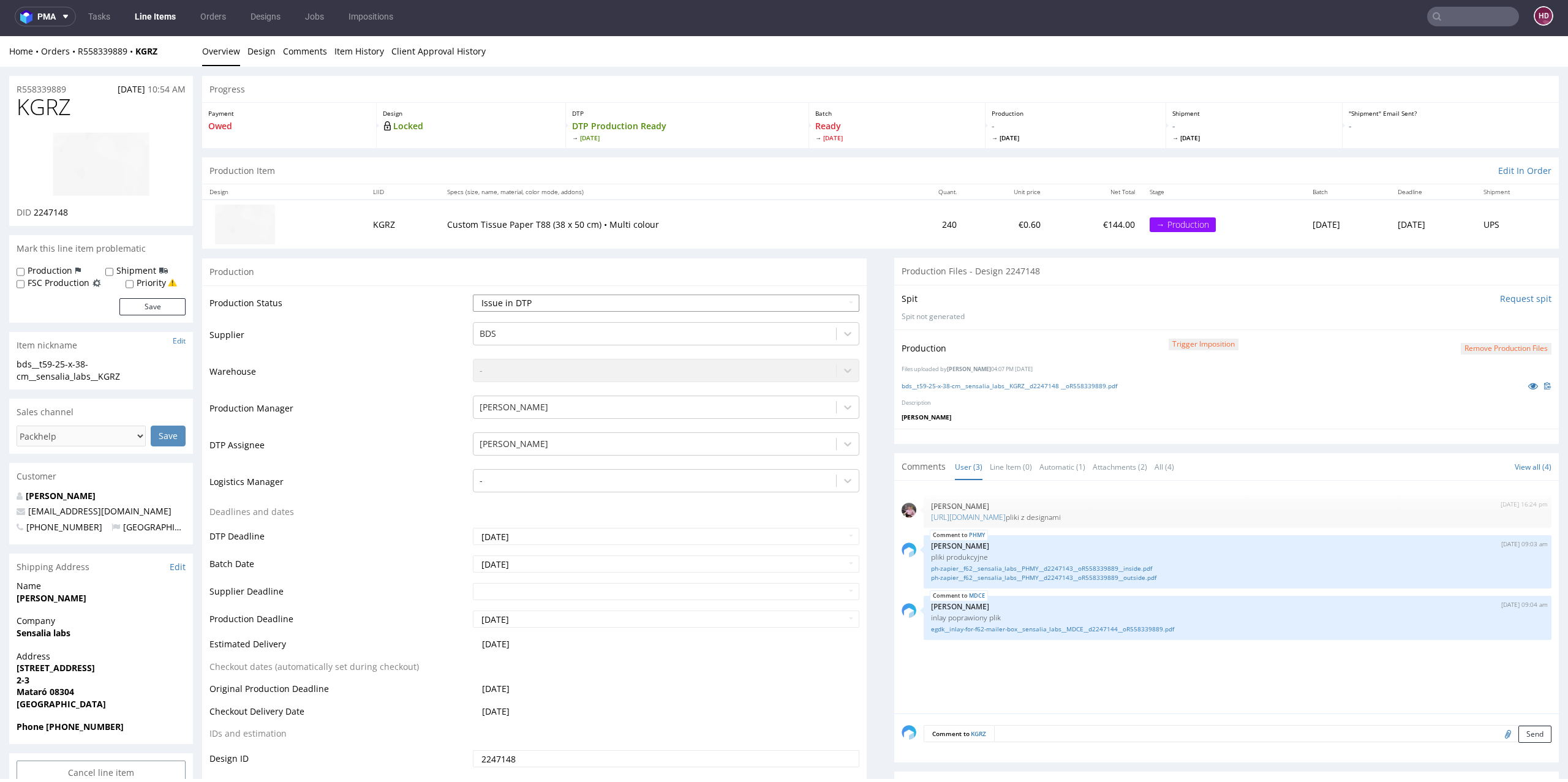
click at [563, 299] on select "Waiting for Artwork Waiting for Diecut Waiting for Mockup Waiting for DTP Waiti…" at bounding box center [667, 303] width 387 height 18
select select "dtp_ca_needed"
click at [473, 294] on select "Waiting for Artwork Waiting for Diecut Waiting for Mockup Waiting for DTP Waiti…" at bounding box center [667, 303] width 387 height 18
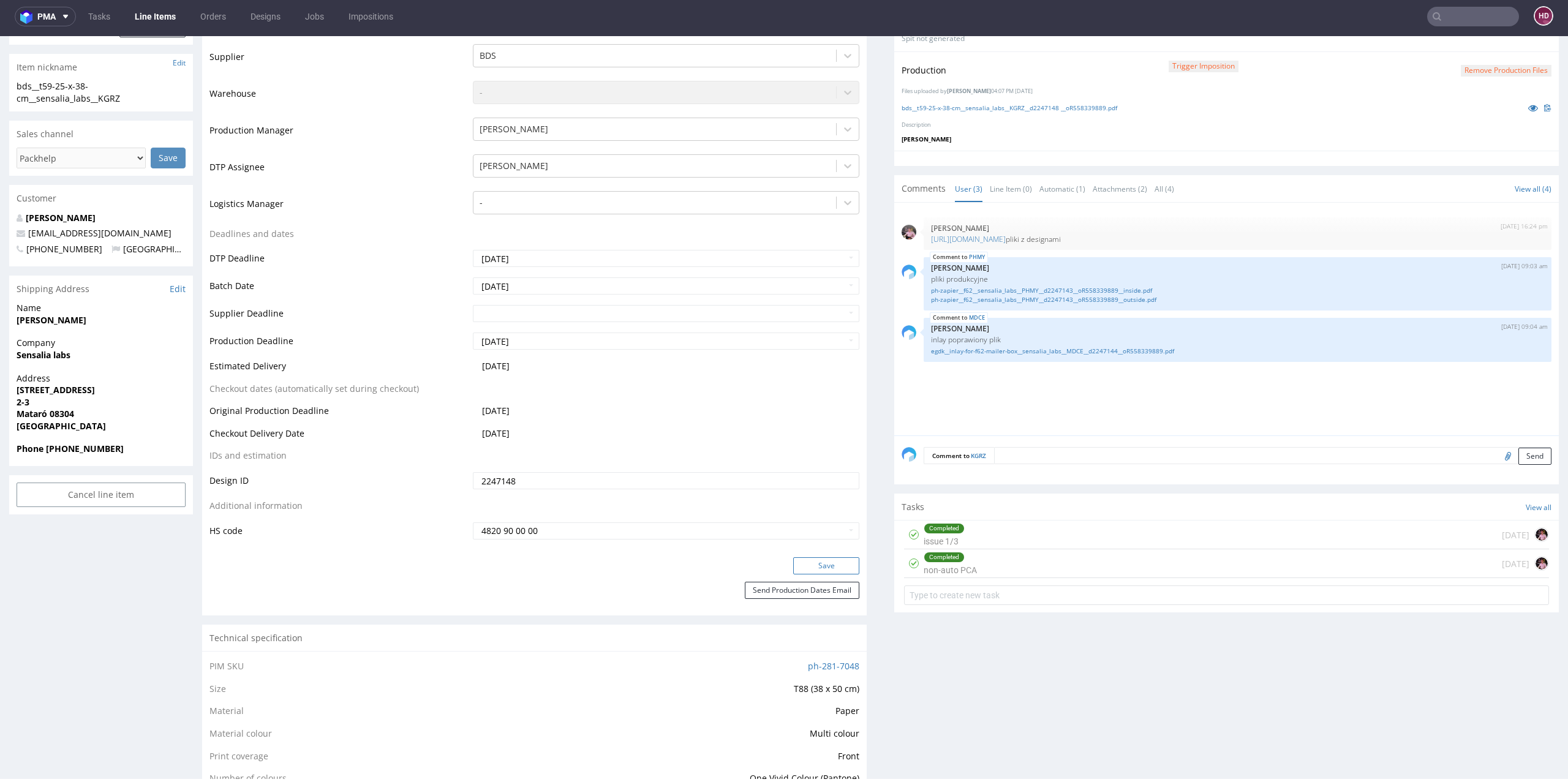
click at [793, 562] on button "Save" at bounding box center [826, 566] width 67 height 18
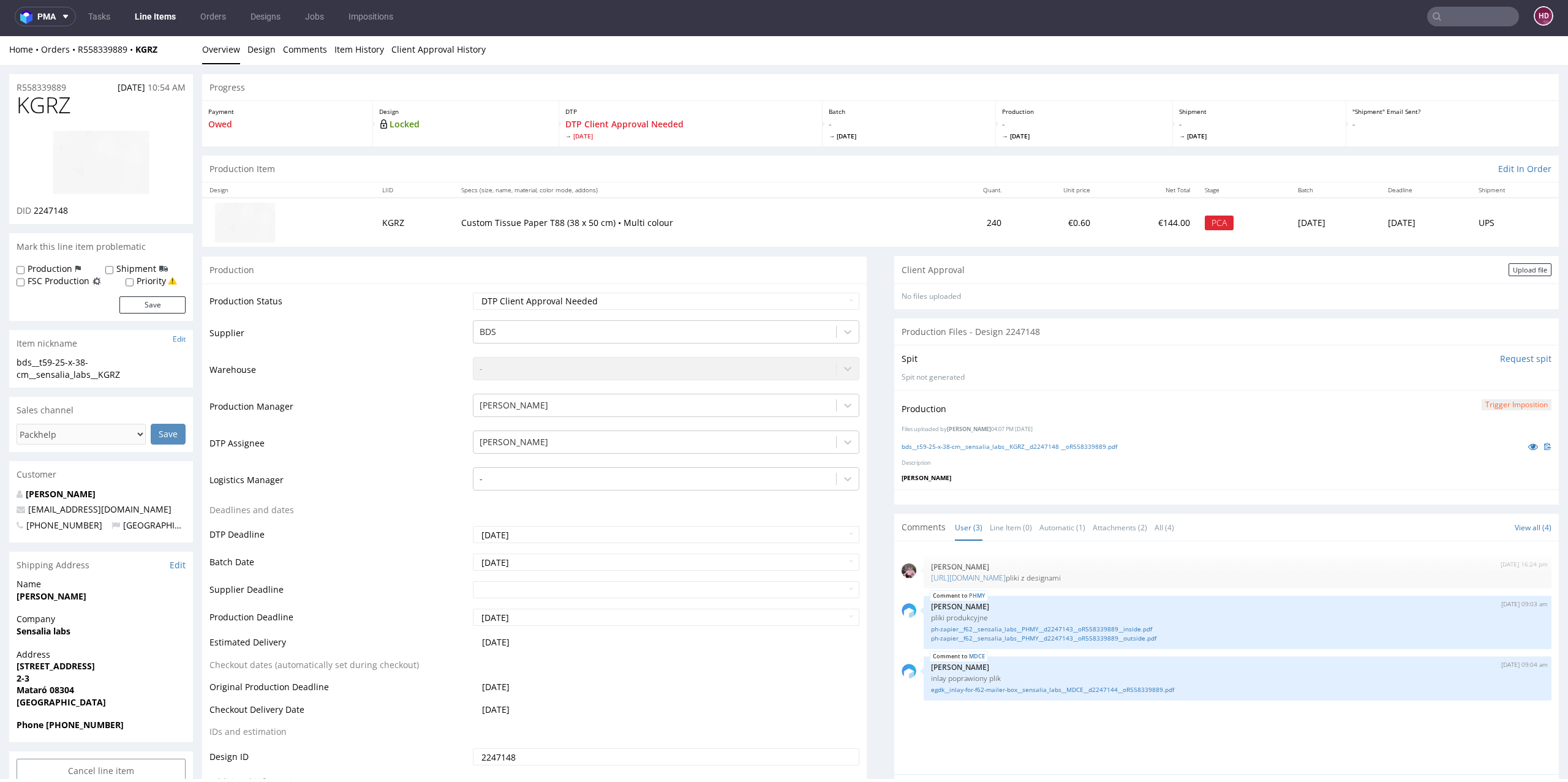
scroll to position [0, 0]
click at [1510, 265] on div "Upload file" at bounding box center [1529, 271] width 43 height 13
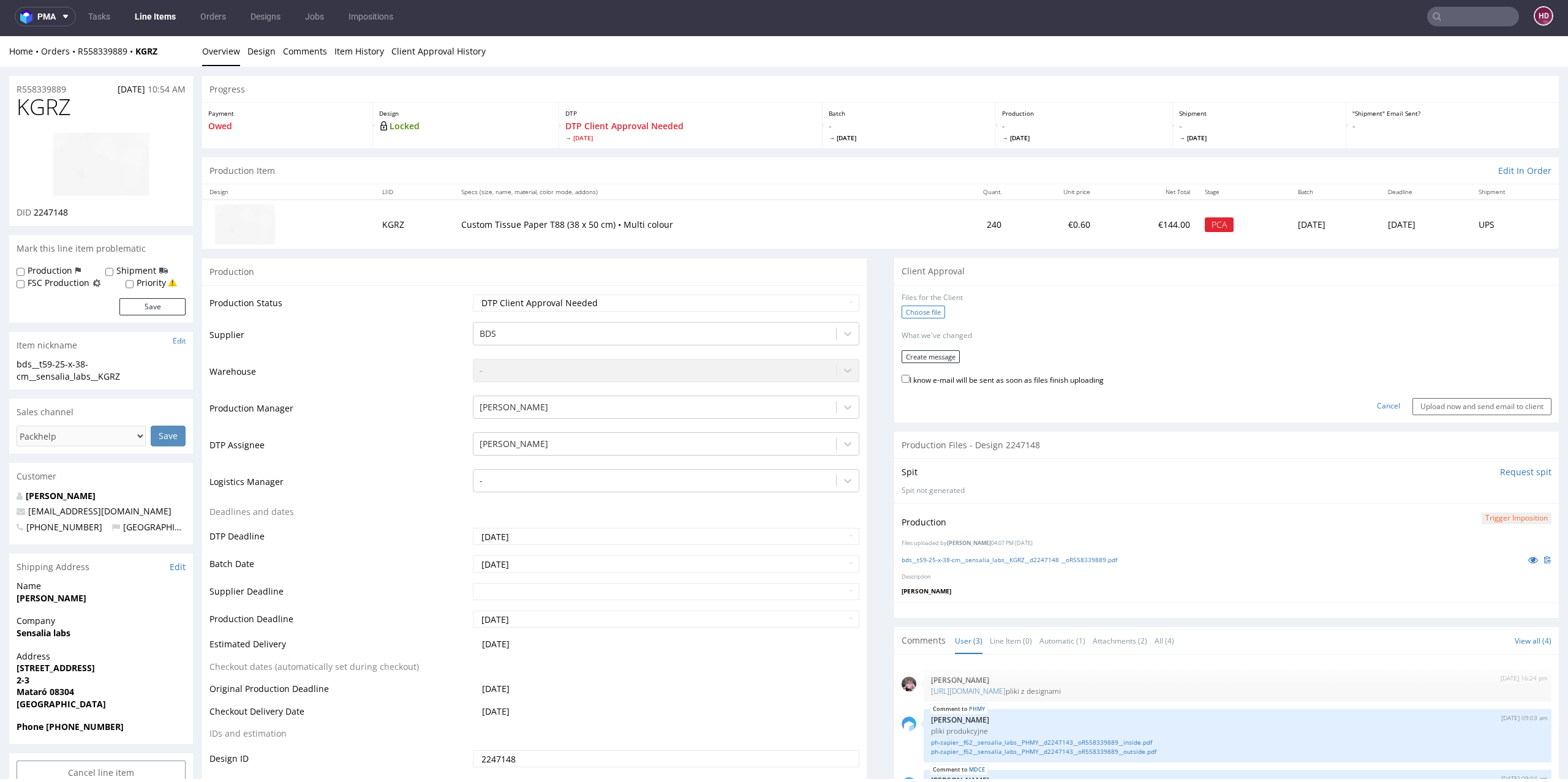
click at [914, 310] on label "Choose file" at bounding box center [923, 312] width 44 height 13
click at [0, 36] on input "Choose file" at bounding box center [0, 36] width 0 height 0
click at [916, 352] on button "Create message" at bounding box center [930, 353] width 58 height 13
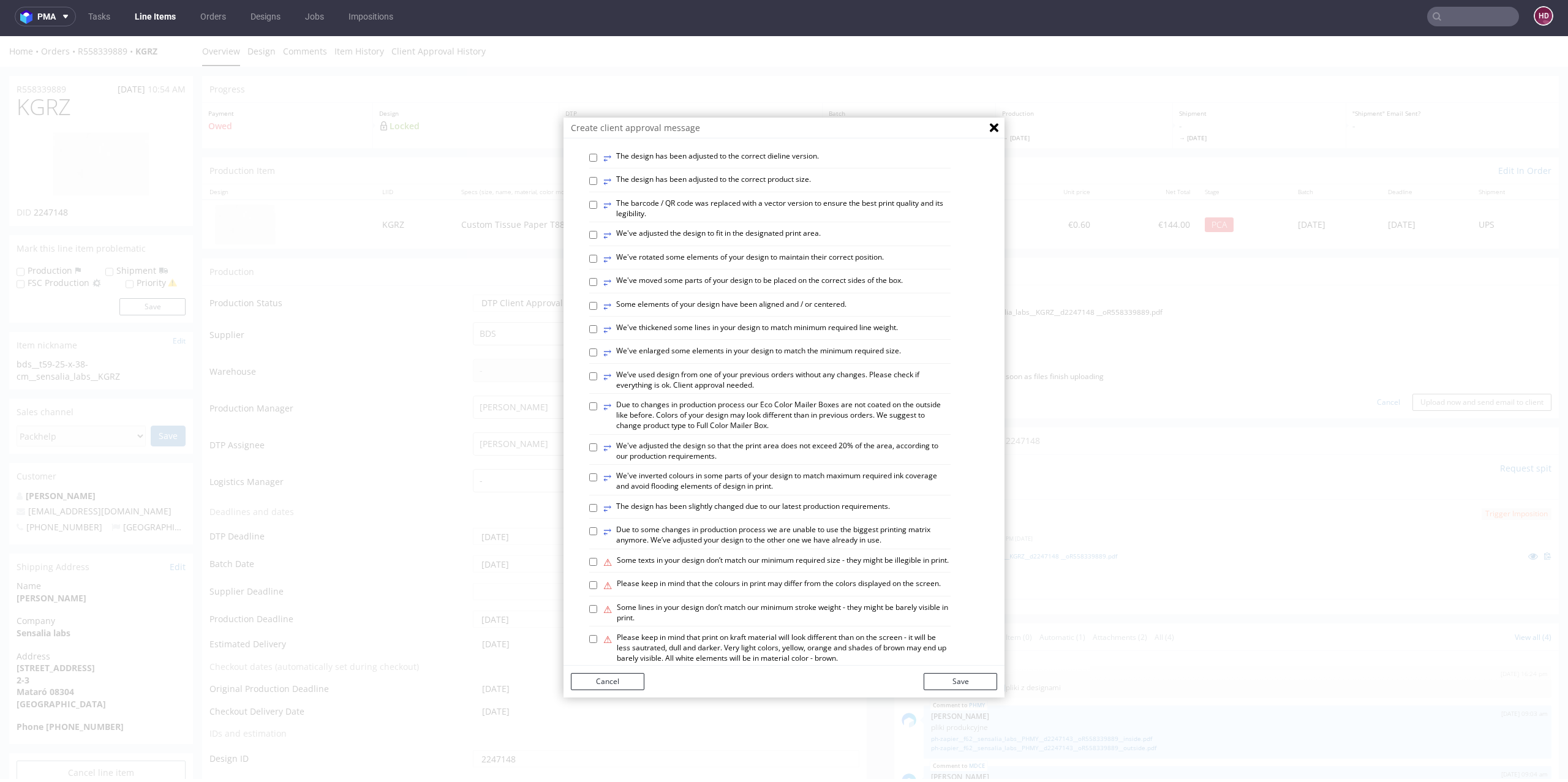
scroll to position [222, 0]
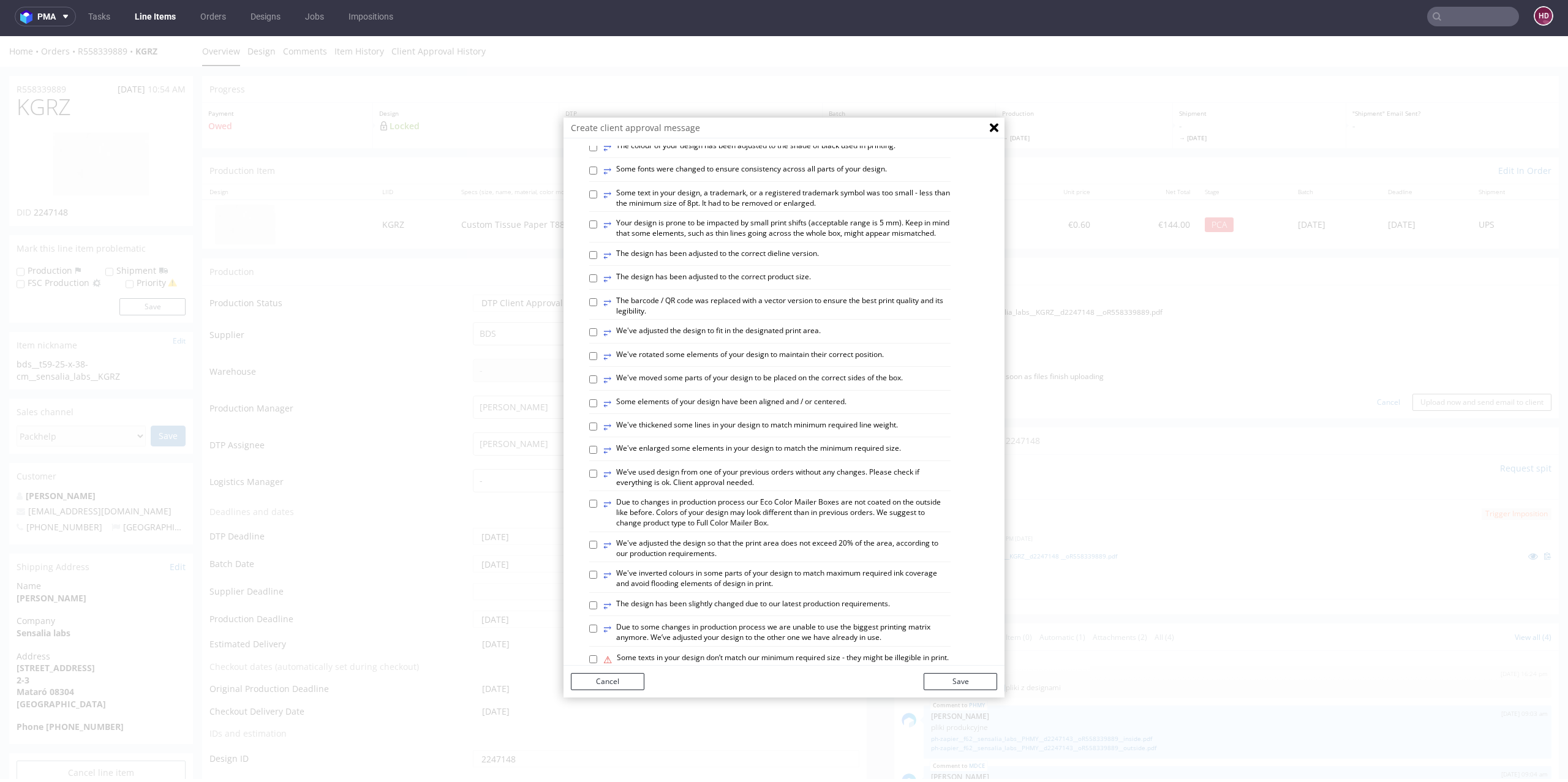
click at [666, 183] on div "⥂ Some graphic elements had to be moved away from the edges to ensure that your…" at bounding box center [794, 411] width 408 height 935
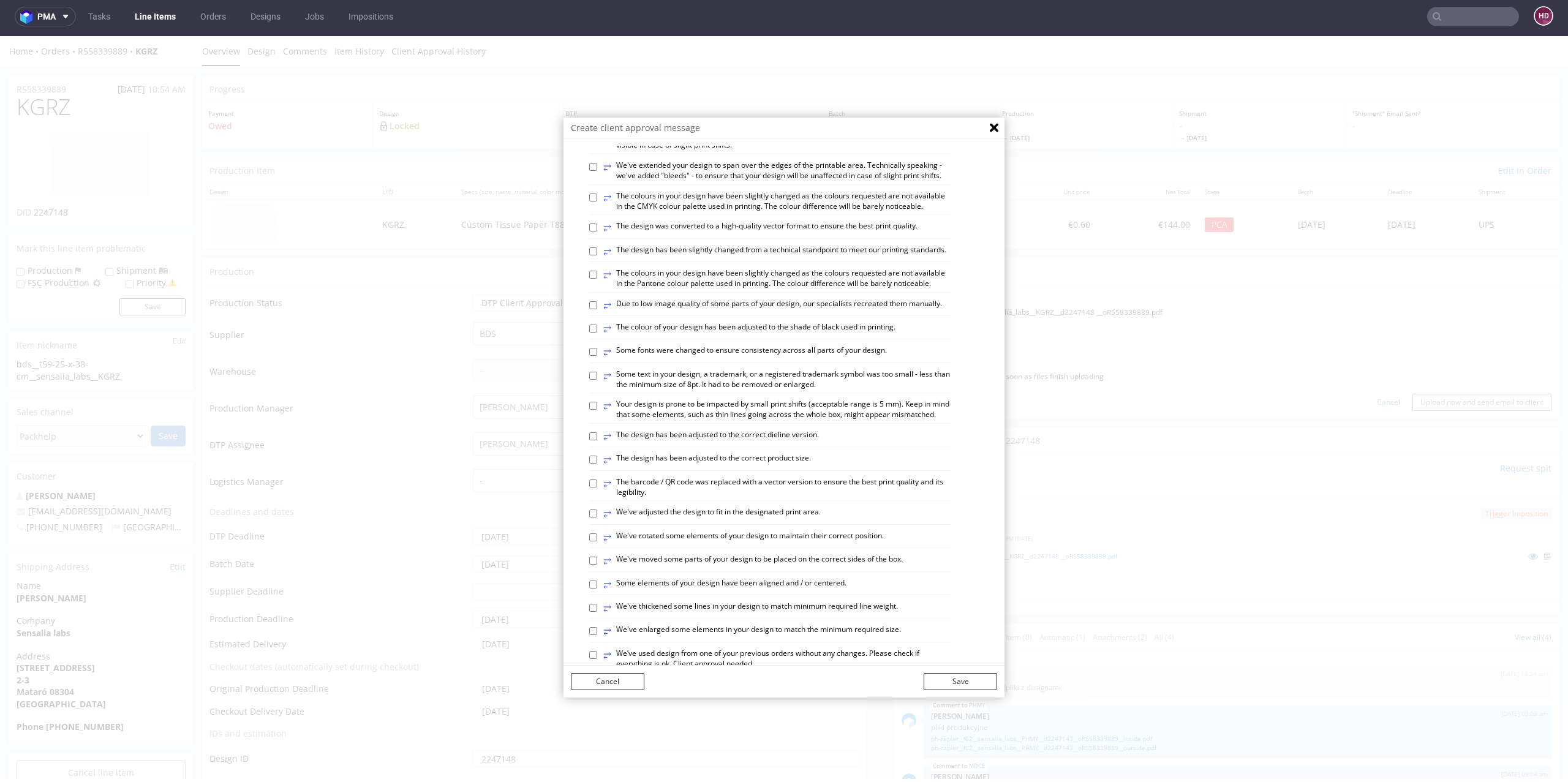
scroll to position [0, 0]
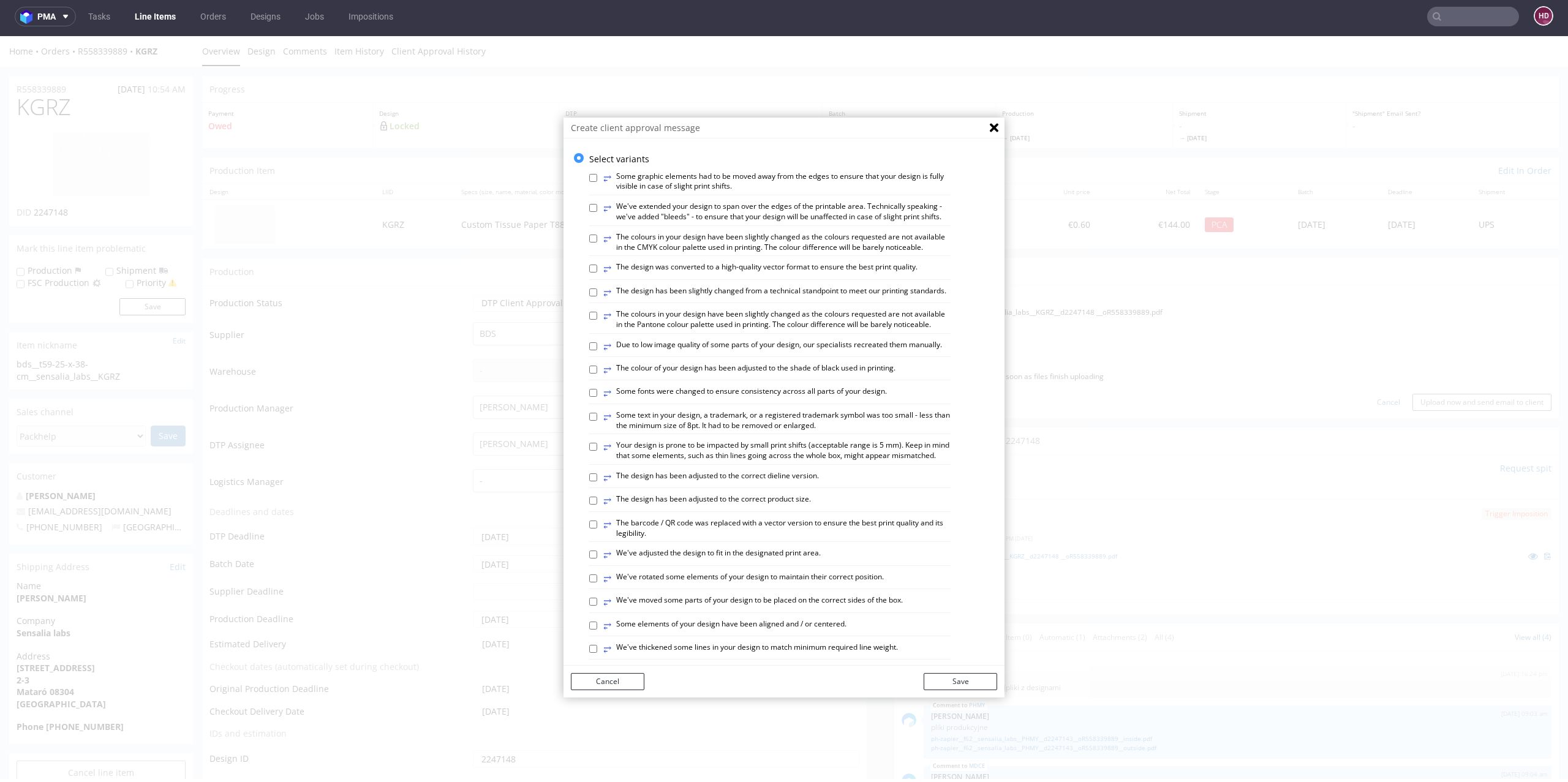
click at [671, 330] on label "⥂ The colours in your design have been slightly changed as the colours requeste…" at bounding box center [777, 320] width 347 height 21
click at [597, 320] on input "⥂ The colours in your design have been slightly changed as the colours requeste…" at bounding box center [593, 315] width 8 height 8
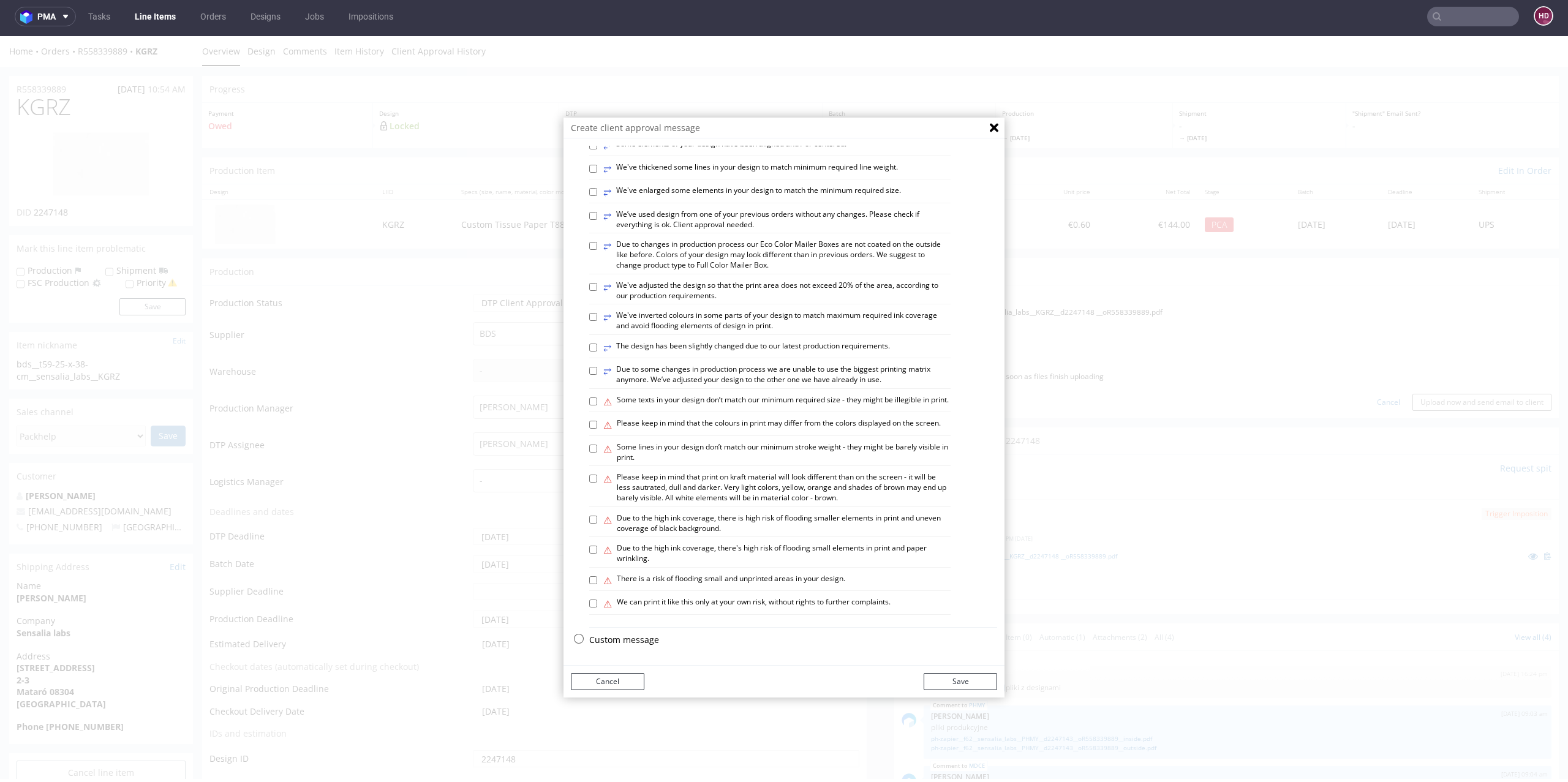
scroll to position [547, 0]
click at [628, 637] on p "Custom message" at bounding box center [794, 640] width 408 height 12
checkbox input "false"
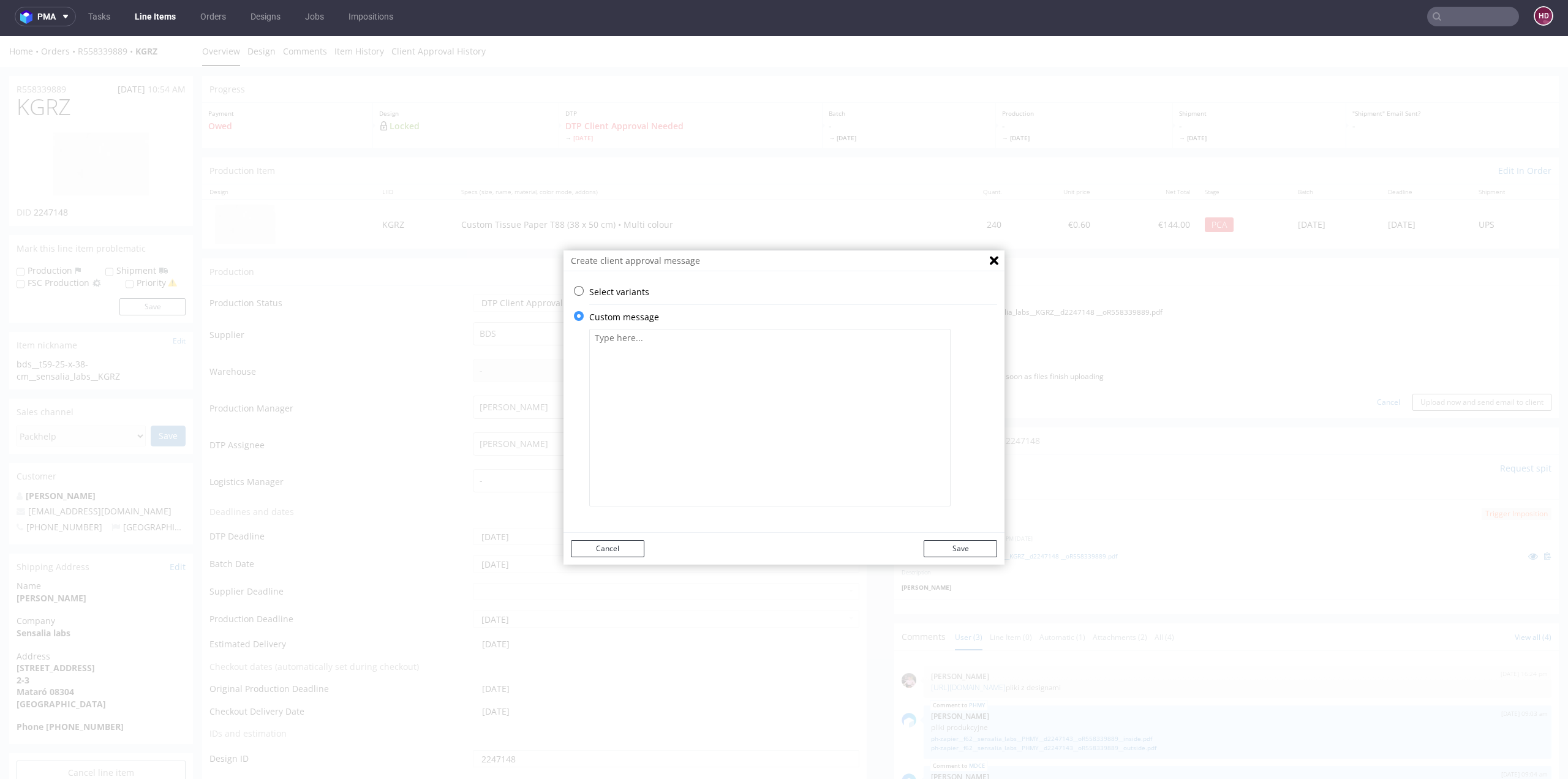
click at [649, 363] on textarea at bounding box center [770, 417] width 362 height 178
click at [671, 361] on textarea at bounding box center [770, 417] width 362 height 178
paste textarea "We have matched the white Pantone print to the colored (blue) tissue. If everyt…"
type textarea "We have matched the white Pantone print to the colored (blue) tissue. If everyt…"
click at [958, 549] on button "Save" at bounding box center [960, 549] width 74 height 18
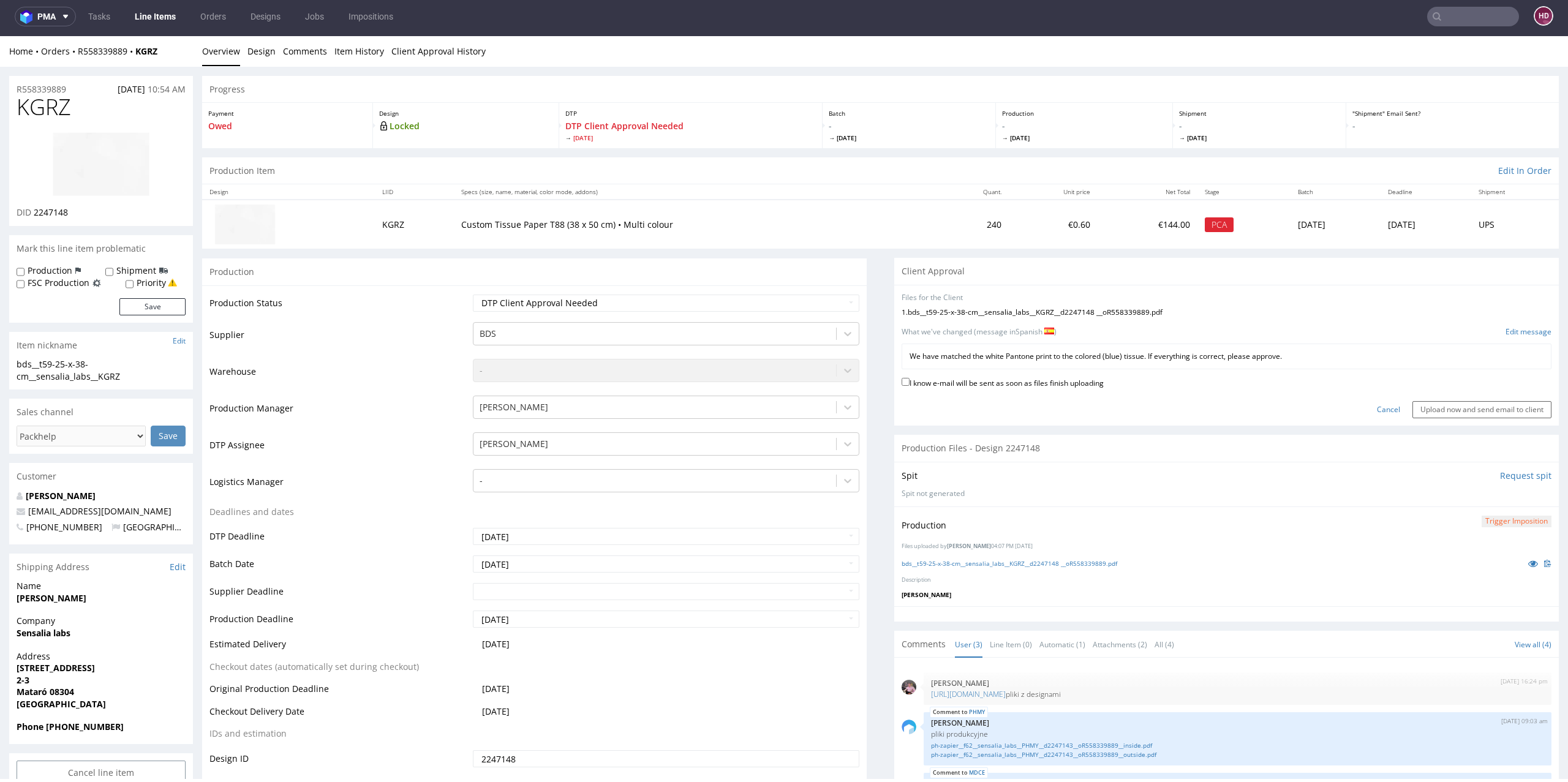
click at [961, 384] on label "I know e-mail will be sent as soon as files finish uploading" at bounding box center [1002, 382] width 202 height 13
click at [909, 384] on input "I know e-mail will be sent as soon as files finish uploading" at bounding box center [905, 381] width 8 height 8
checkbox input "true"
click at [1416, 406] on input "Upload now and send email to client" at bounding box center [1481, 410] width 139 height 18
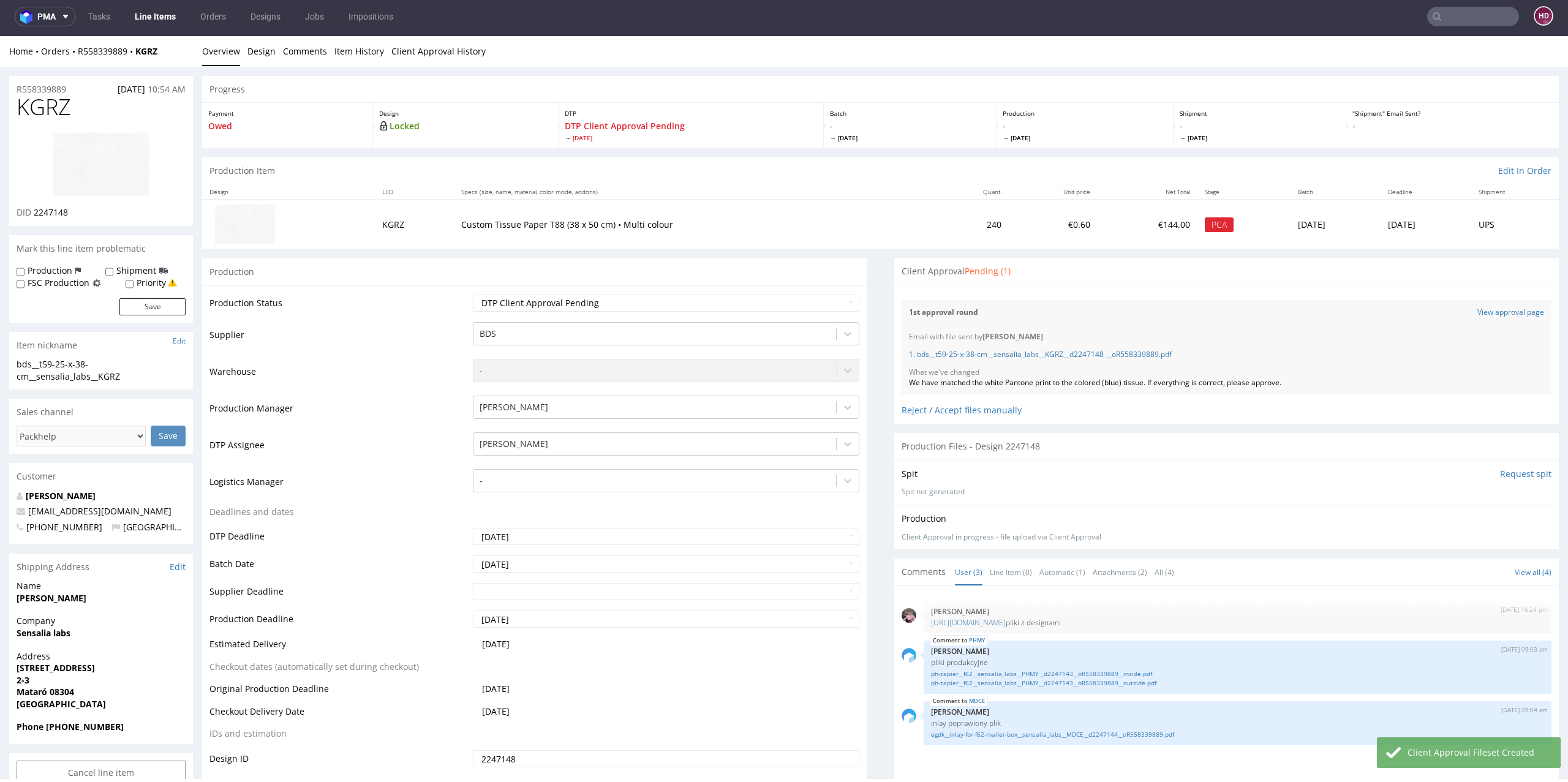
click at [136, 18] on link "Line Items" at bounding box center [155, 17] width 56 height 19
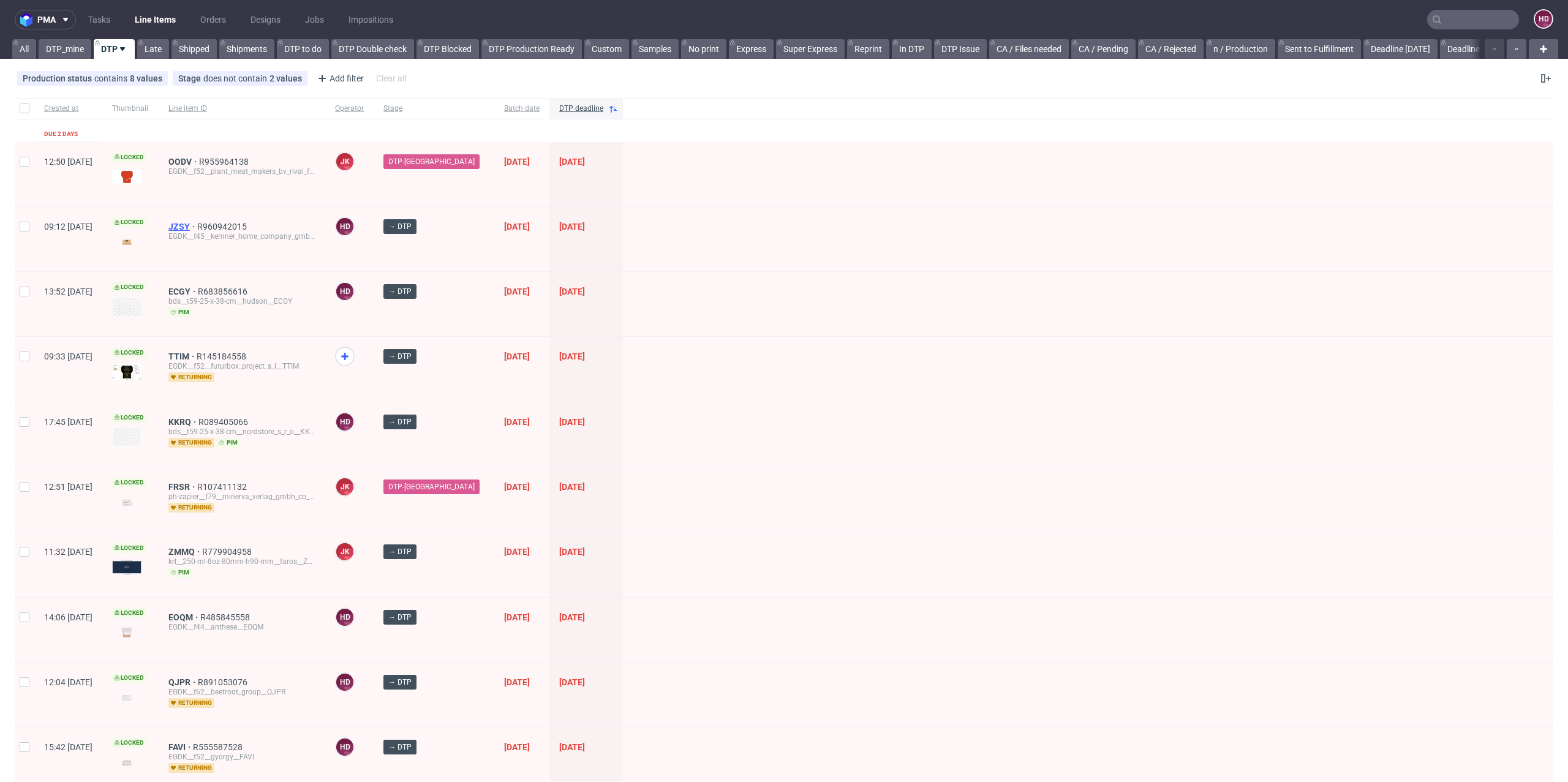
click at [197, 226] on span "JZSY" at bounding box center [182, 226] width 29 height 10
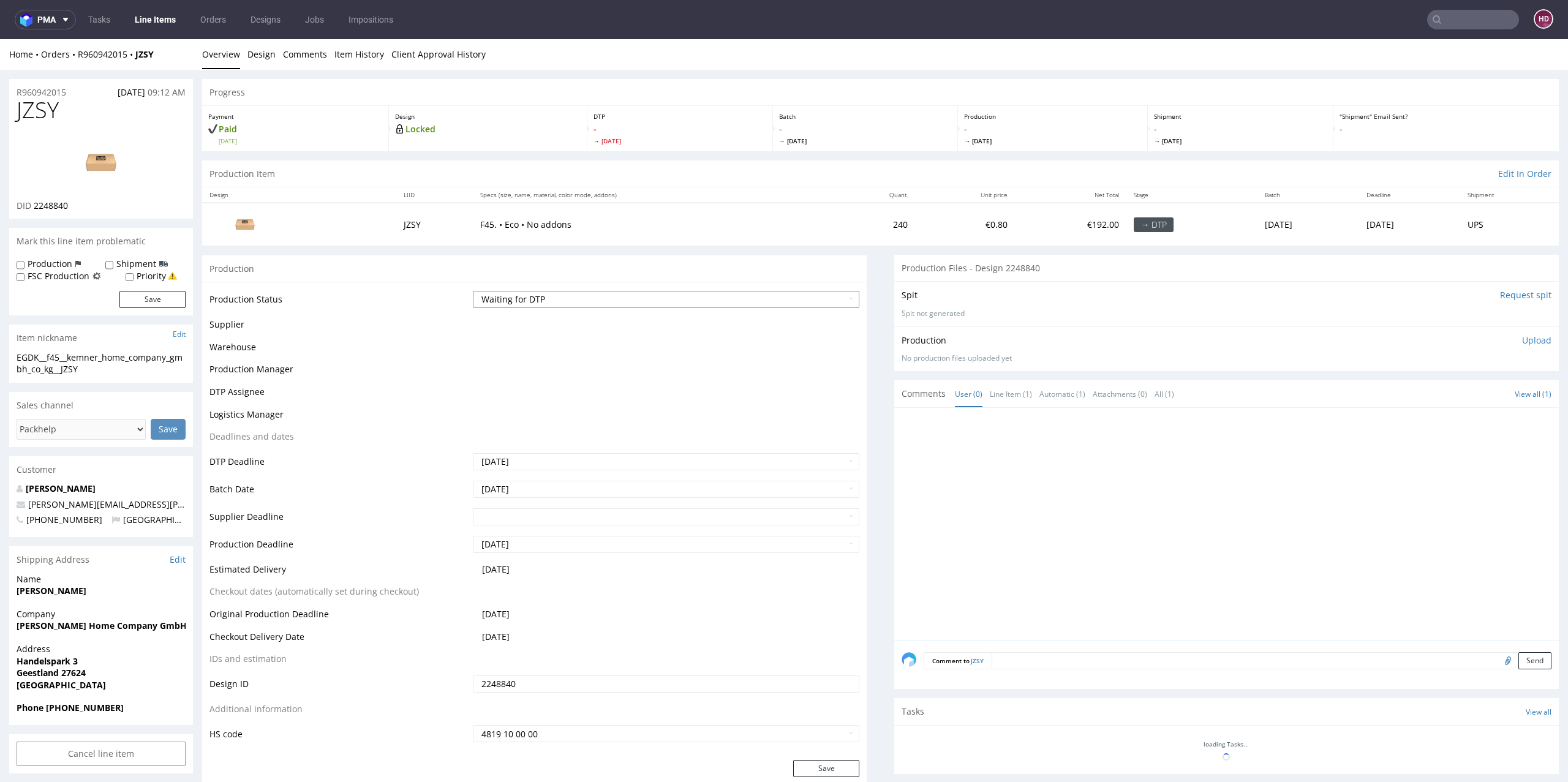
click at [551, 292] on select "Waiting for Artwork Waiting for Diecut Waiting for Mockup Waiting for DTP Waiti…" at bounding box center [667, 299] width 387 height 18
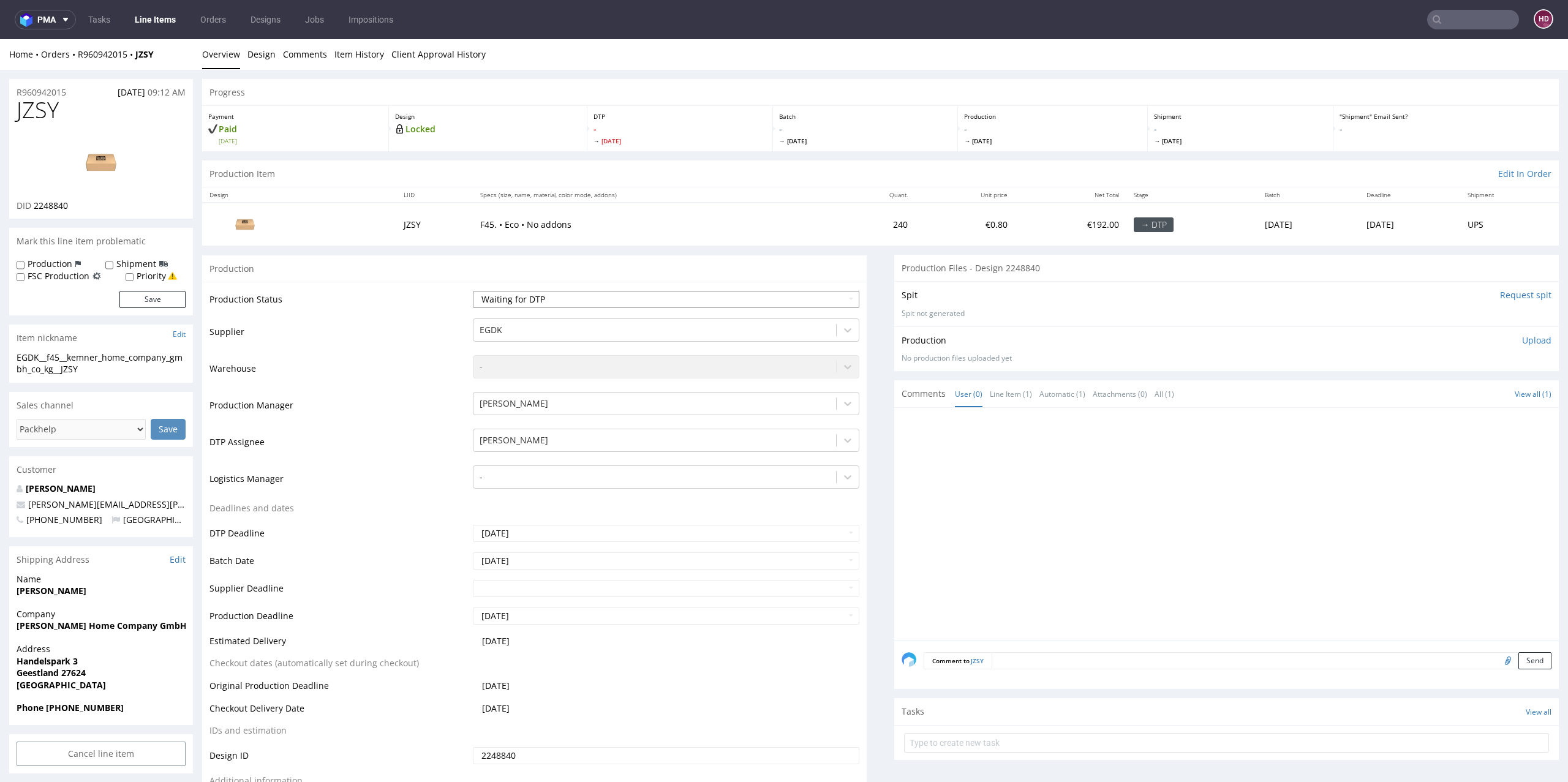
select select "dtp_in_process"
click at [473, 291] on select "Waiting for Artwork Waiting for Diecut Waiting for Mockup Waiting for DTP Waiti…" at bounding box center [667, 299] width 387 height 18
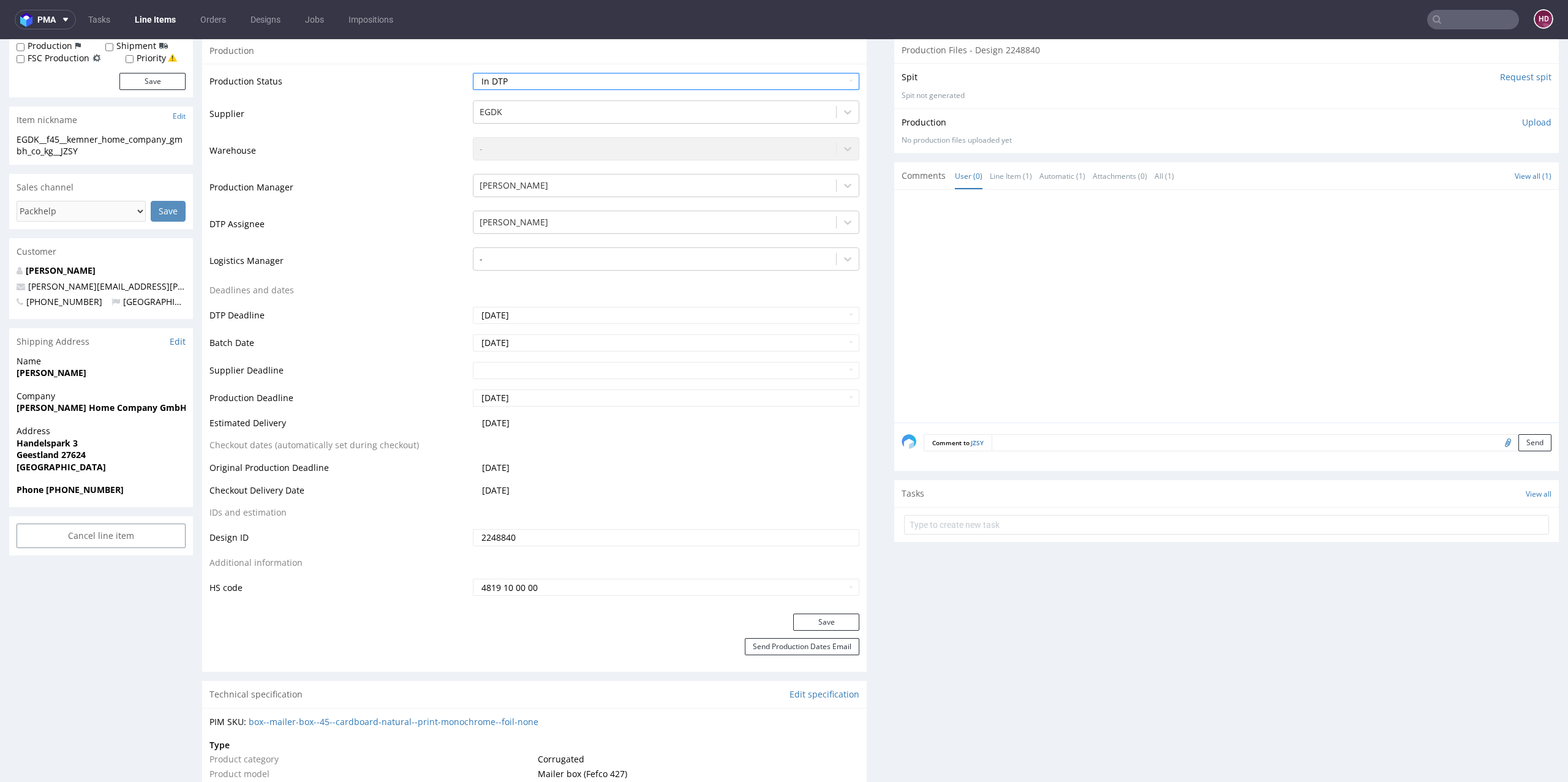
scroll to position [393, 0]
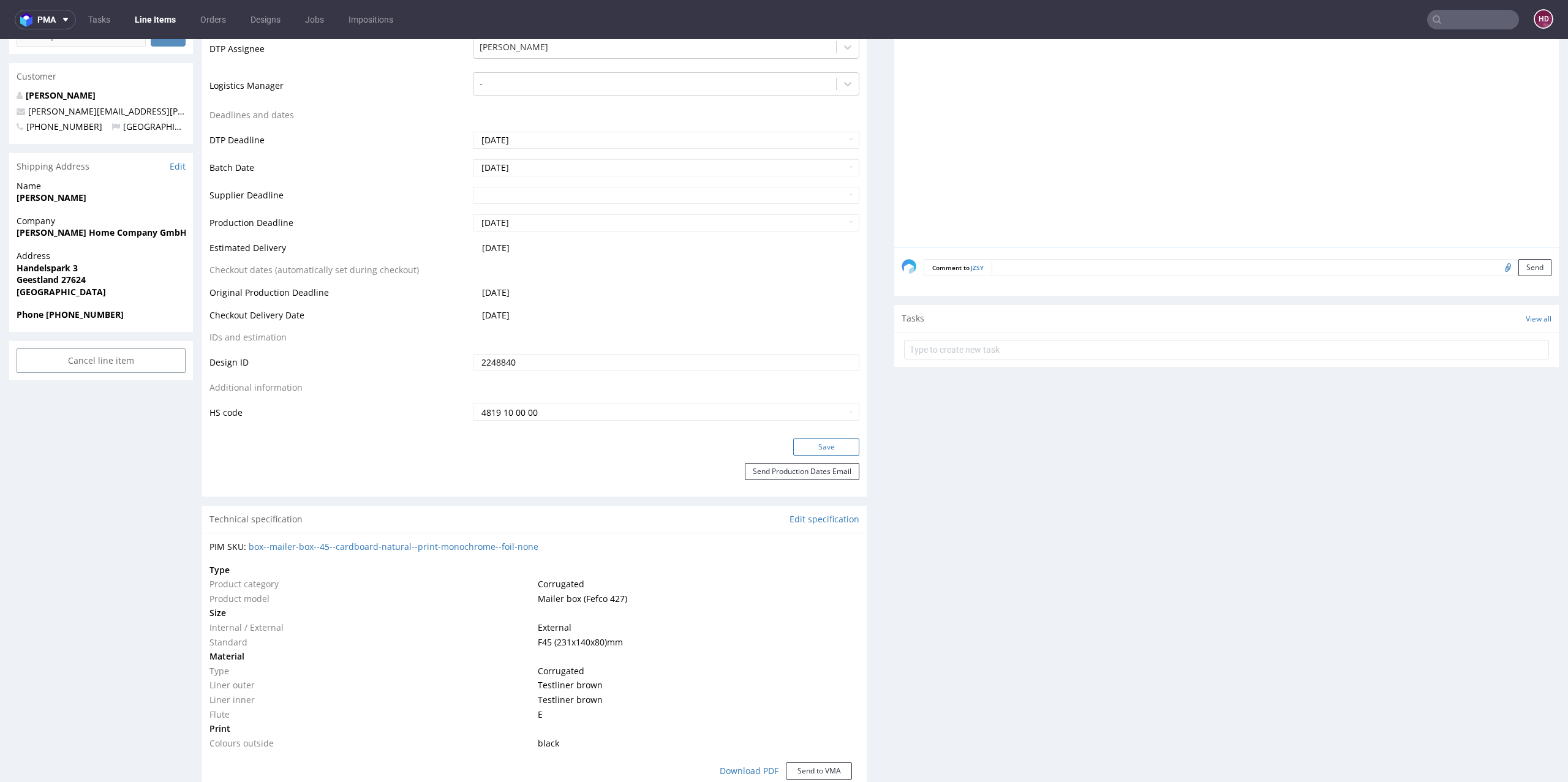
click at [803, 447] on button "Save" at bounding box center [826, 447] width 67 height 18
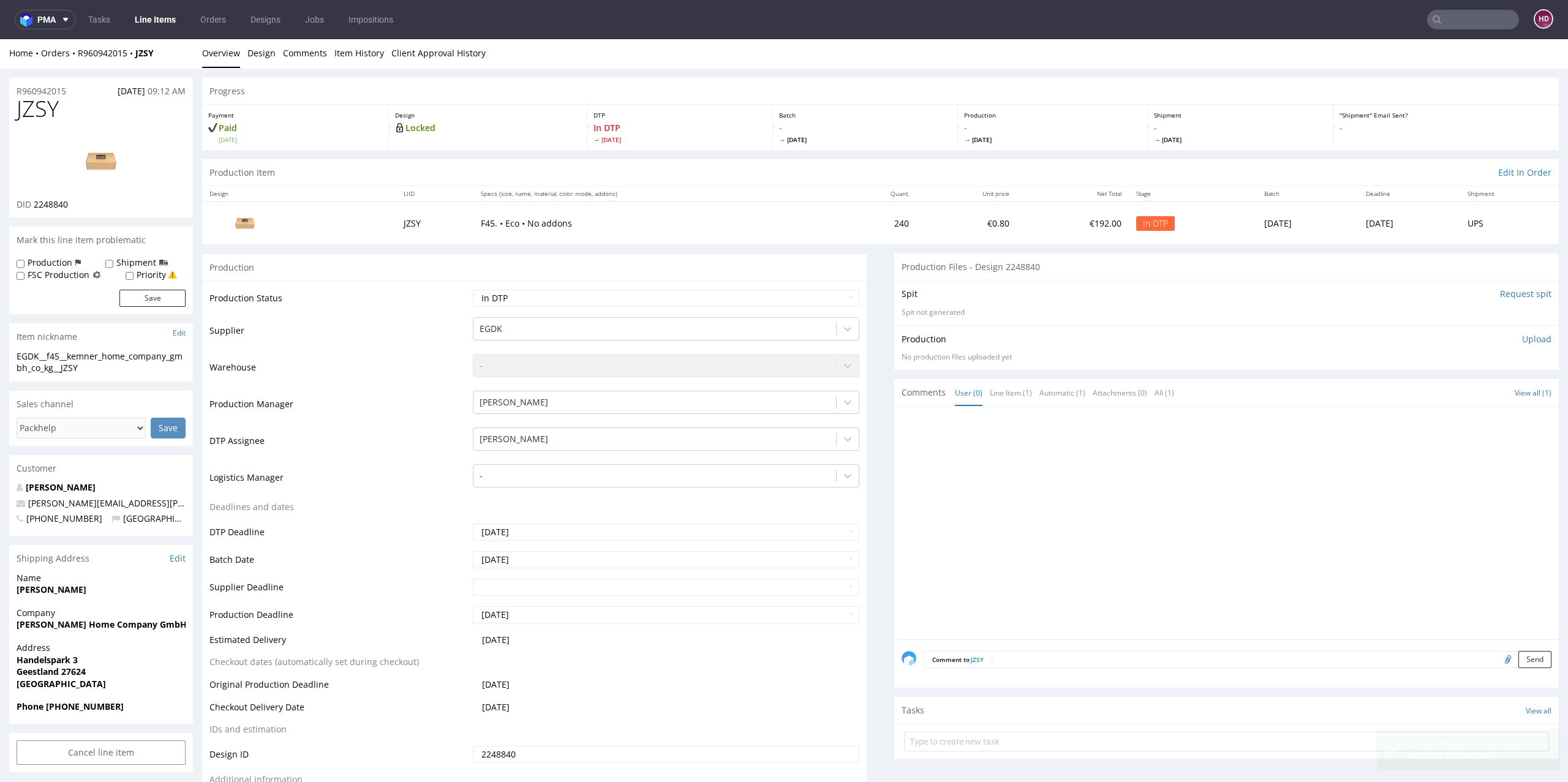
scroll to position [0, 0]
drag, startPoint x: 81, startPoint y: 111, endPoint x: 0, endPoint y: 112, distance: 81.0
drag, startPoint x: 80, startPoint y: 206, endPoint x: 33, endPoint y: 201, distance: 47.3
click at [33, 201] on div "DID 2248840" at bounding box center [101, 206] width 169 height 12
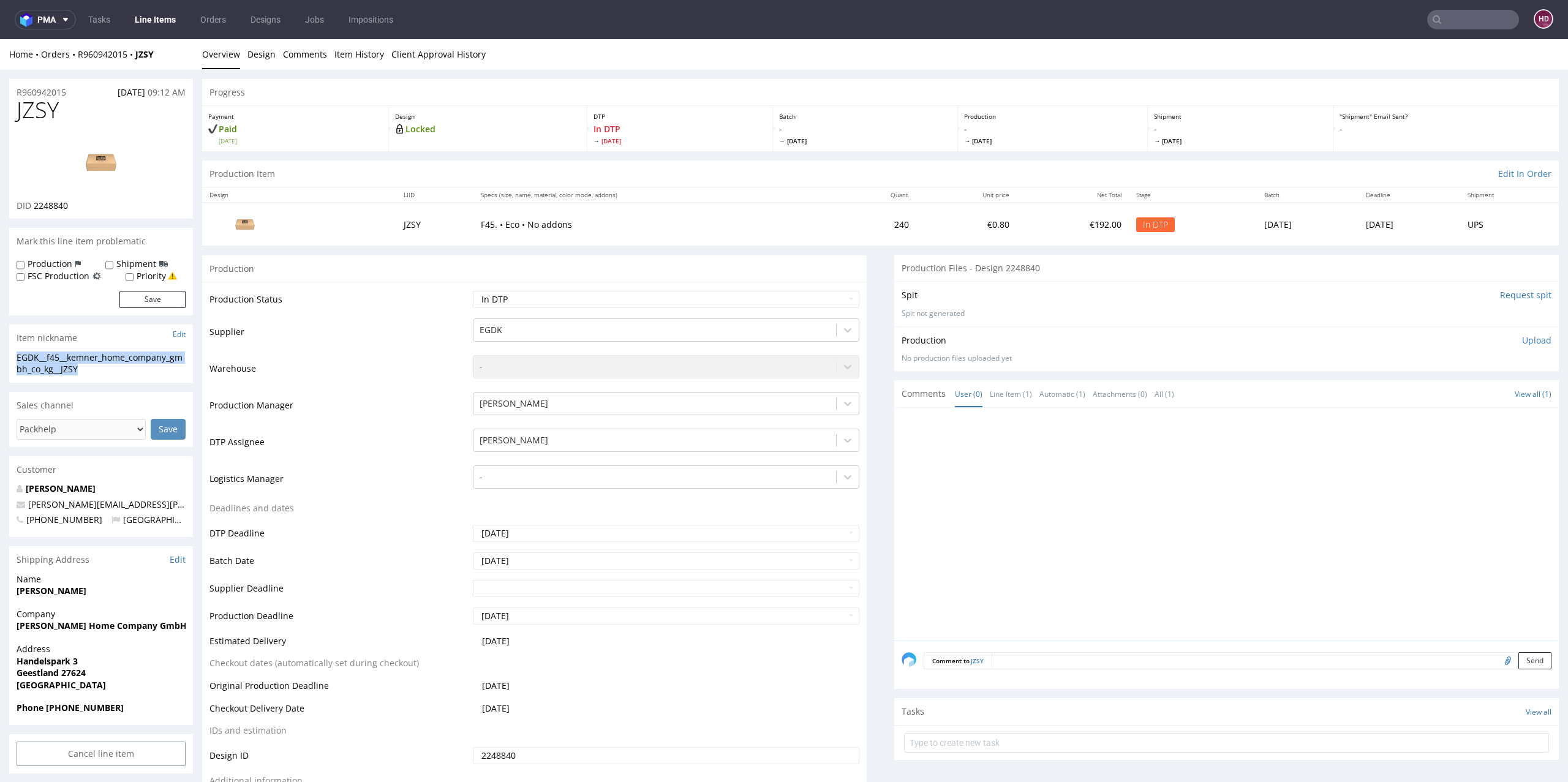
drag, startPoint x: 89, startPoint y: 371, endPoint x: 0, endPoint y: 357, distance: 90.1
click at [102, 164] on img at bounding box center [101, 162] width 98 height 55
drag, startPoint x: 76, startPoint y: 92, endPoint x: 0, endPoint y: 96, distance: 76.1
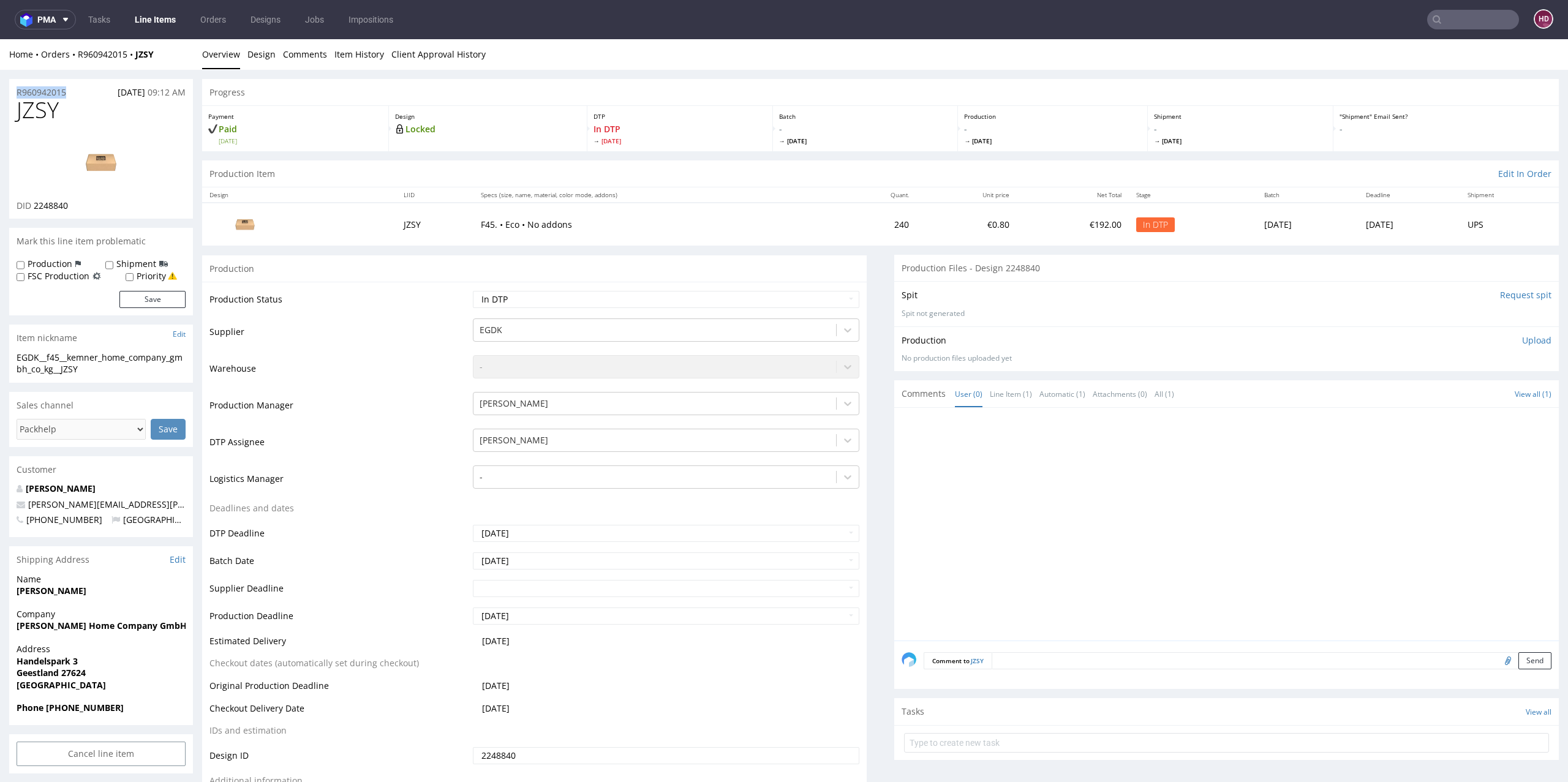
click at [76, 201] on div "DID 2248840" at bounding box center [101, 206] width 169 height 12
drag, startPoint x: 15, startPoint y: 210, endPoint x: 36, endPoint y: 206, distance: 21.4
click at [36, 206] on div "DID 2248840" at bounding box center [101, 206] width 169 height 12
click at [81, 109] on h1 "JZSY" at bounding box center [101, 110] width 169 height 25
drag, startPoint x: 81, startPoint y: 109, endPoint x: 0, endPoint y: 113, distance: 81.1
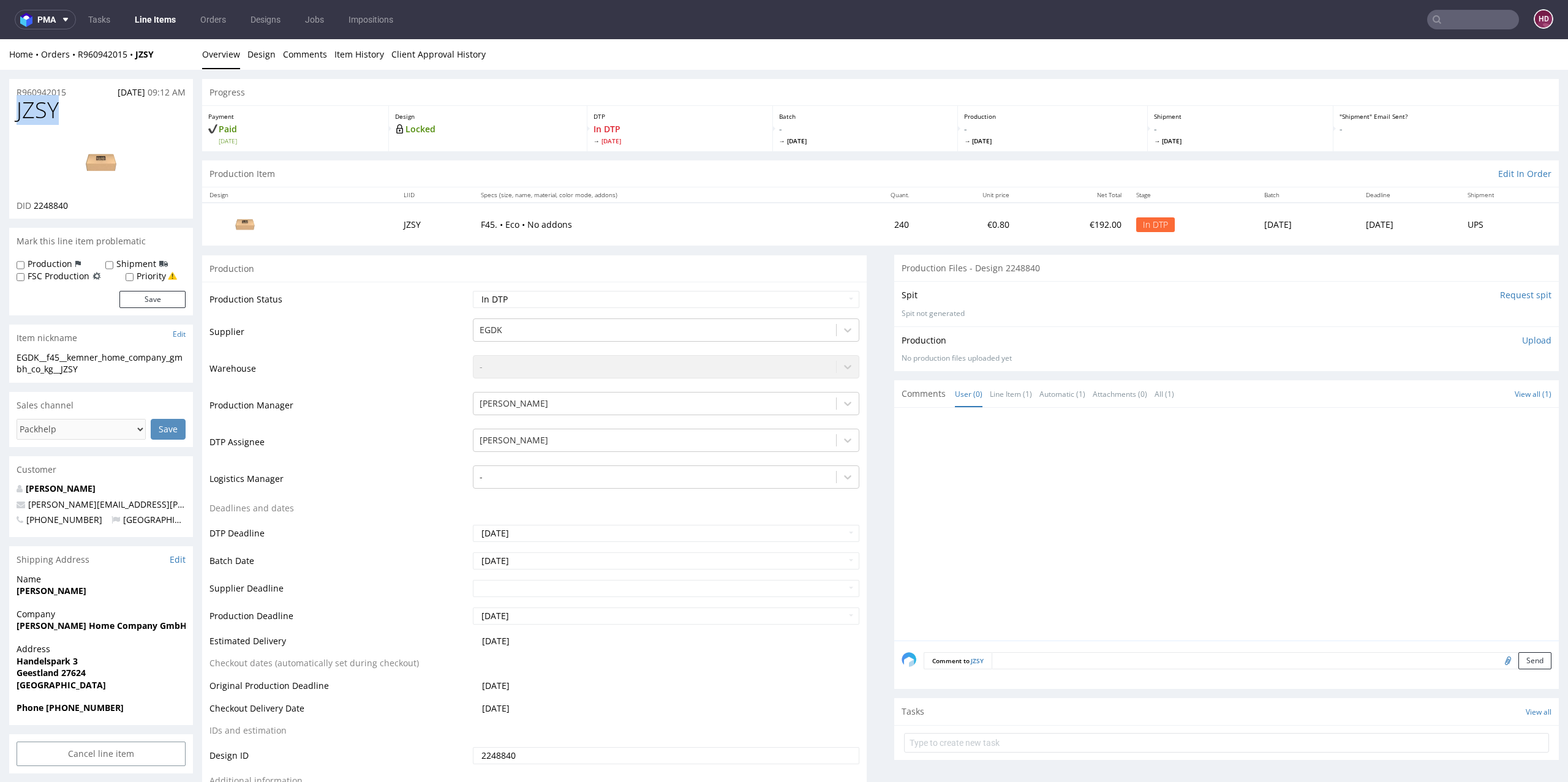
click at [1522, 335] on p "Upload" at bounding box center [1537, 341] width 30 height 12
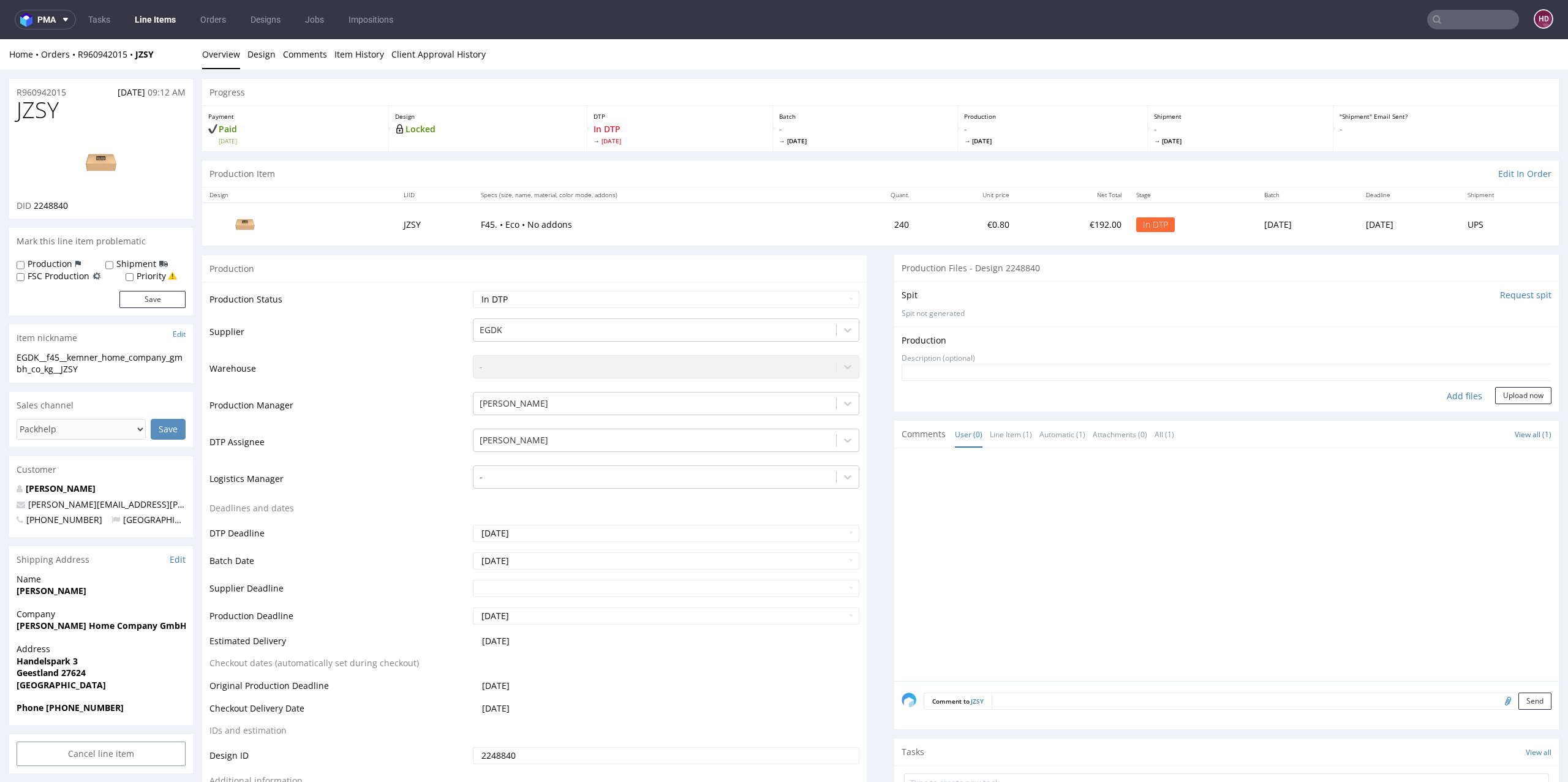
click at [1434, 398] on div "Add files" at bounding box center [1465, 396] width 61 height 18
type input "C:\fakepath\EGDK__f45__kemner_home_company_gmbh_co_kg__JZSY__d2248840__oR960942…"
click at [1495, 416] on button "Upload now" at bounding box center [1523, 415] width 56 height 18
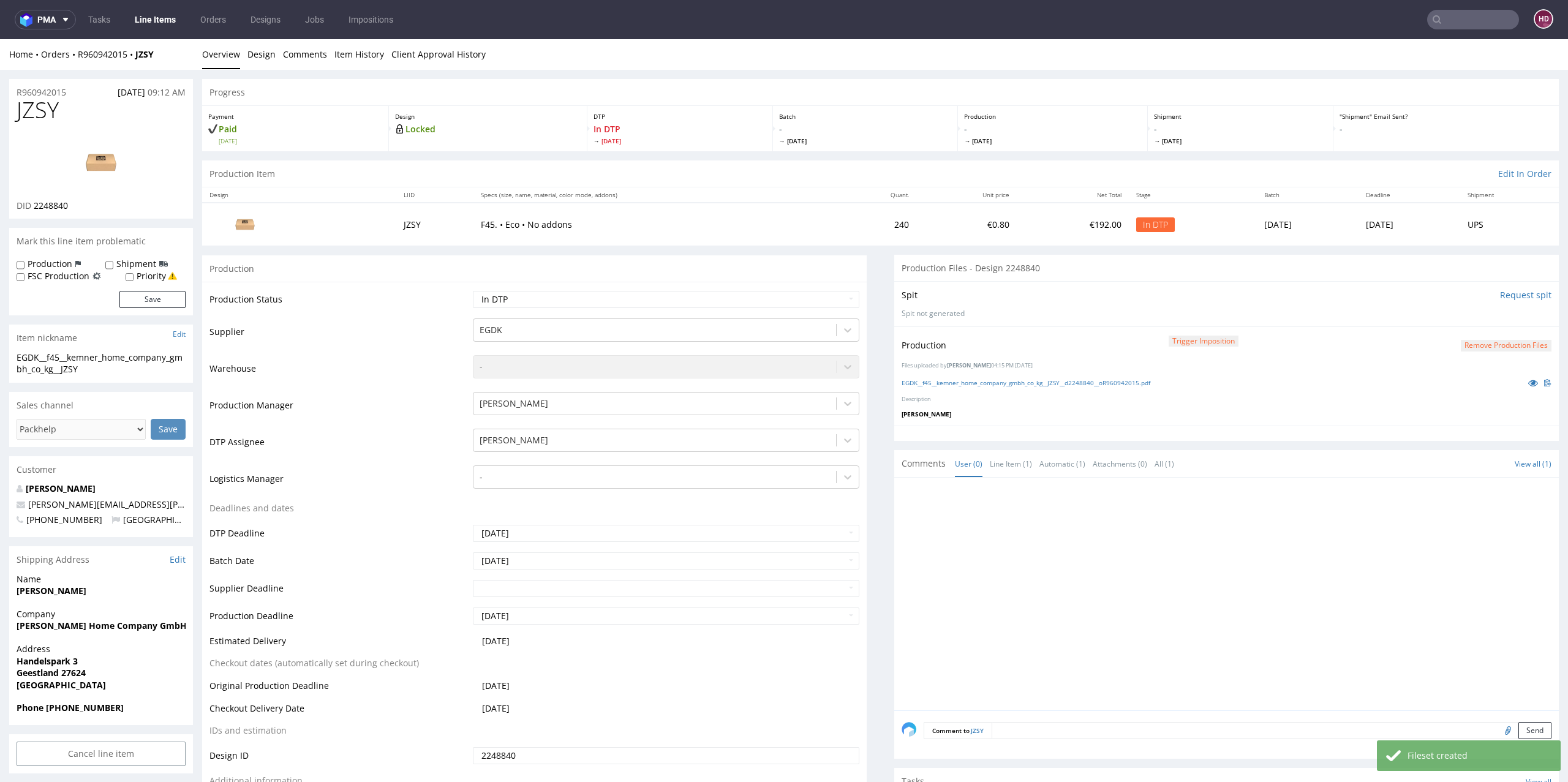
click at [144, 19] on link "Line Items" at bounding box center [155, 19] width 56 height 19
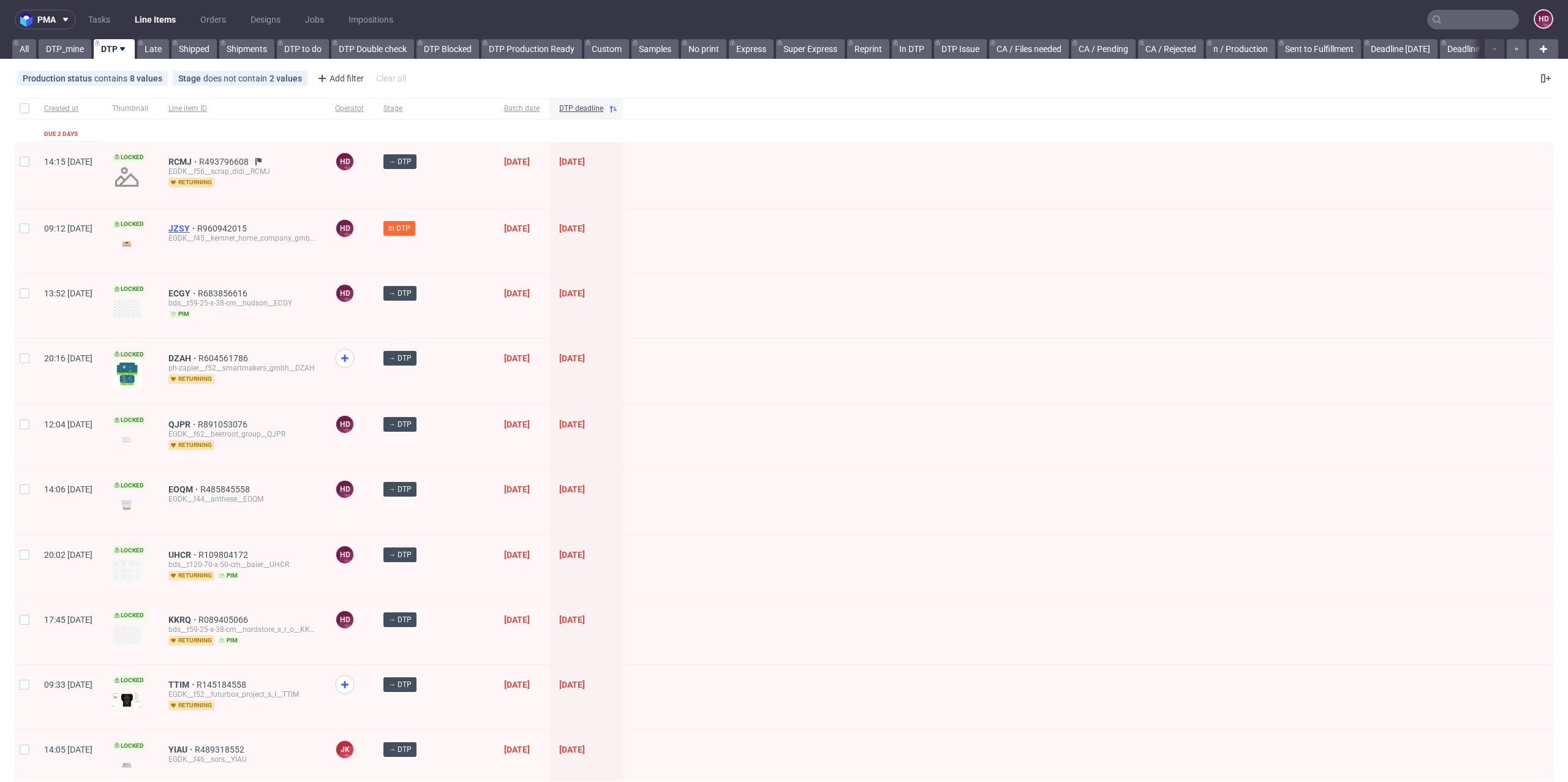
click at [197, 226] on span "JZSY" at bounding box center [182, 228] width 29 height 10
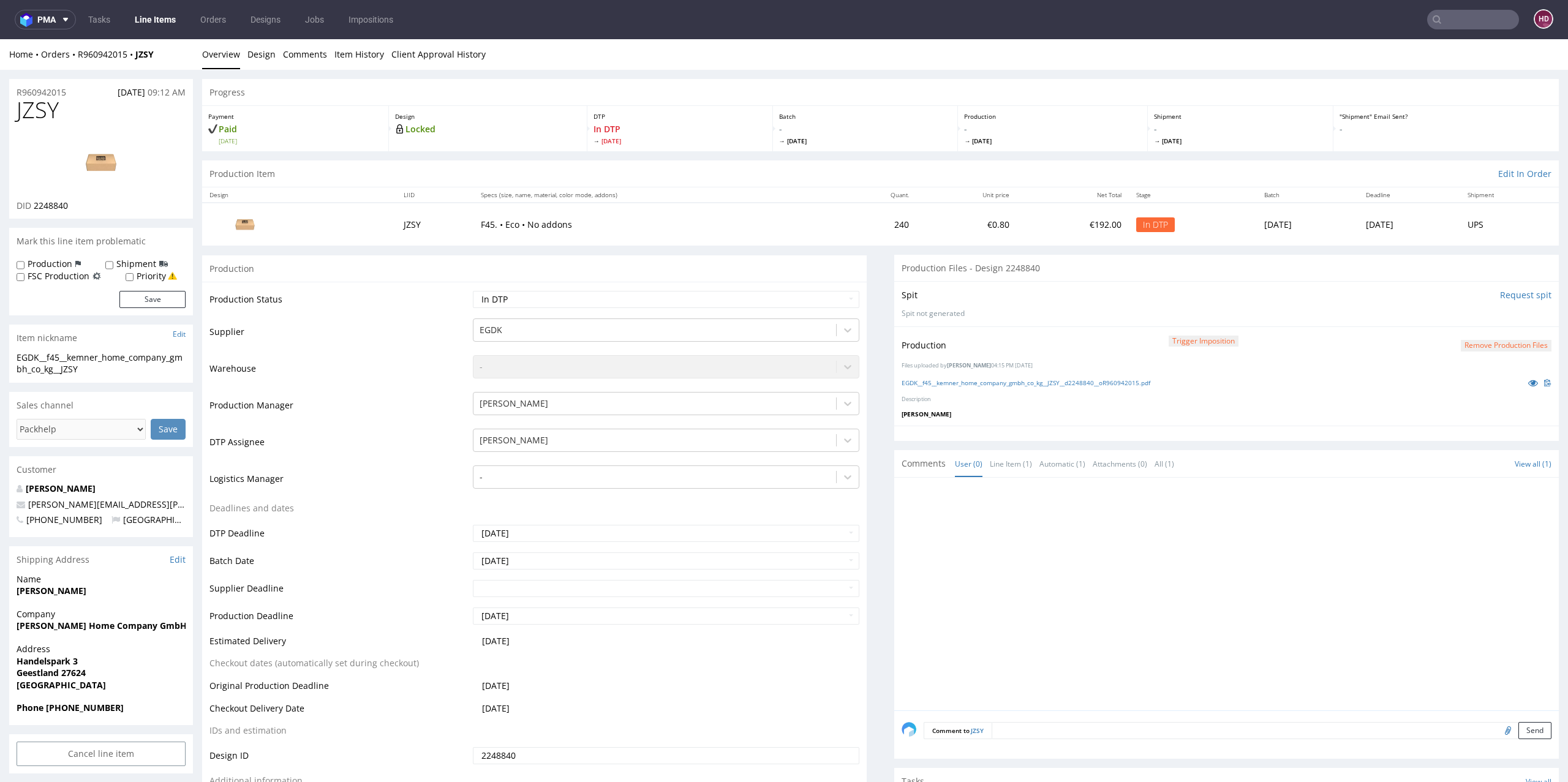
click at [704, 314] on td "Waiting for Artwork Waiting for Diecut Waiting for Mockup Waiting for DTP Waiti…" at bounding box center [664, 303] width 390 height 27
click at [703, 303] on select "Waiting for Artwork Waiting for Diecut Waiting for Mockup Waiting for DTP Waiti…" at bounding box center [667, 299] width 387 height 18
select select "dtp_production_ready"
click at [473, 291] on select "Waiting for Artwork Waiting for Diecut Waiting for Mockup Waiting for DTP Waiti…" at bounding box center [667, 299] width 387 height 18
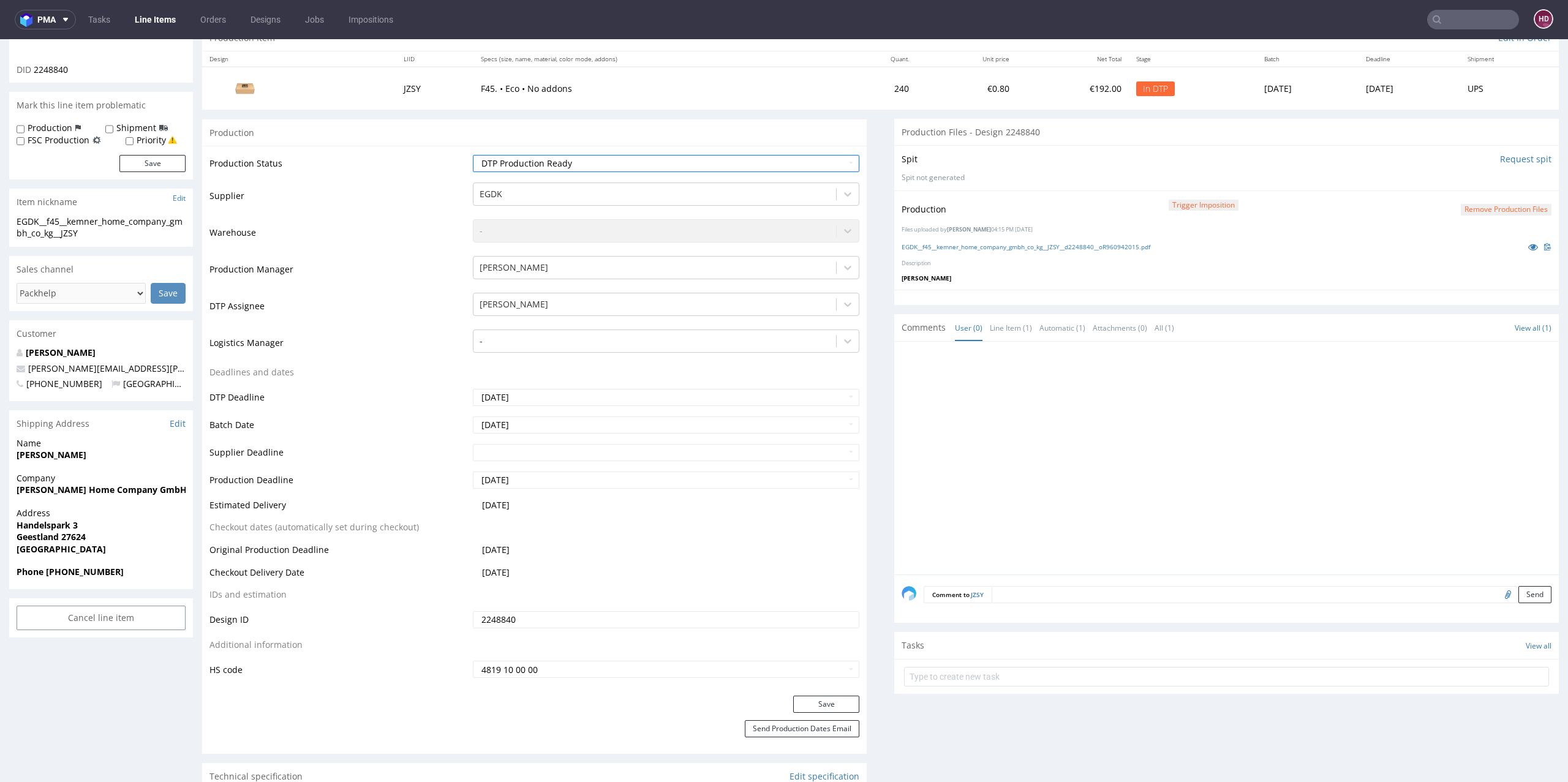
scroll to position [294, 0]
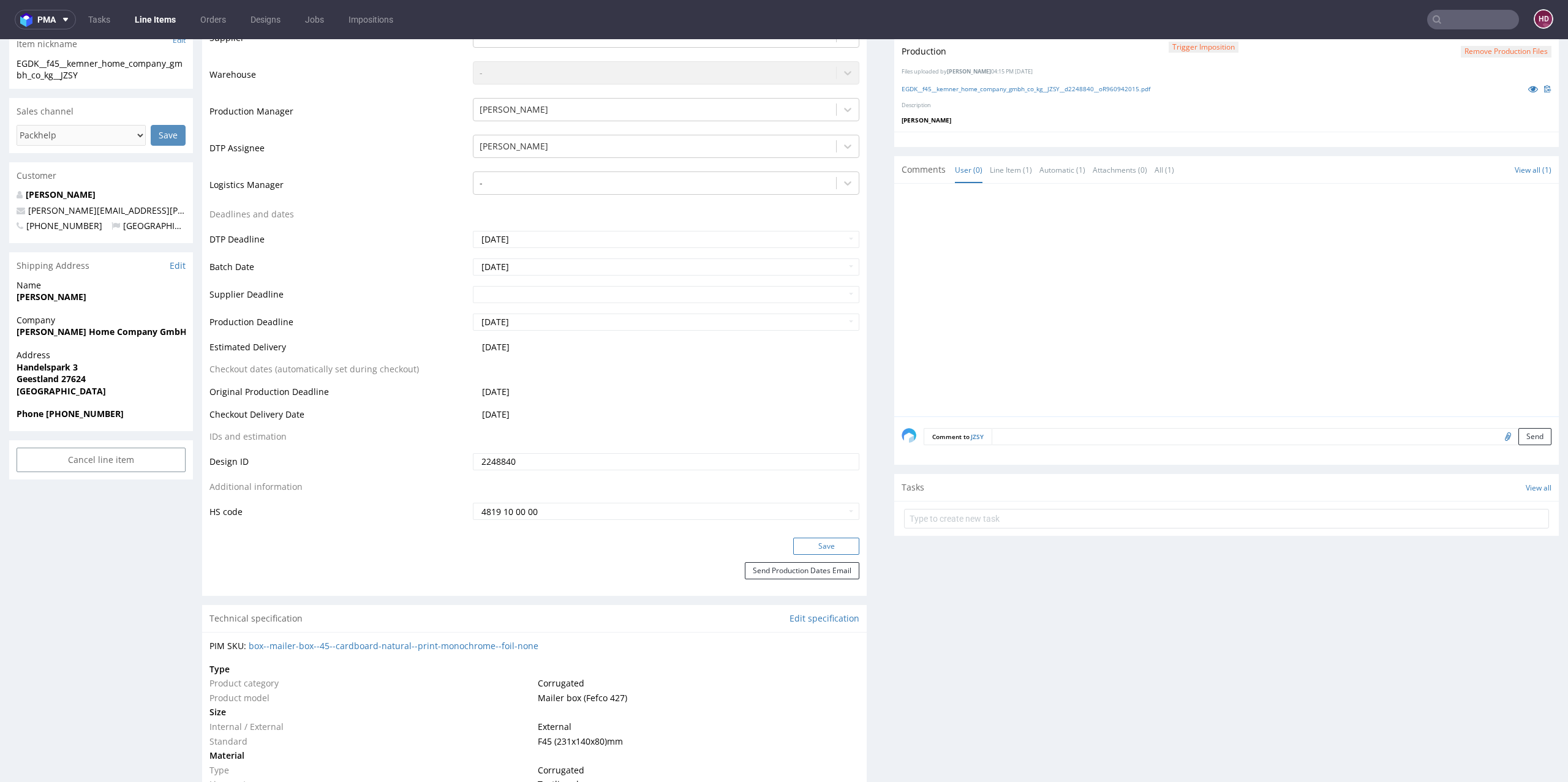
click at [820, 546] on button "Save" at bounding box center [826, 546] width 67 height 18
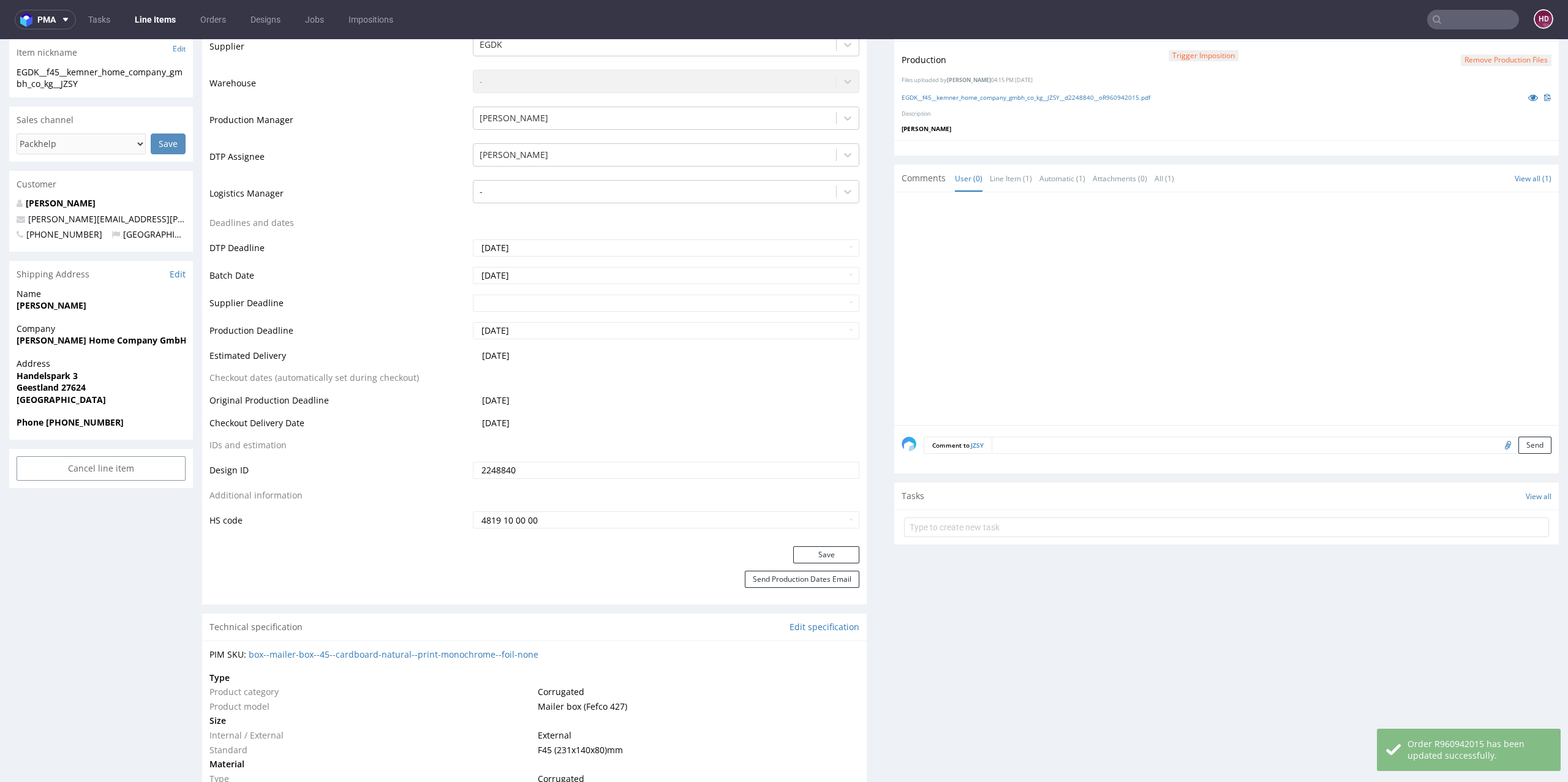
scroll to position [0, 0]
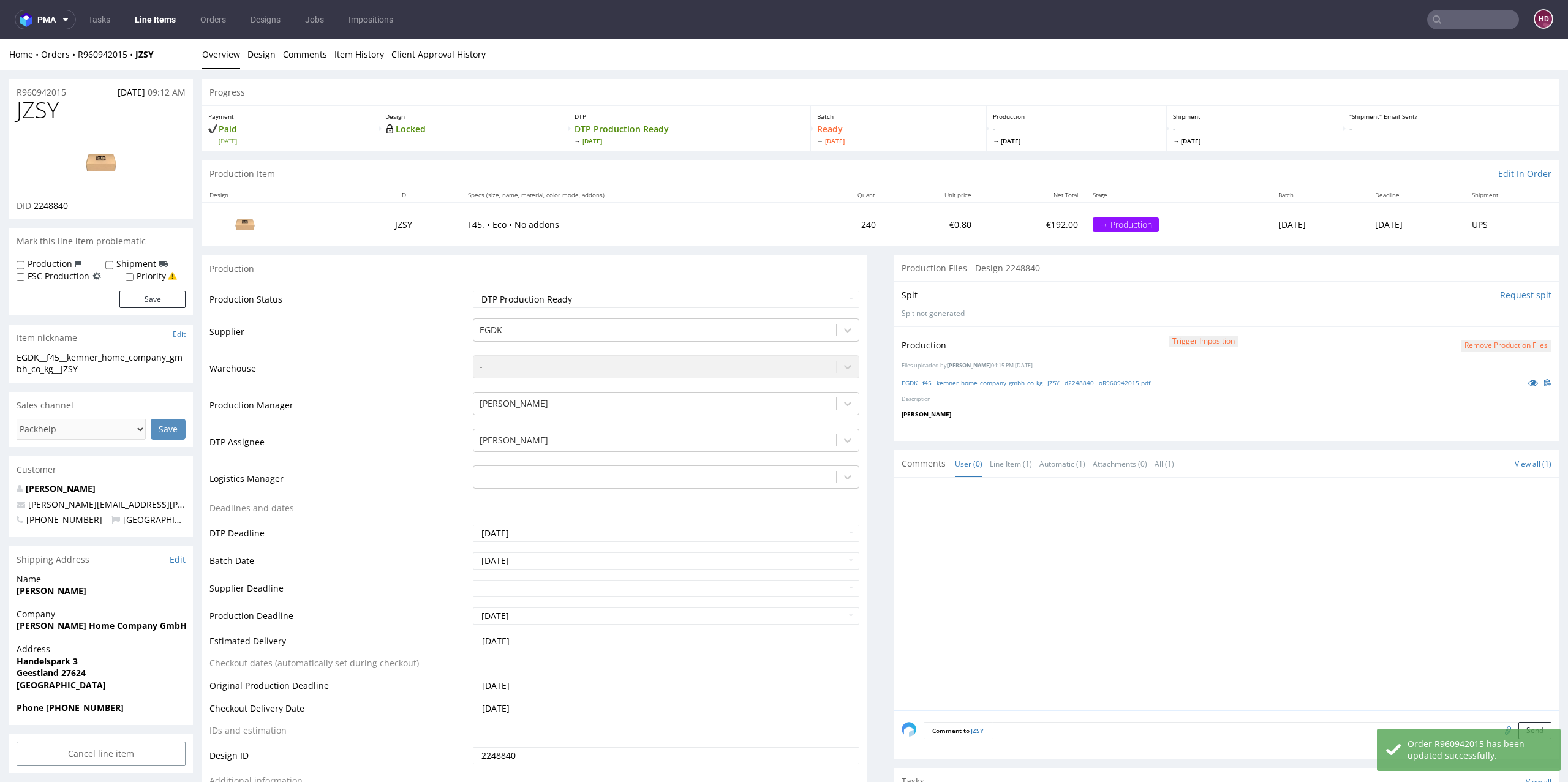
click at [154, 15] on link "Line Items" at bounding box center [155, 19] width 56 height 19
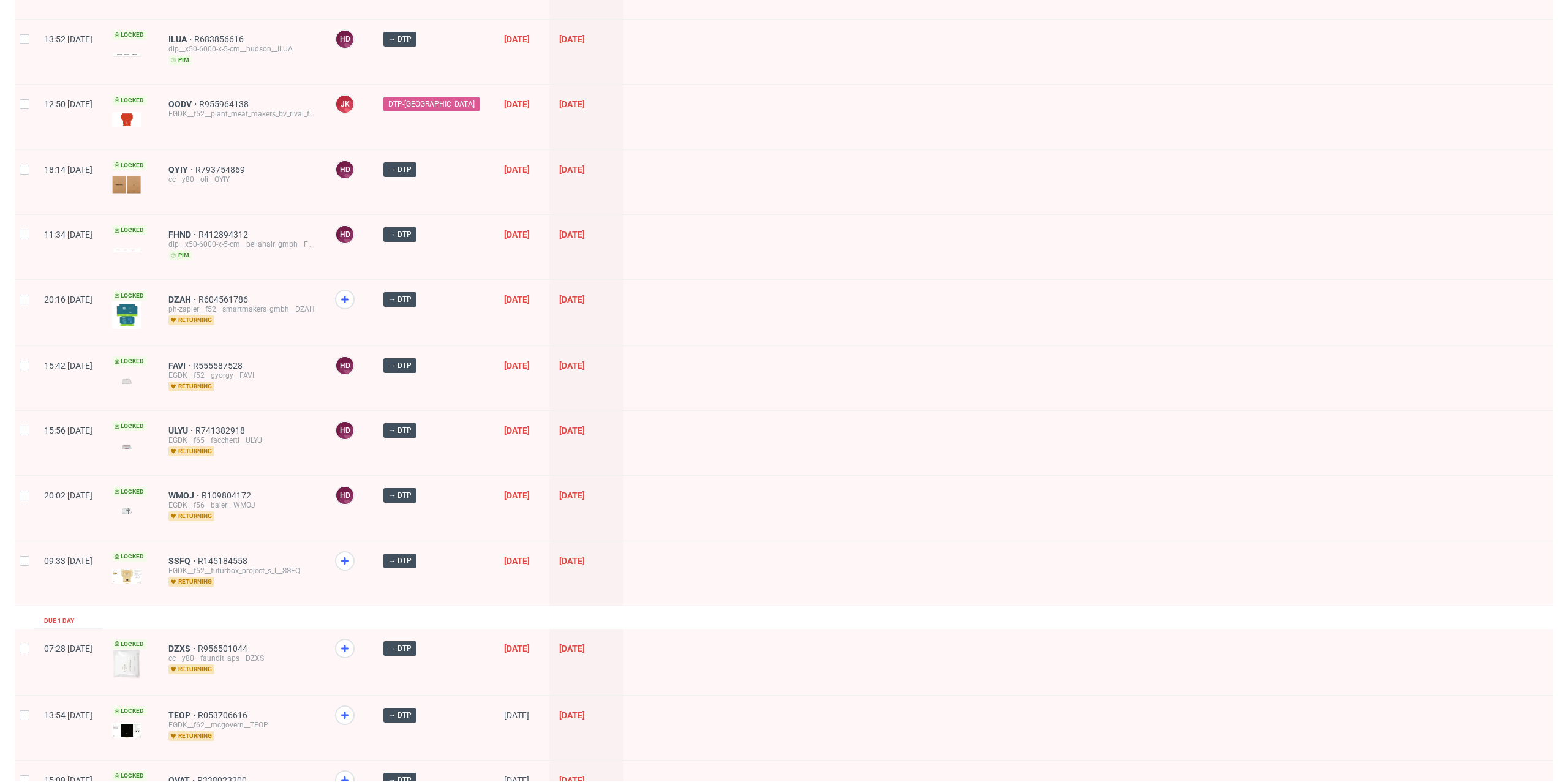
scroll to position [913, 0]
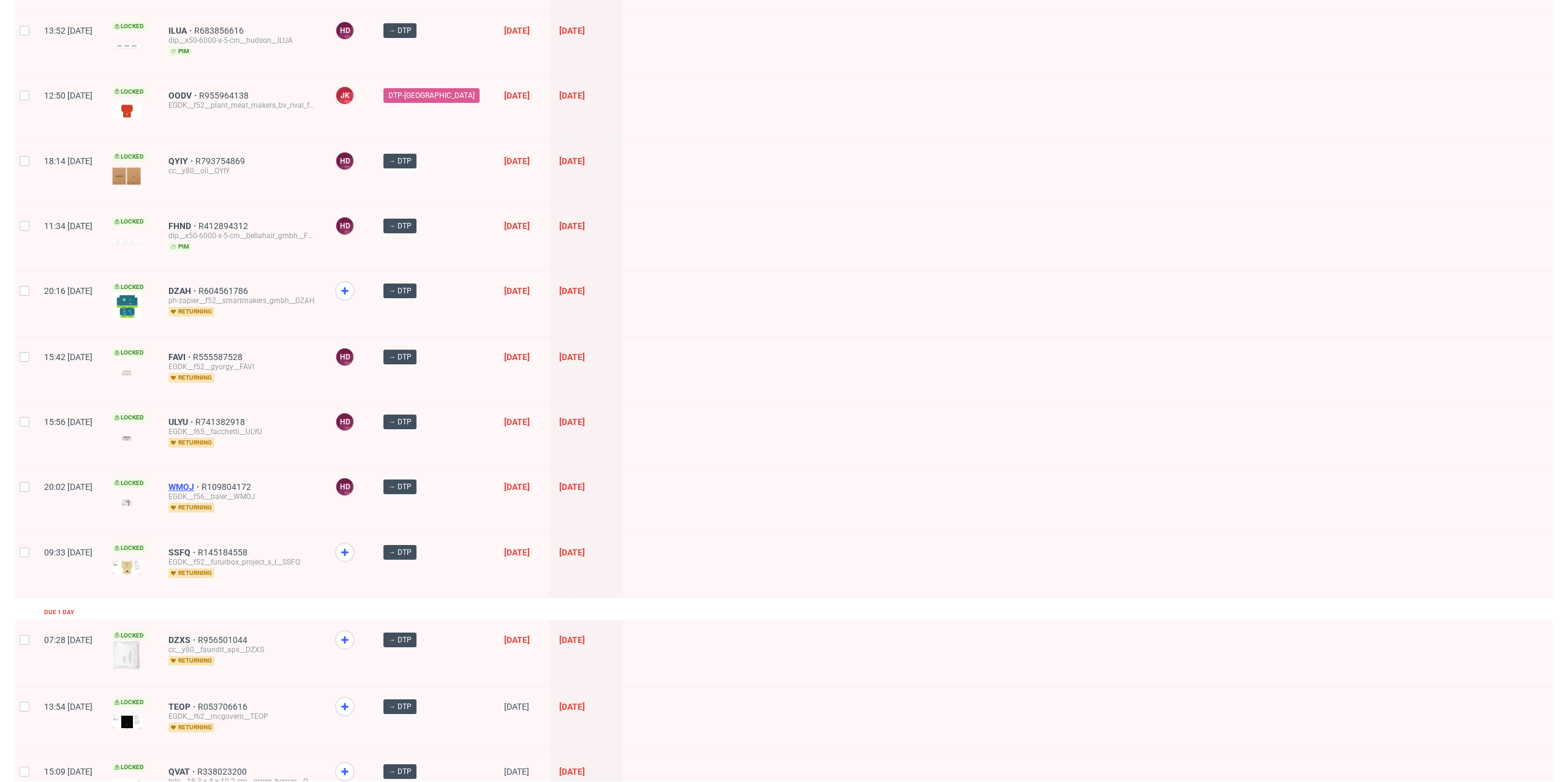
click at [201, 482] on span "WMOJ" at bounding box center [185, 486] width 33 height 10
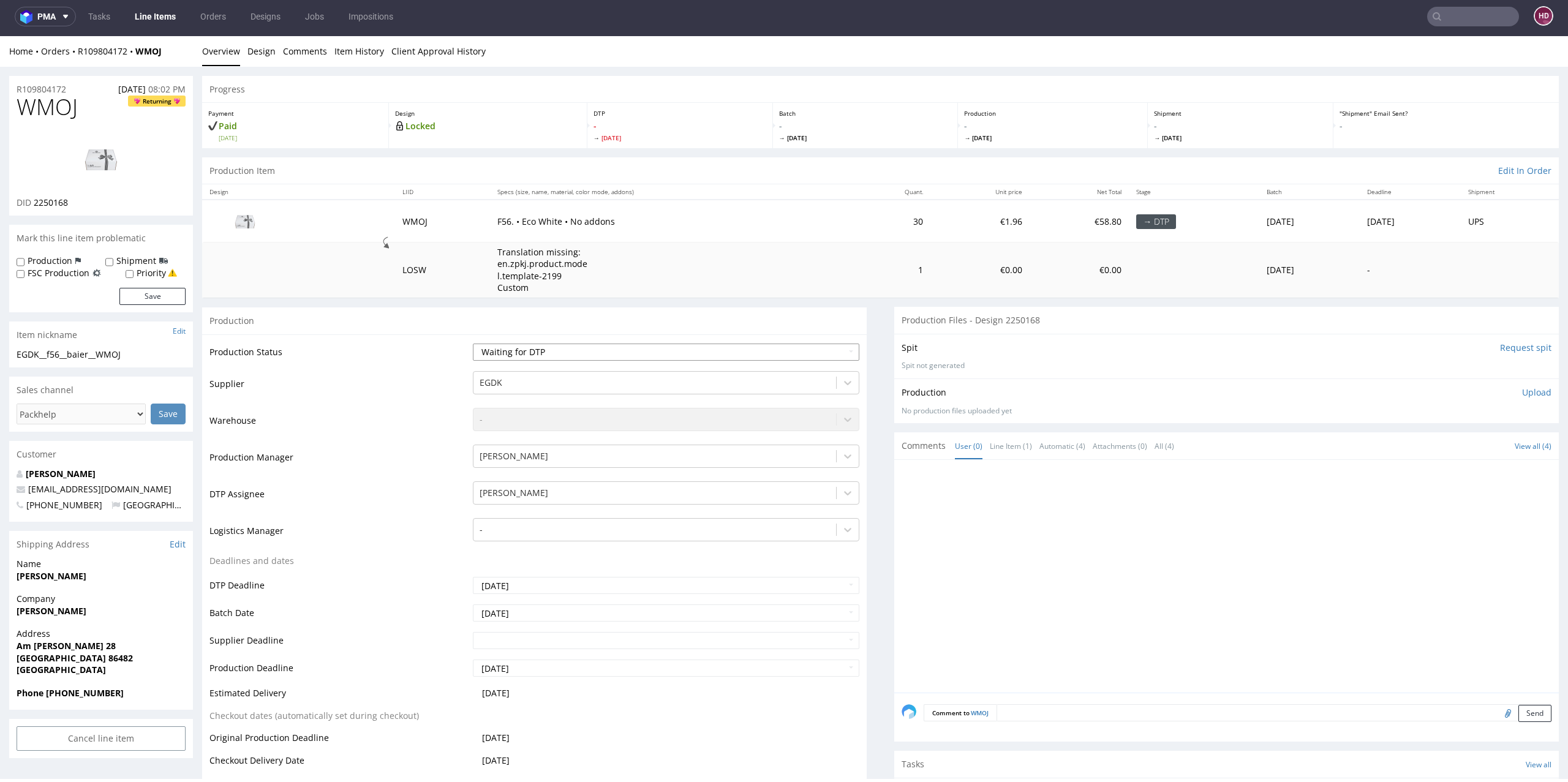
click at [560, 349] on select "Waiting for Artwork Waiting for Diecut Waiting for Mockup Waiting for DTP Waiti…" at bounding box center [667, 352] width 387 height 18
select select "dtp_in_process"
click at [473, 343] on select "Waiting for Artwork Waiting for Diecut Waiting for Mockup Waiting for DTP Waiti…" at bounding box center [667, 352] width 387 height 18
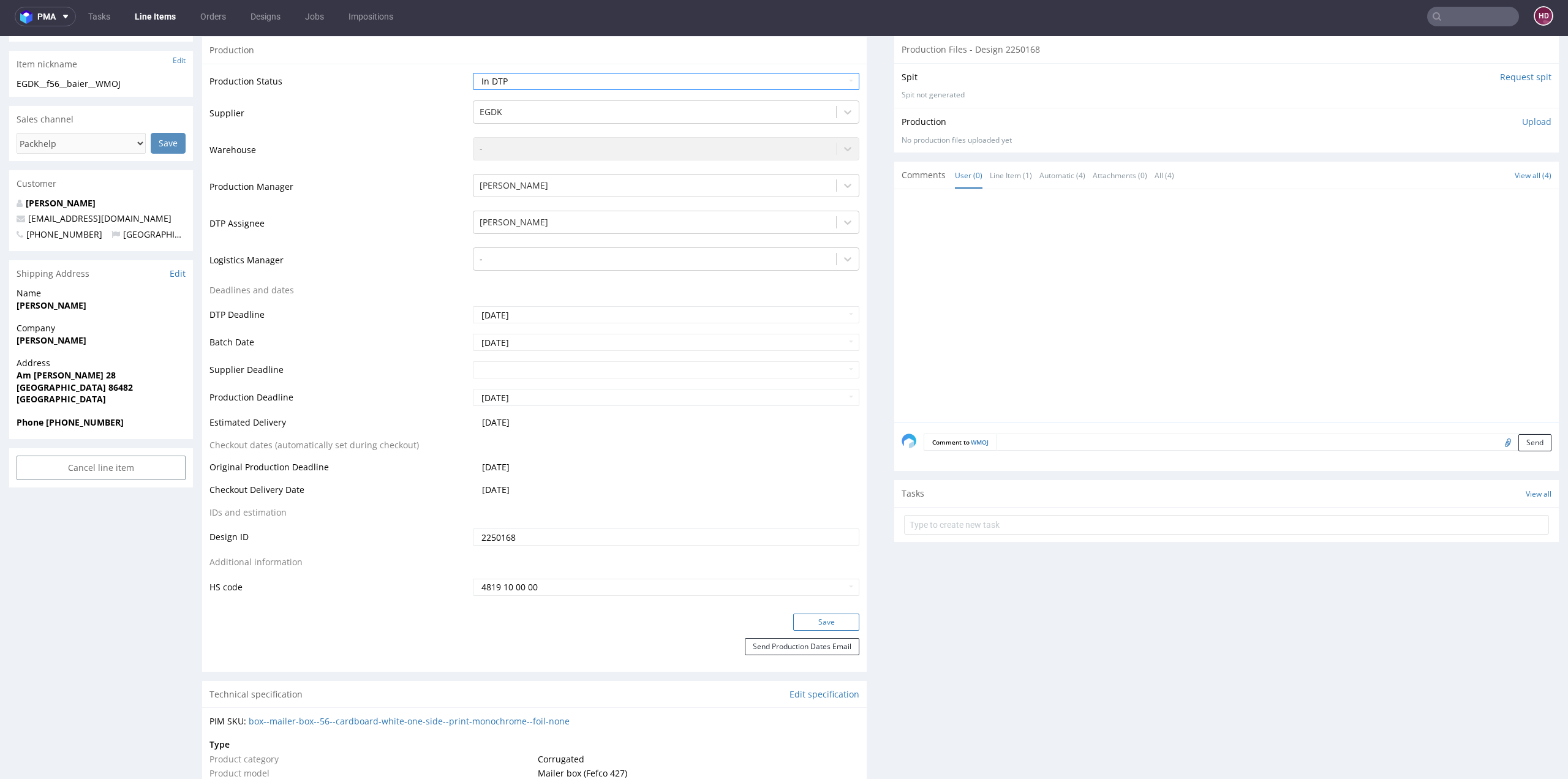
click at [793, 623] on button "Save" at bounding box center [826, 623] width 67 height 18
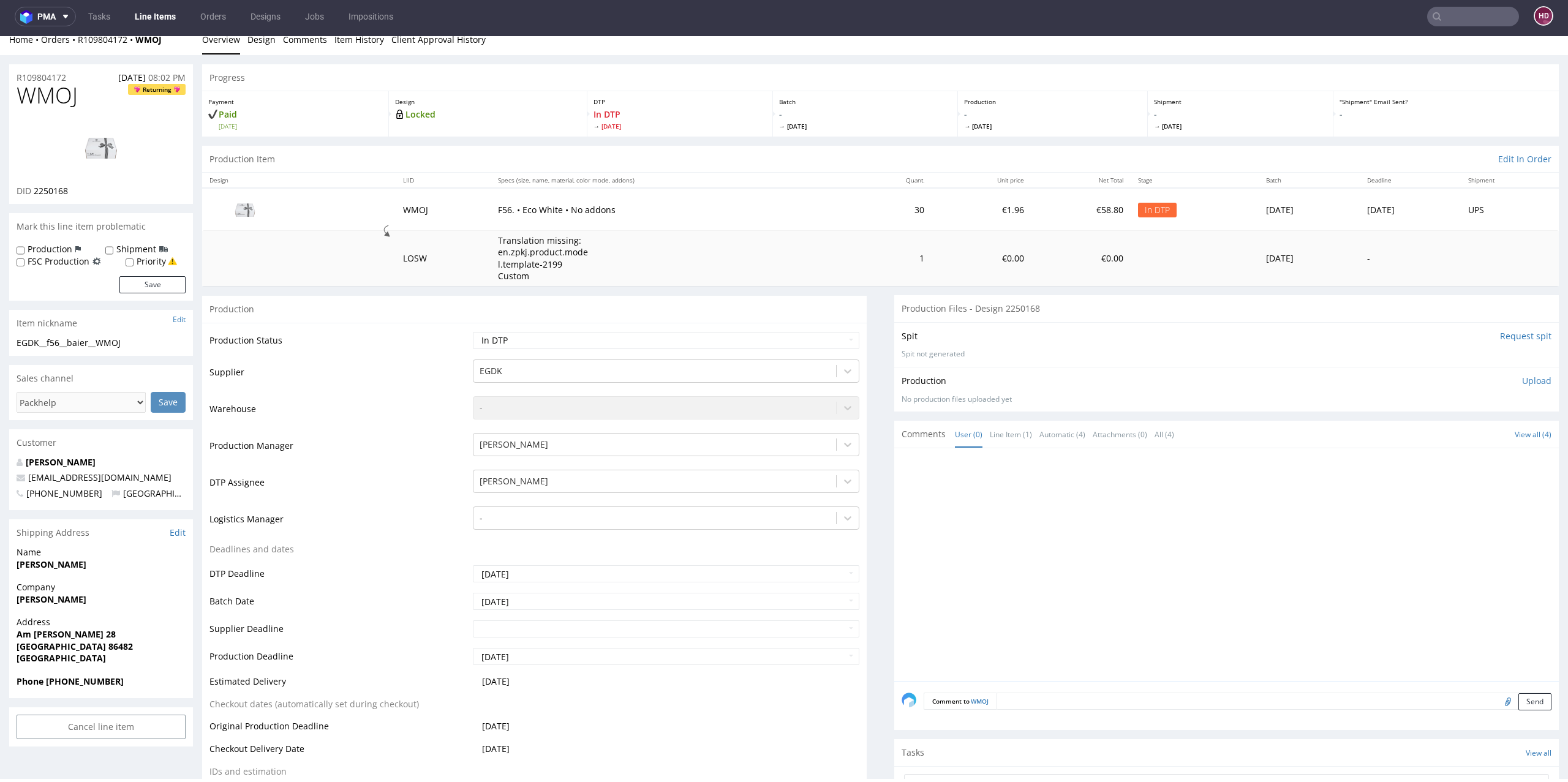
scroll to position [0, 0]
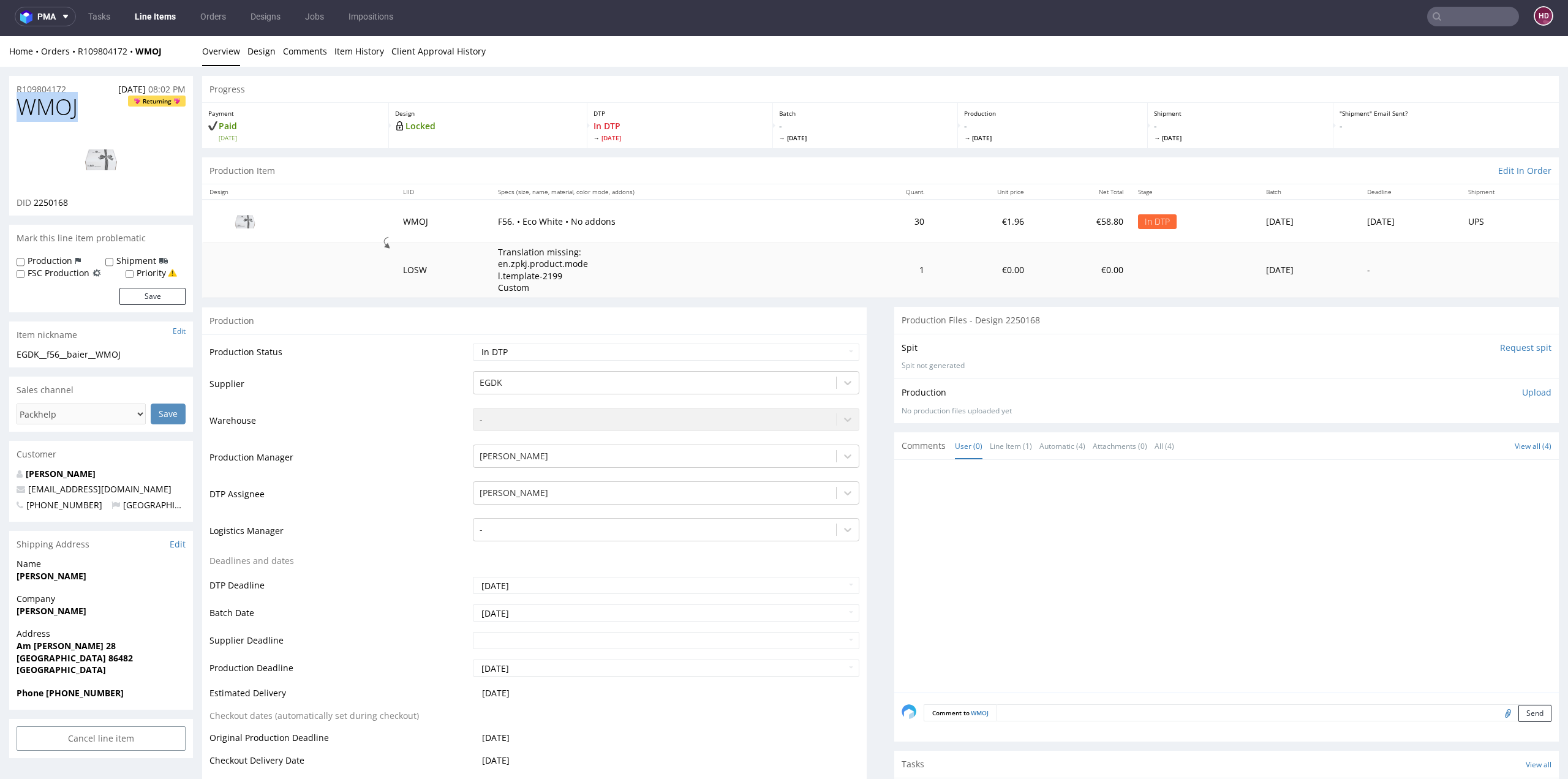
drag, startPoint x: 88, startPoint y: 109, endPoint x: 0, endPoint y: 105, distance: 88.1
copy span "WMOJ"
drag, startPoint x: 95, startPoint y: 198, endPoint x: 48, endPoint y: 199, distance: 47.0
click at [20, 190] on div "WMOJ Returning DID 2250168" at bounding box center [101, 155] width 184 height 121
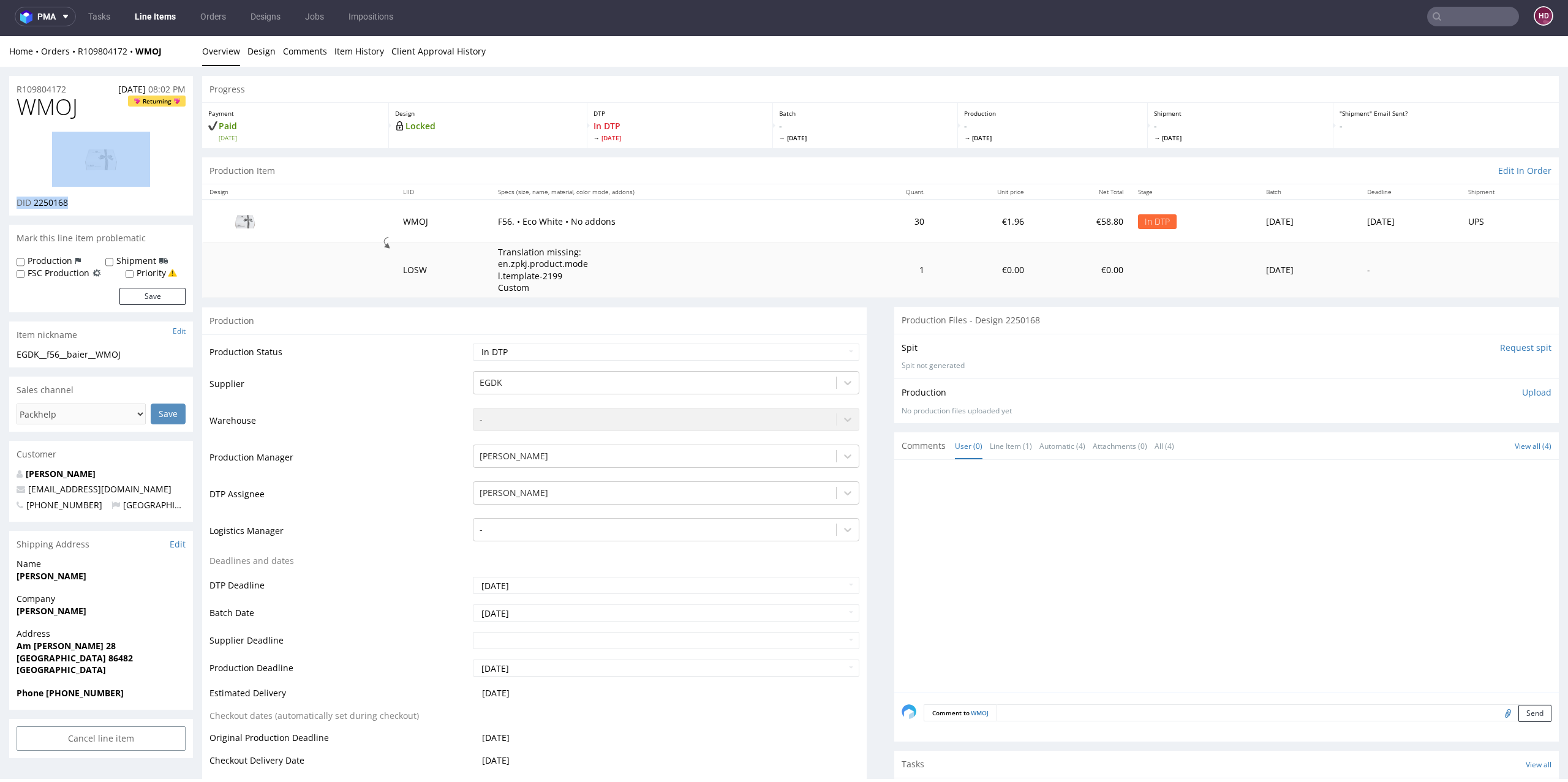
click at [105, 208] on div "DID 2250168" at bounding box center [101, 202] width 169 height 12
drag, startPoint x: 75, startPoint y: 203, endPoint x: 33, endPoint y: 203, distance: 42.0
click at [33, 203] on div "DID 2250168" at bounding box center [101, 202] width 169 height 12
copy span "2250168"
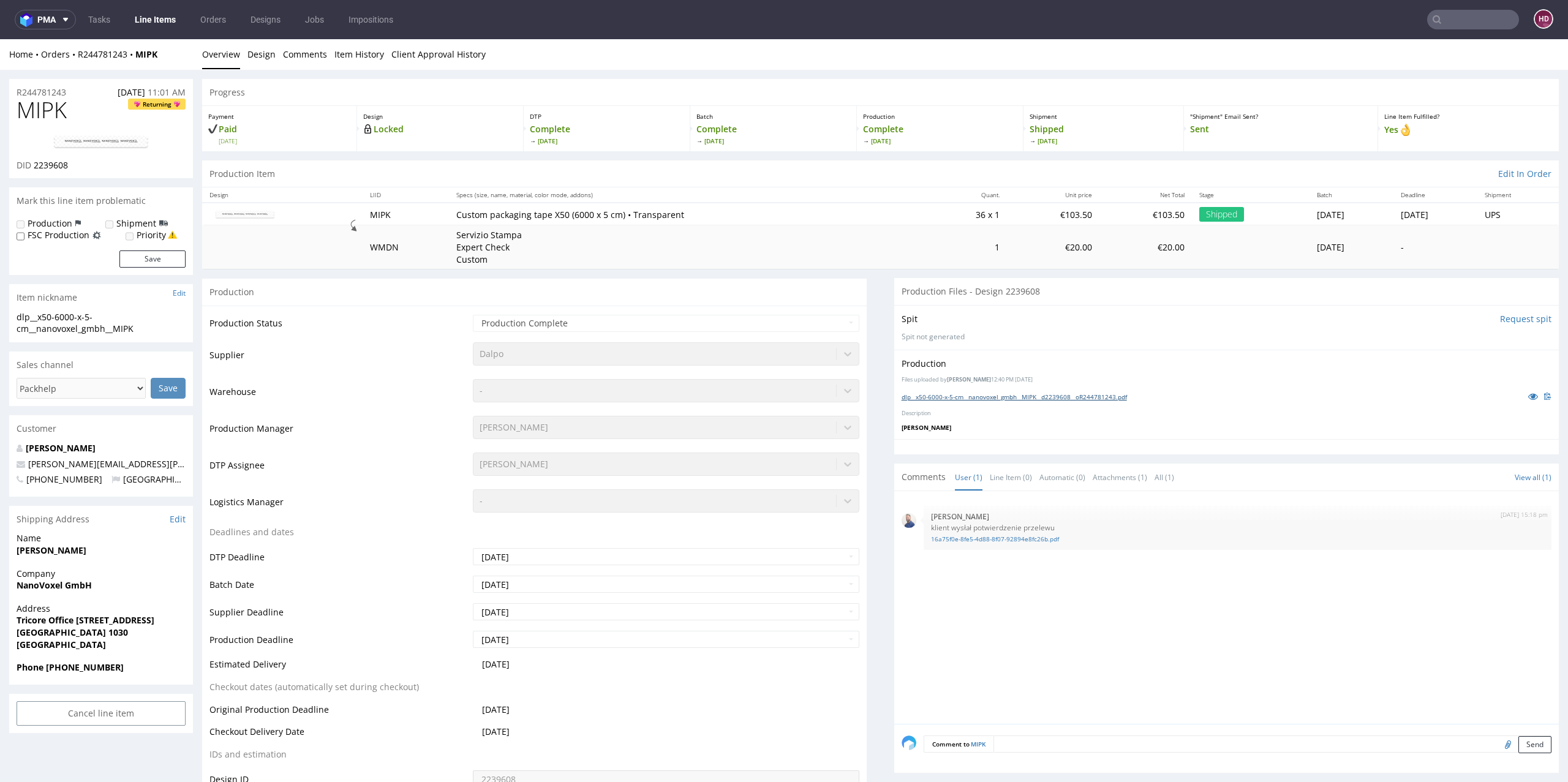
click at [954, 394] on link "dlp__x50-6000-x-5-cm__nanovoxel_gmbh__MIPK__d2239608__oR244781243.pdf" at bounding box center [1014, 397] width 225 height 9
click at [74, 152] on link at bounding box center [101, 142] width 98 height 34
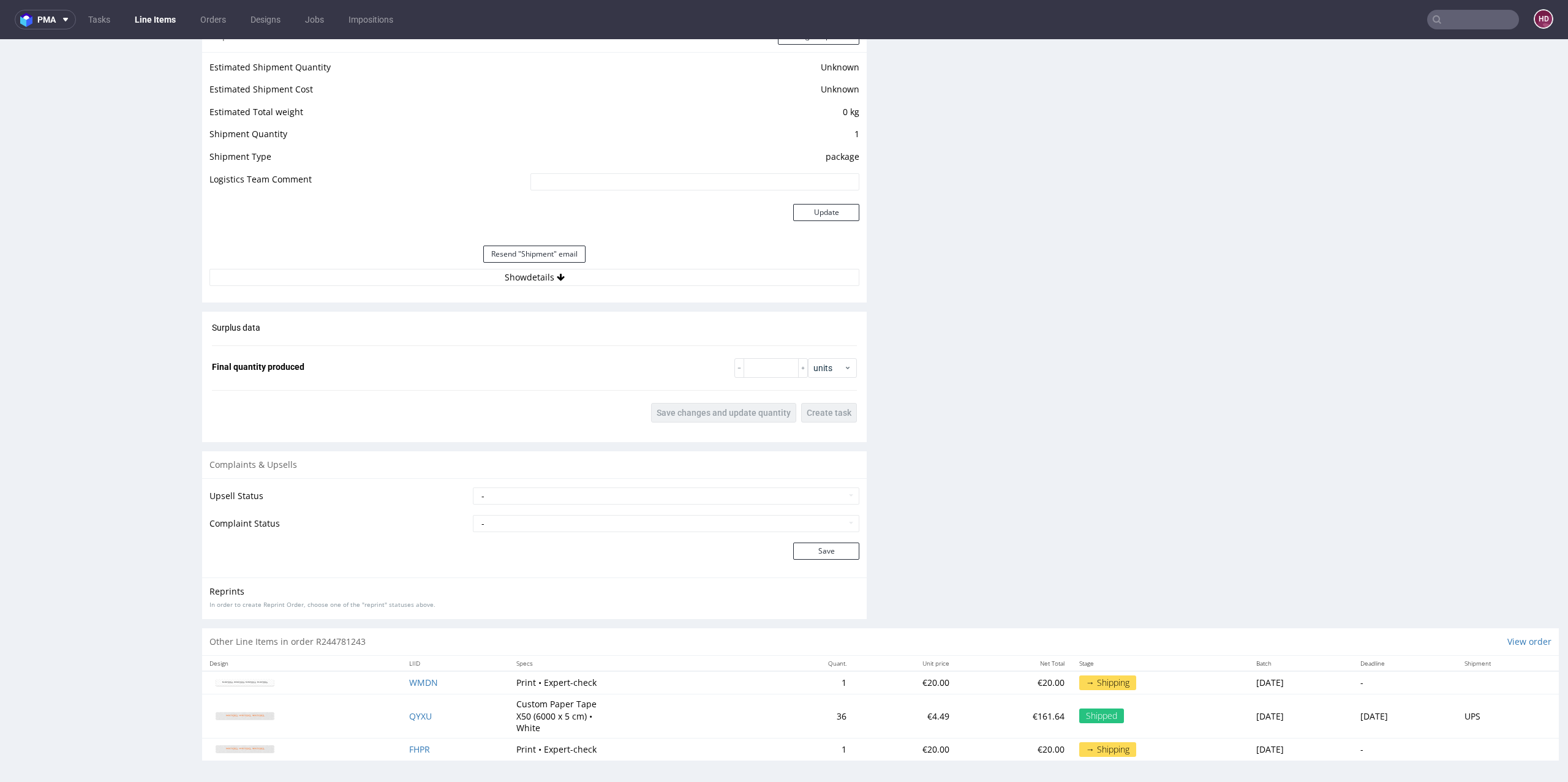
scroll to position [3, 0]
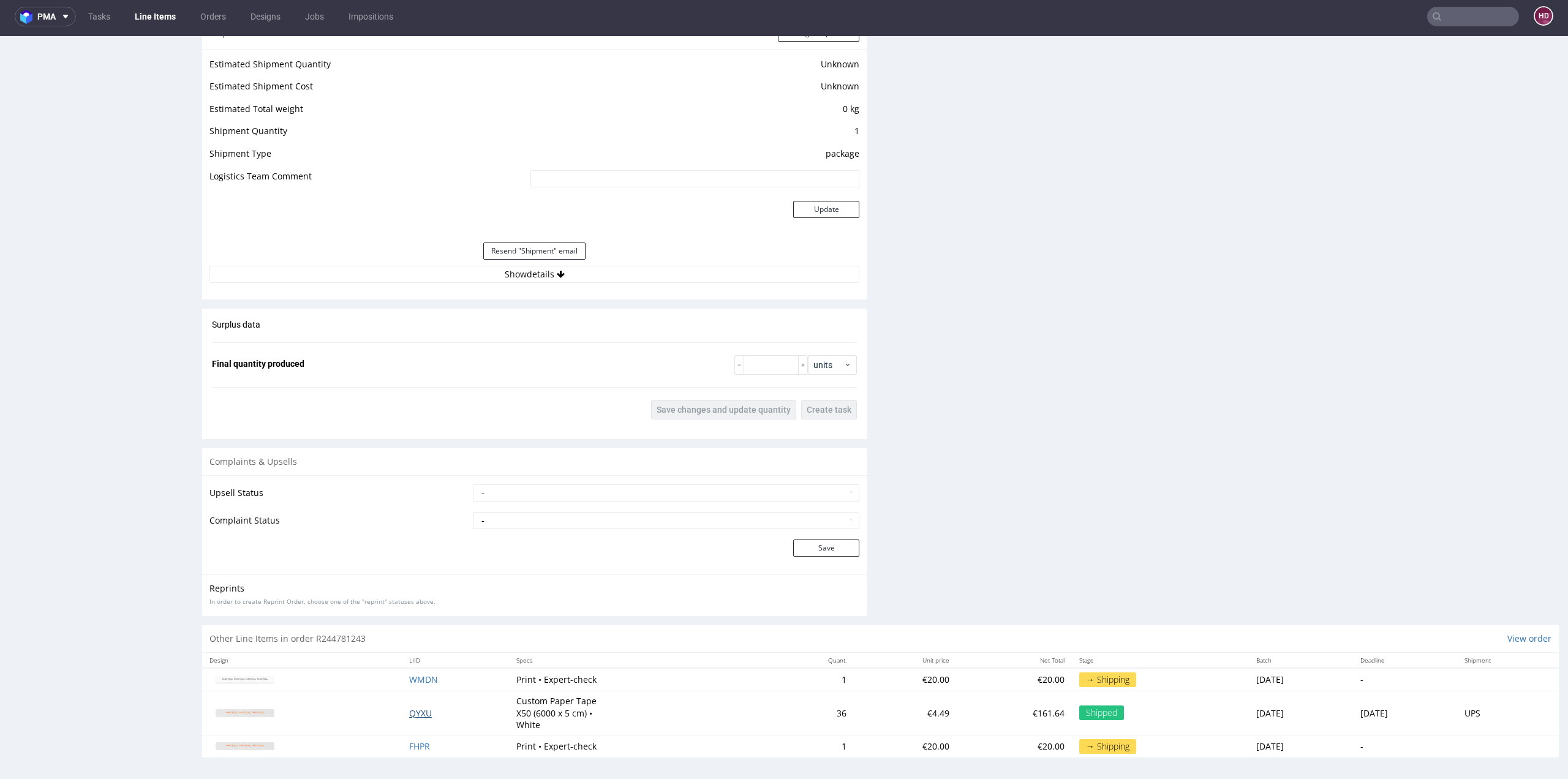
click at [411, 711] on span "QYXU" at bounding box center [420, 713] width 23 height 11
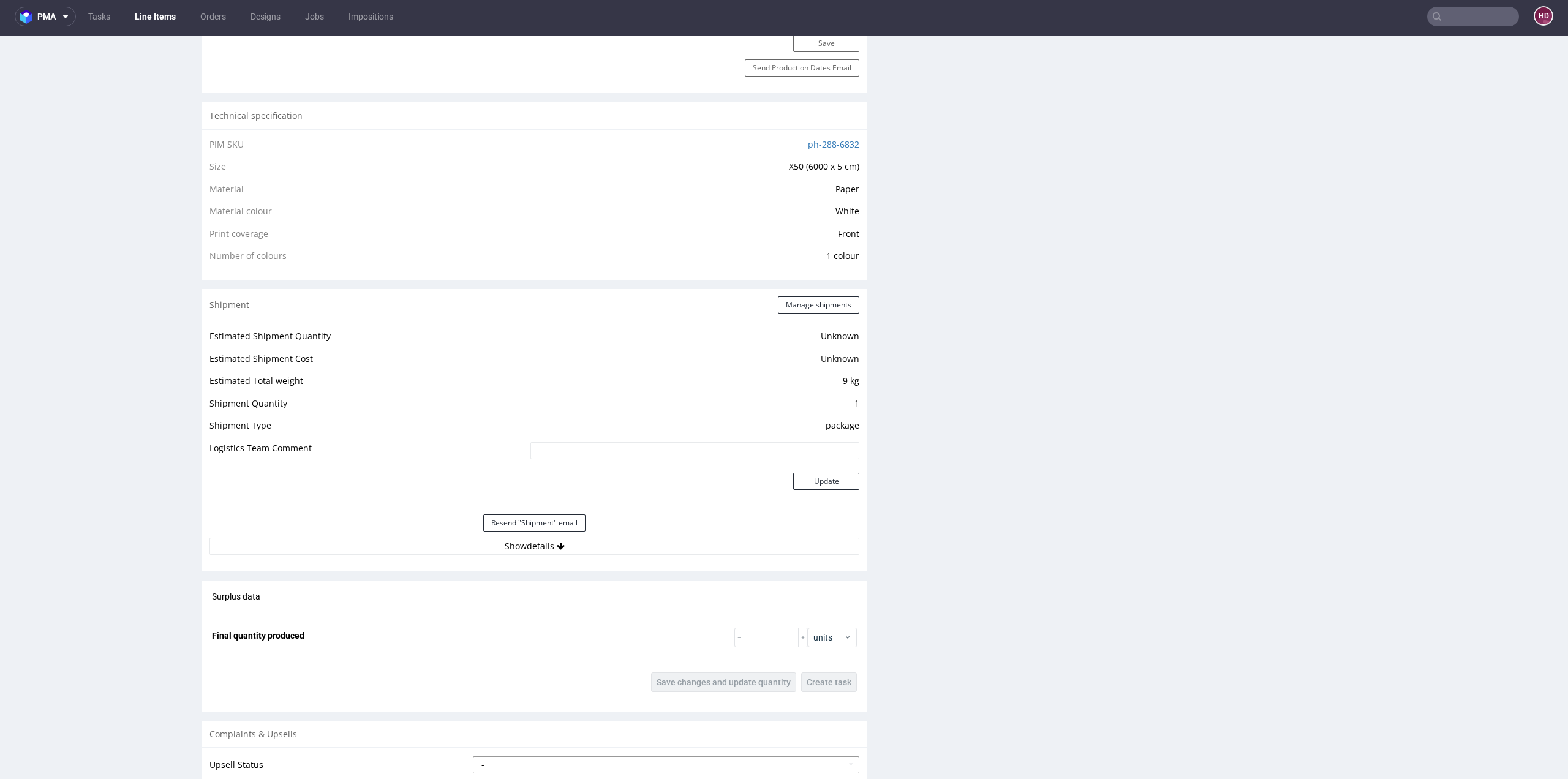
scroll to position [1089, 0]
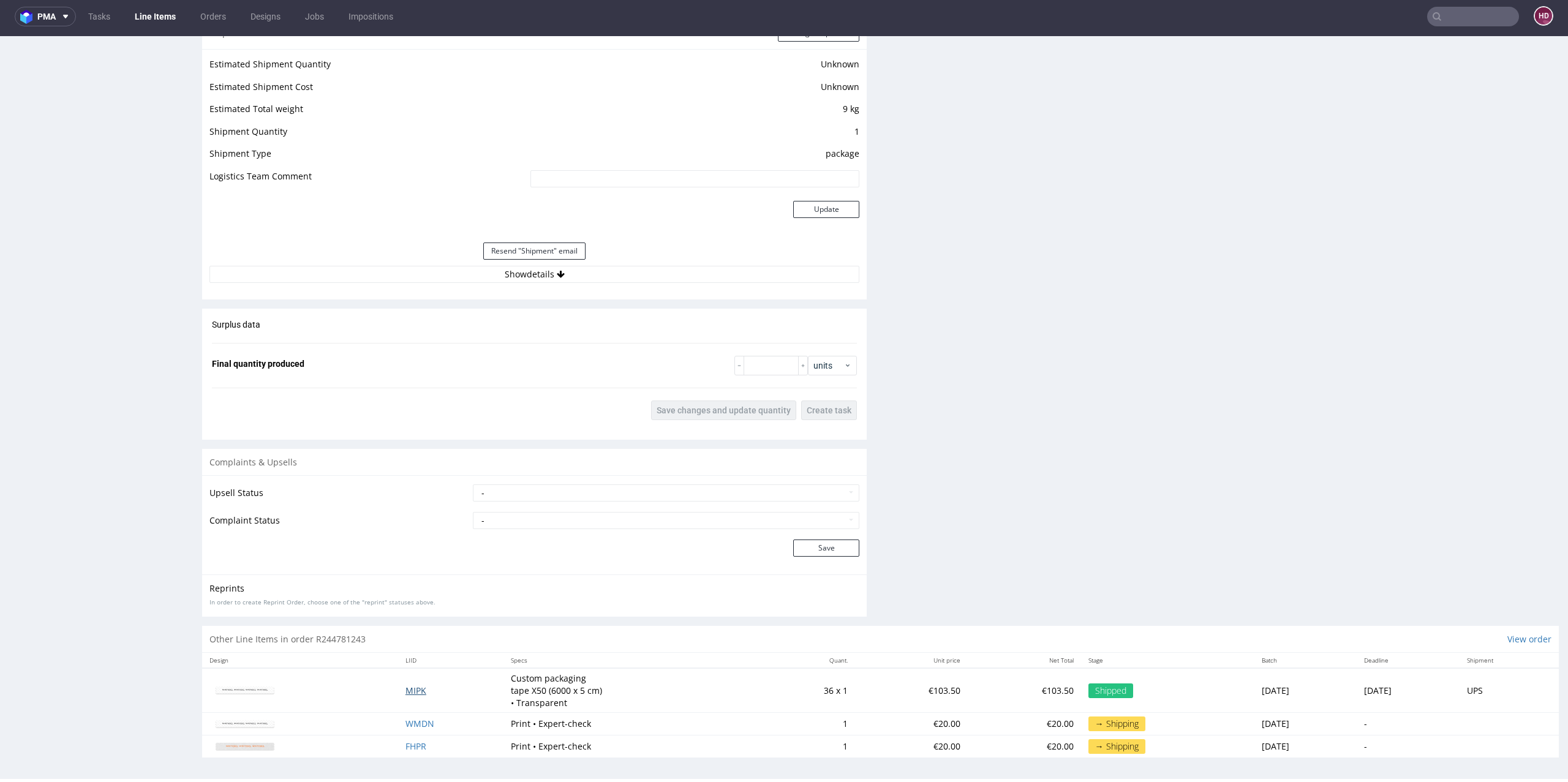
click at [406, 685] on span "MIPK" at bounding box center [416, 690] width 21 height 11
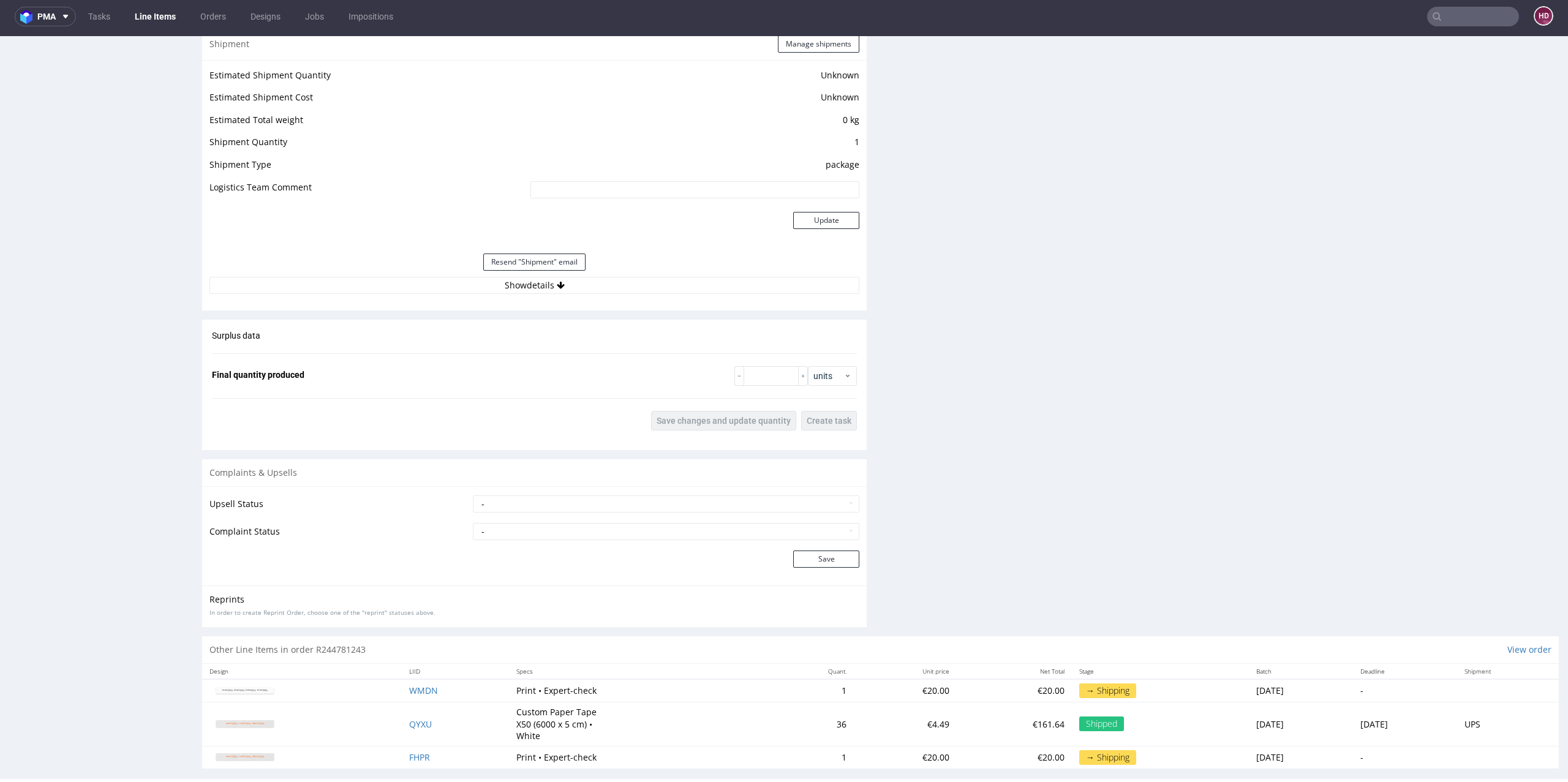
scroll to position [1112, 0]
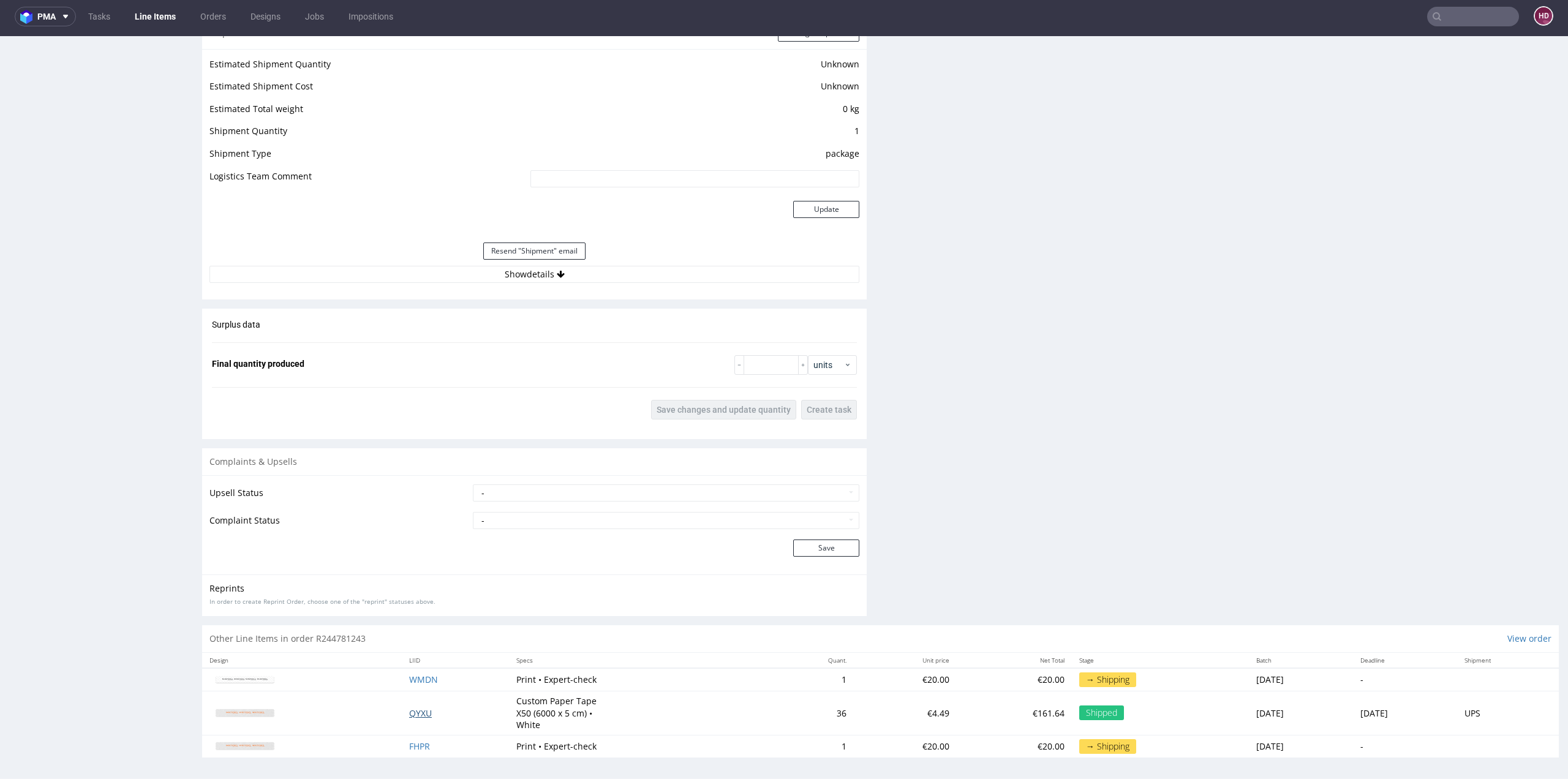
click at [413, 713] on span "QYXU" at bounding box center [420, 713] width 23 height 11
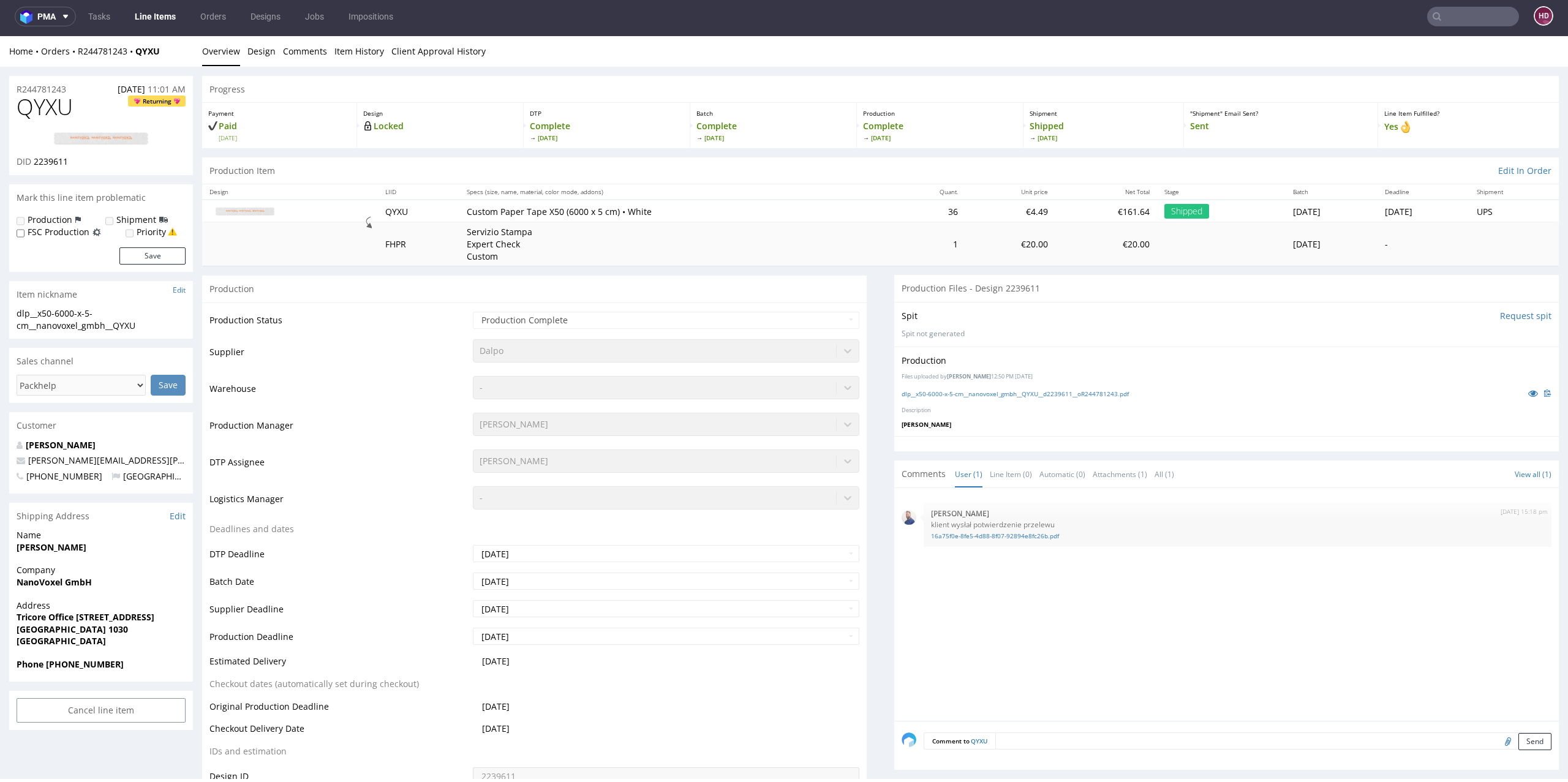
click at [90, 134] on img at bounding box center [101, 138] width 98 height 15
